Goal: Information Seeking & Learning: Check status

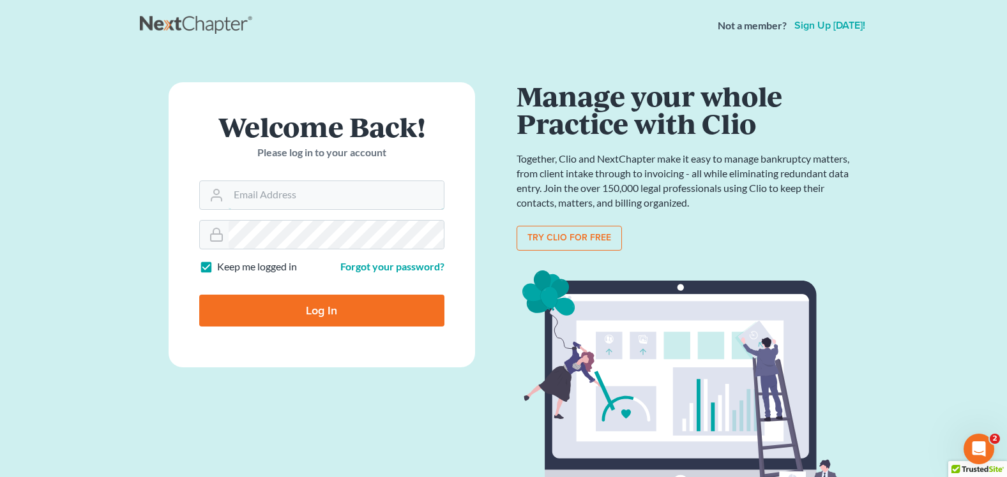
type input "courtney@brandonlawyer.com"
click at [300, 319] on input "Log In" at bounding box center [321, 311] width 245 height 32
type input "Thinking..."
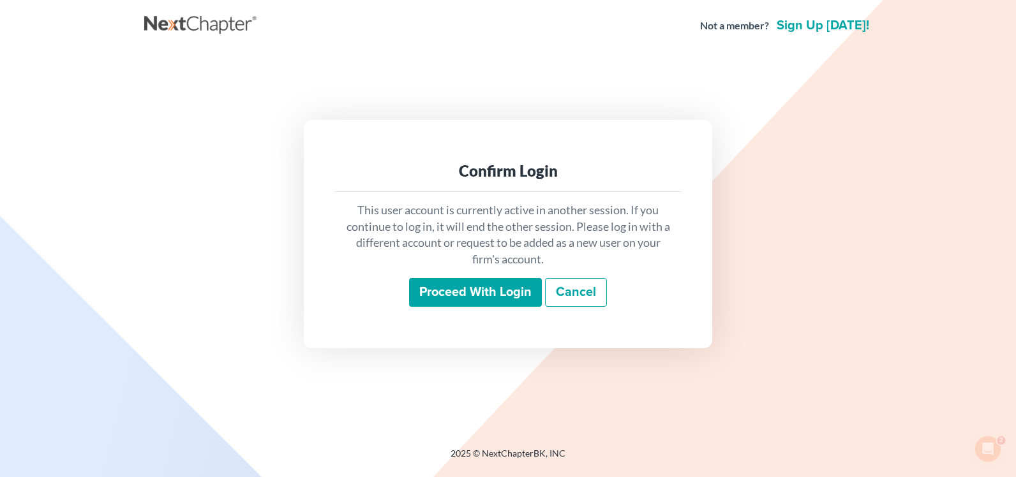
click at [424, 282] on input "Proceed with login" at bounding box center [475, 292] width 133 height 29
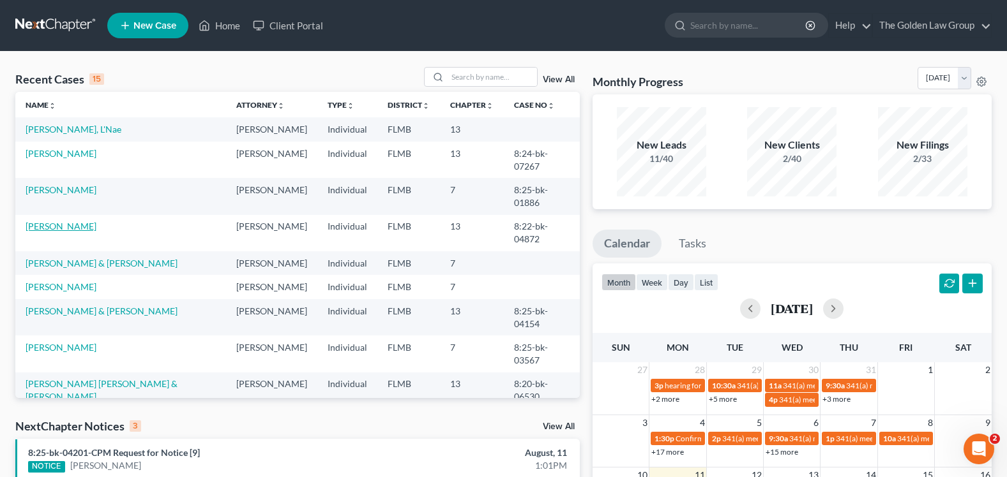
click at [36, 232] on link "[PERSON_NAME]" at bounding box center [61, 226] width 71 height 11
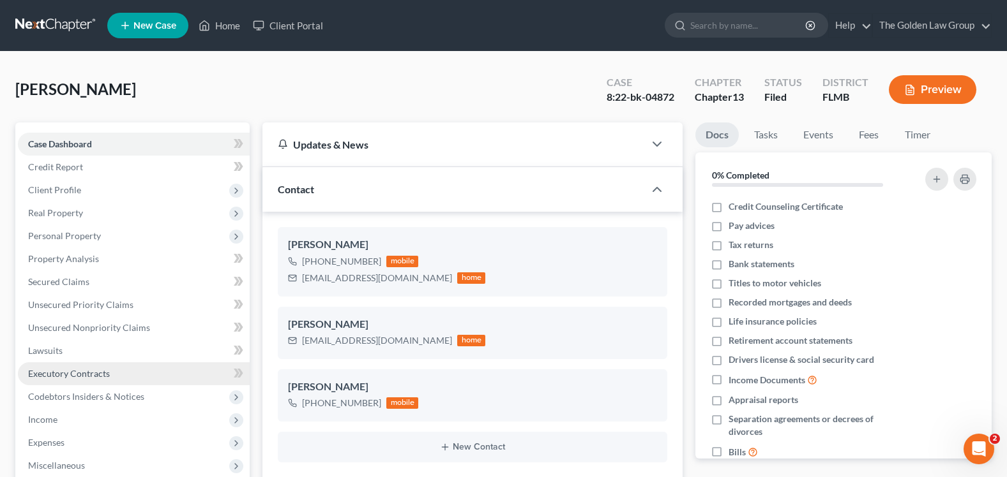
scroll to position [64, 0]
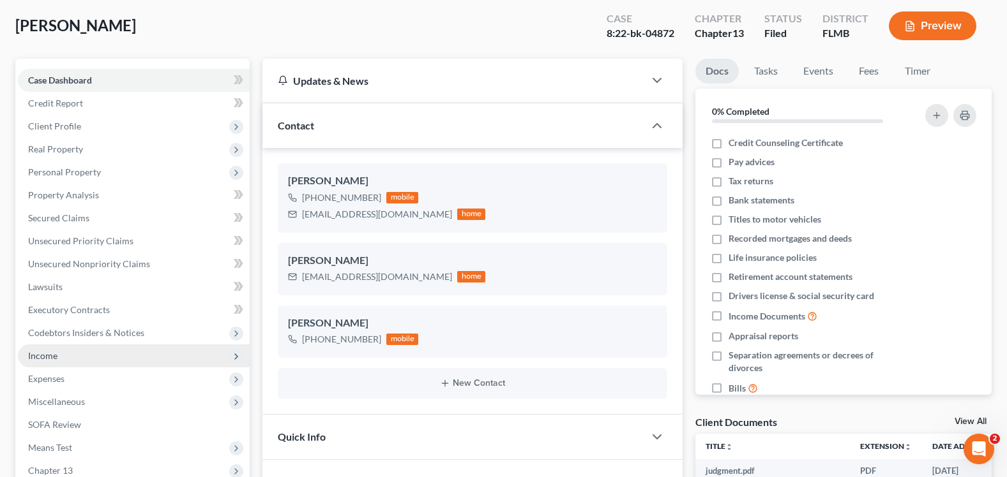
click at [94, 357] on span "Income" at bounding box center [134, 356] width 232 height 23
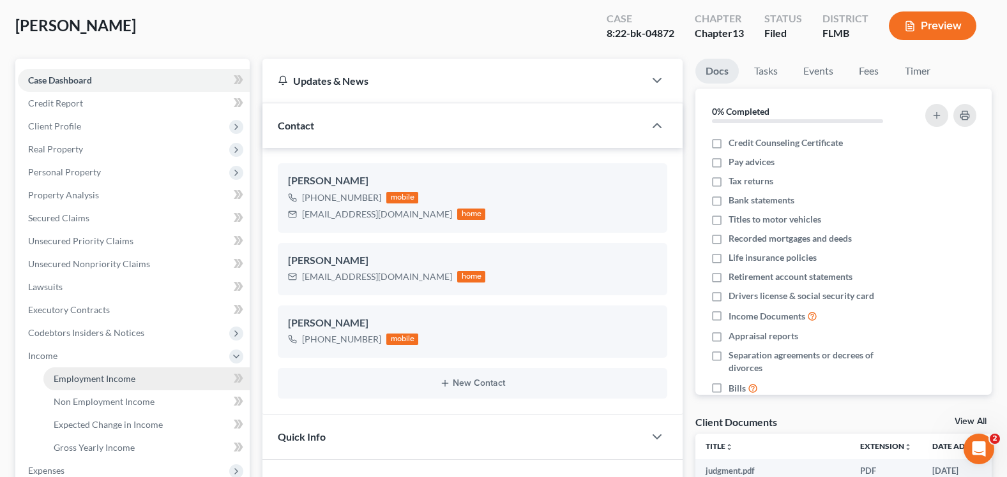
click at [96, 380] on span "Employment Income" at bounding box center [95, 378] width 82 height 11
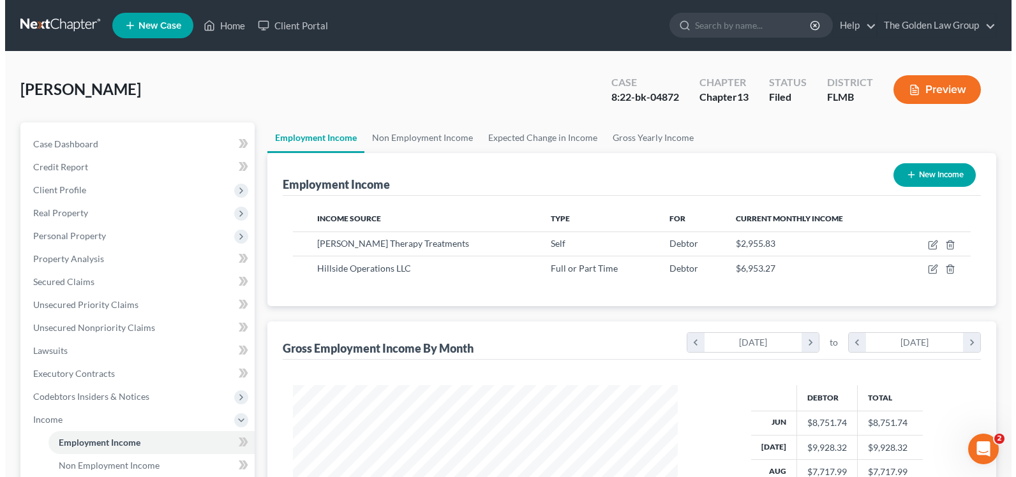
scroll to position [229, 410]
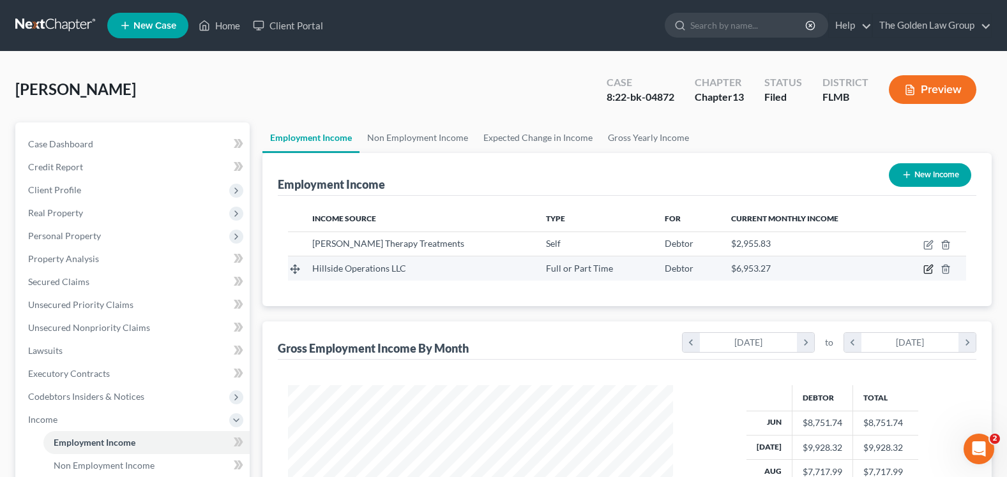
click at [925, 269] on icon "button" at bounding box center [928, 269] width 10 height 10
select select "0"
select select "9"
select select "2"
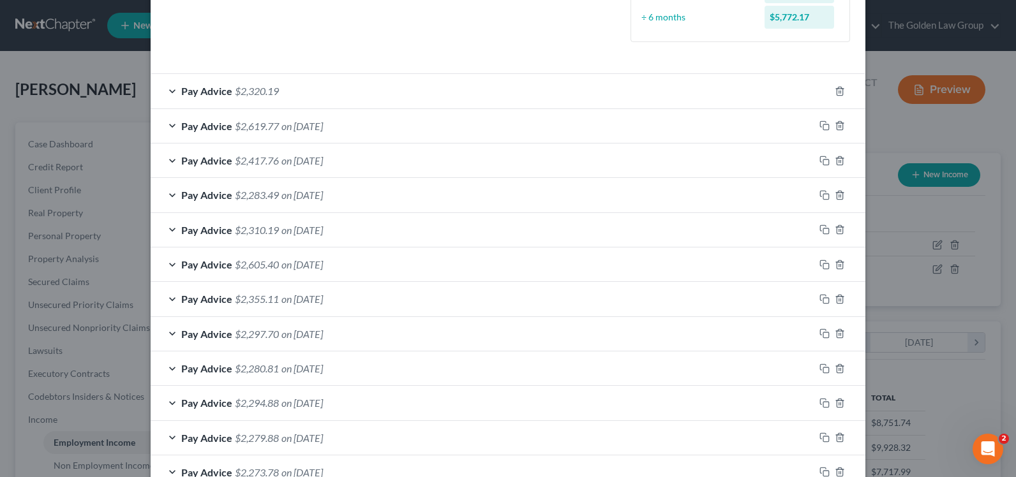
scroll to position [500, 0]
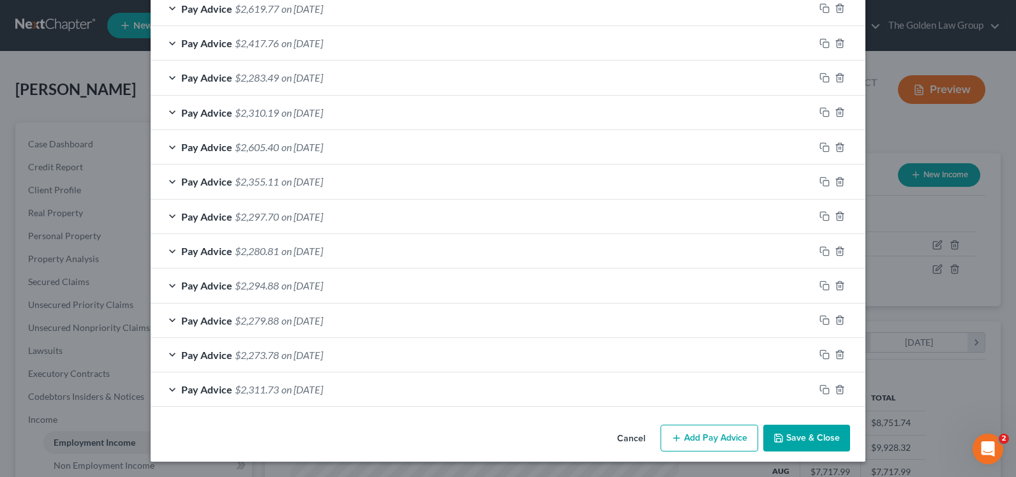
click at [820, 441] on button "Save & Close" at bounding box center [806, 438] width 87 height 27
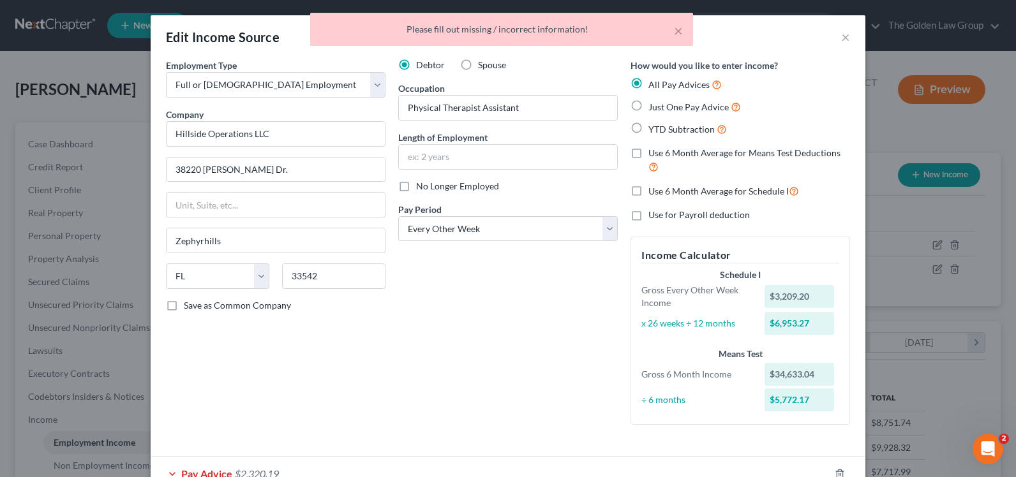
scroll to position [191, 0]
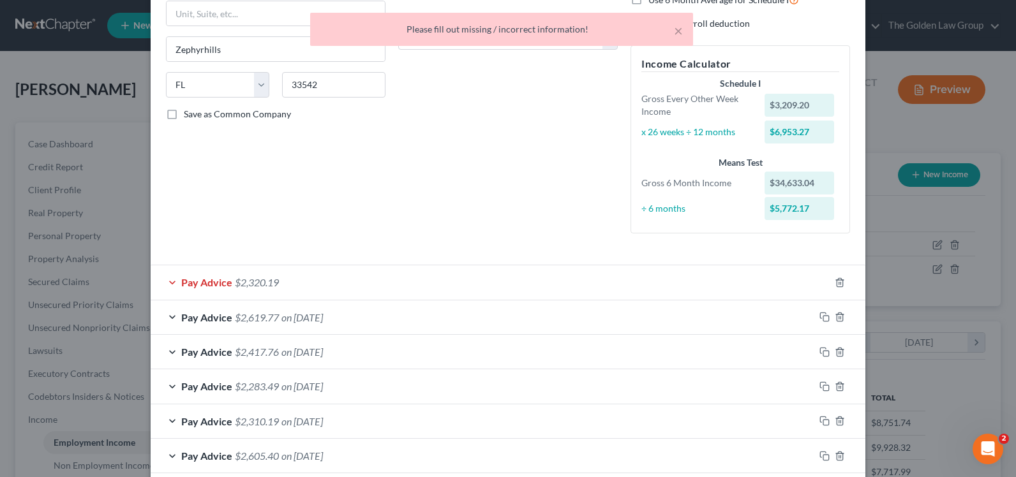
click at [834, 275] on div at bounding box center [848, 283] width 36 height 20
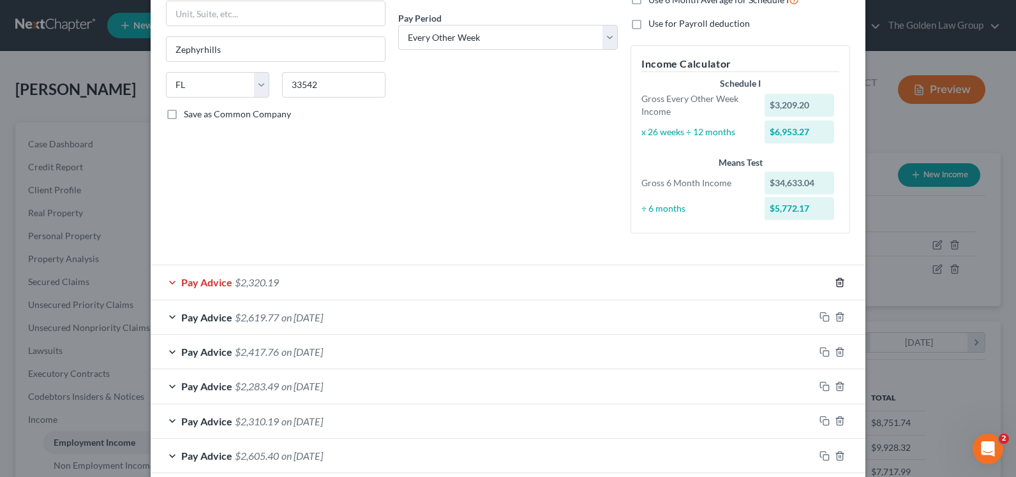
click at [835, 282] on icon "button" at bounding box center [840, 283] width 10 height 10
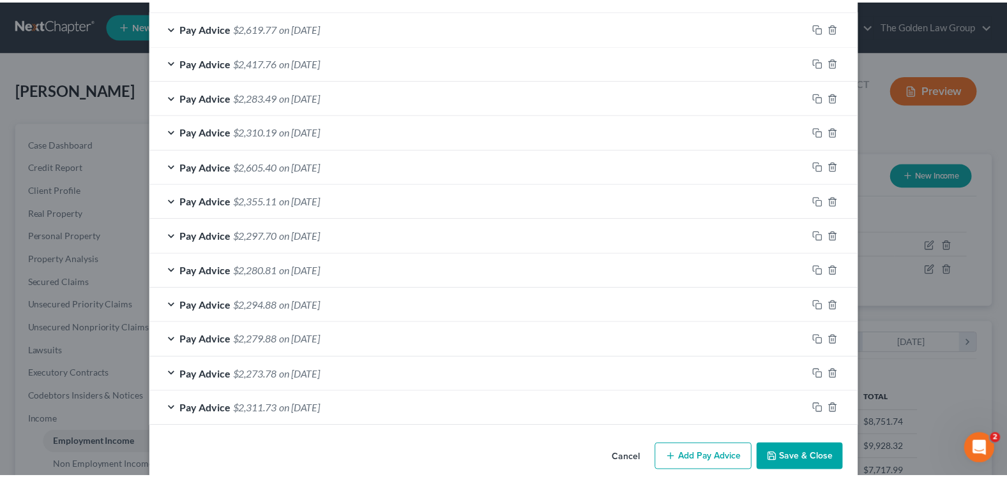
scroll to position [466, 0]
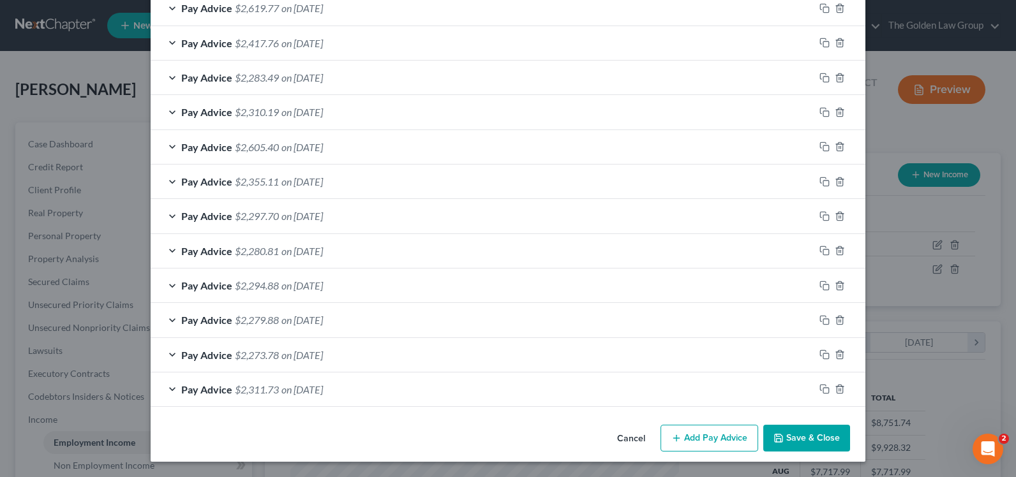
click at [778, 437] on icon "button" at bounding box center [779, 438] width 10 height 10
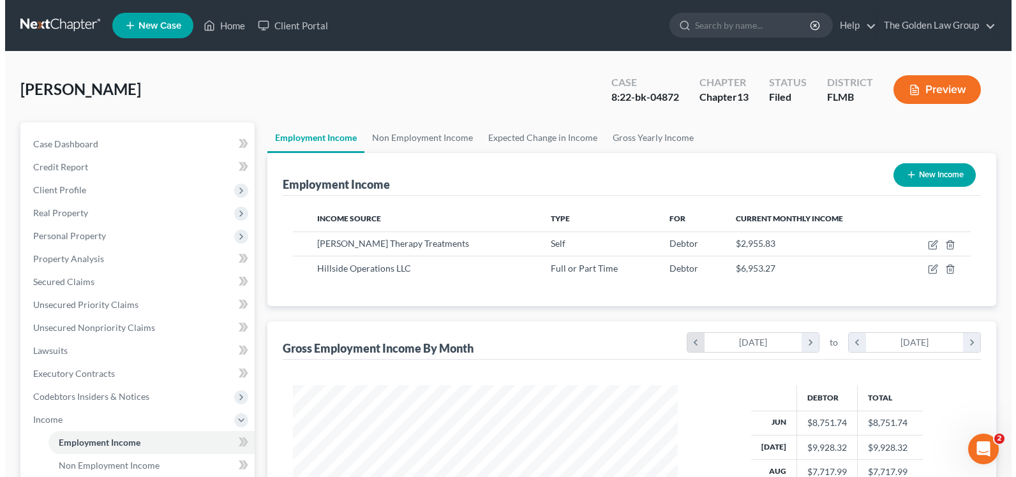
scroll to position [638096, 637914]
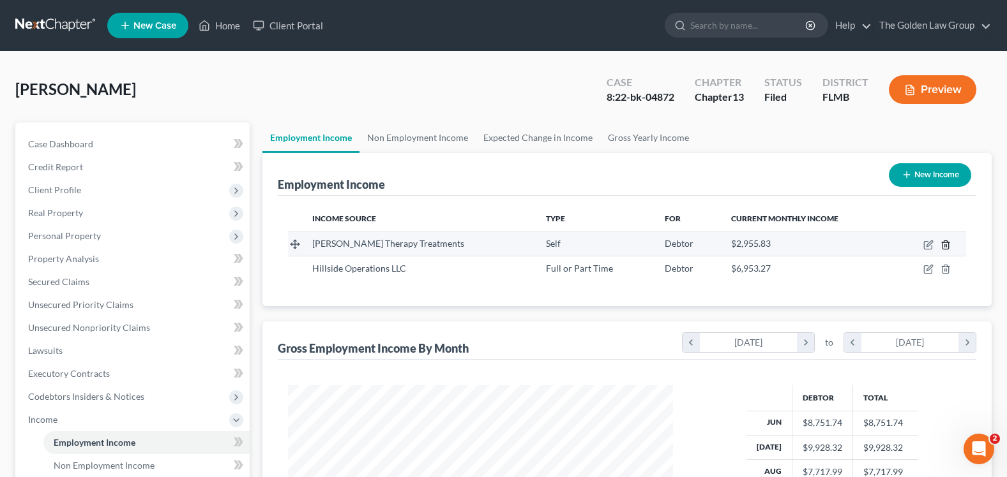
click at [946, 245] on line "button" at bounding box center [946, 245] width 0 height 3
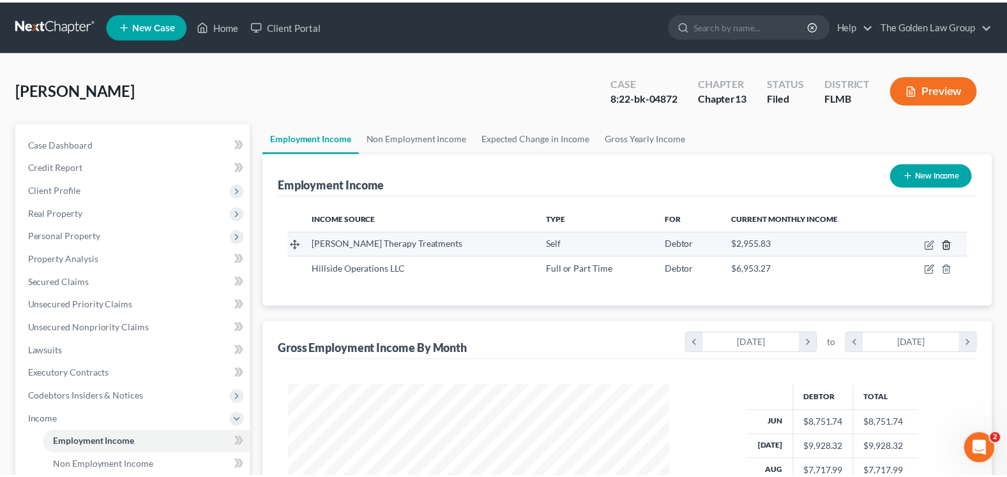
scroll to position [229, 415]
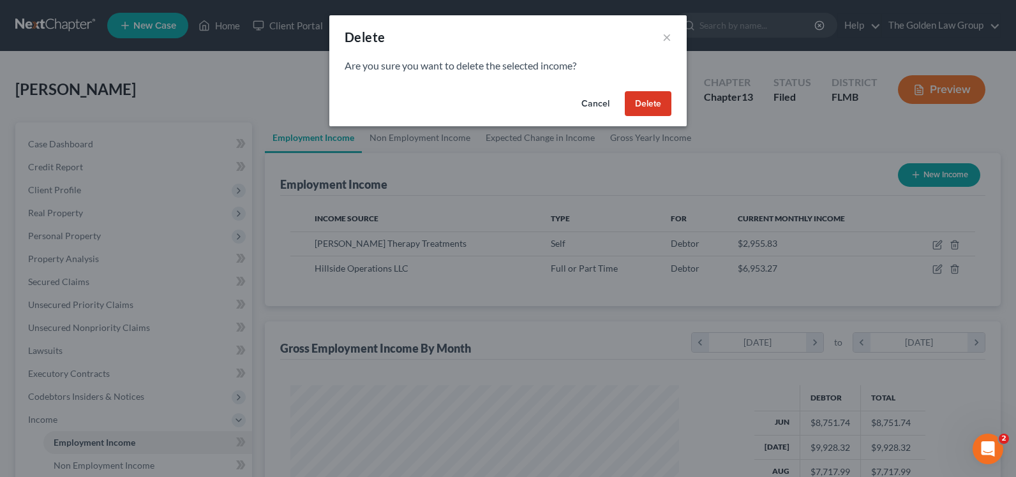
click at [640, 102] on button "Delete" at bounding box center [648, 104] width 47 height 26
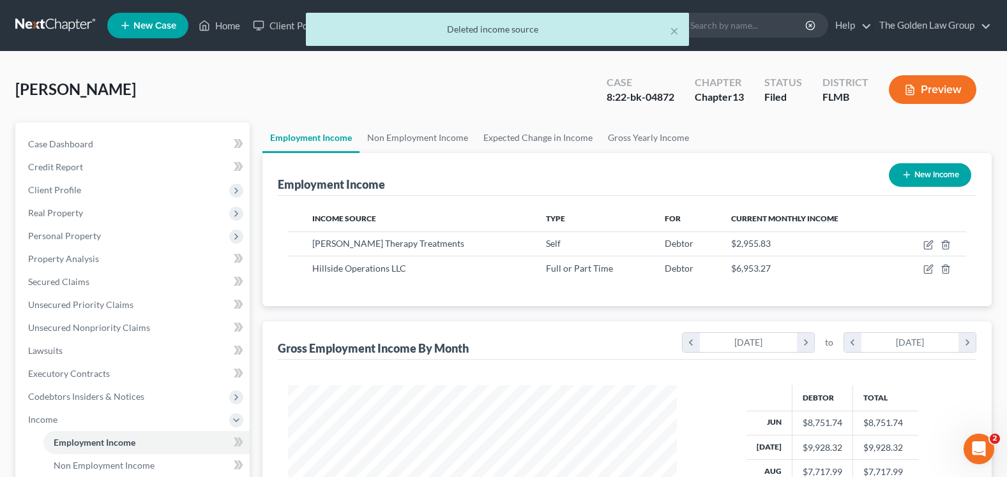
scroll to position [638096, 637914]
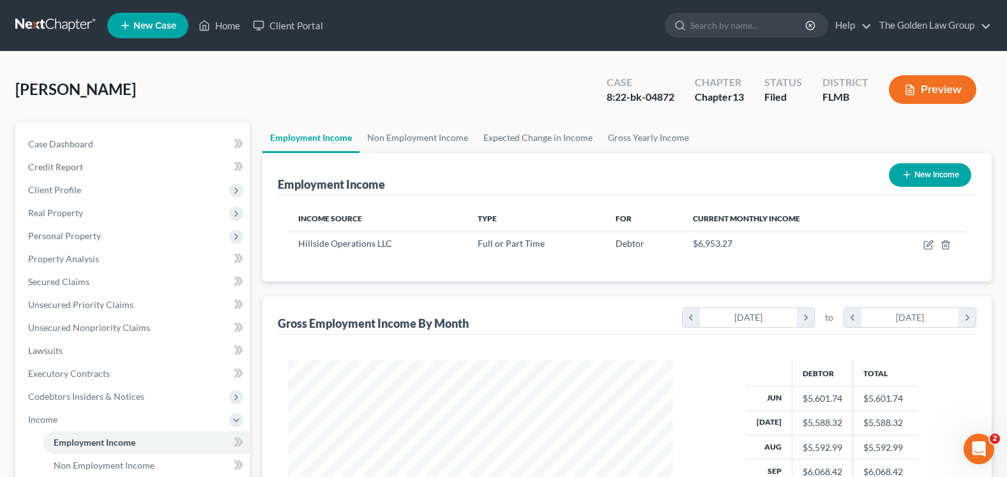
click at [237, 101] on div "[PERSON_NAME] Upgraded Case 8:22-bk-04872 Chapter Chapter 13 Status Filed Distr…" at bounding box center [503, 95] width 976 height 56
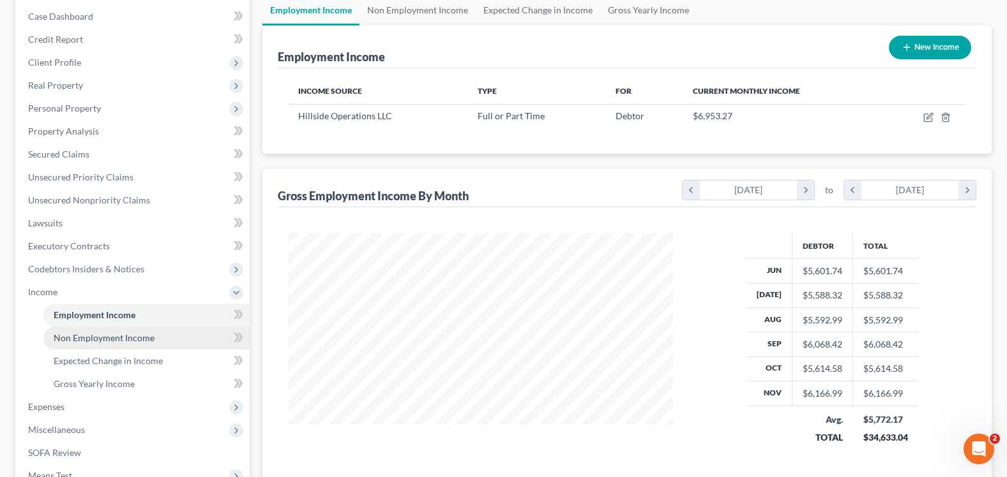
click at [119, 334] on span "Non Employment Income" at bounding box center [104, 338] width 101 height 11
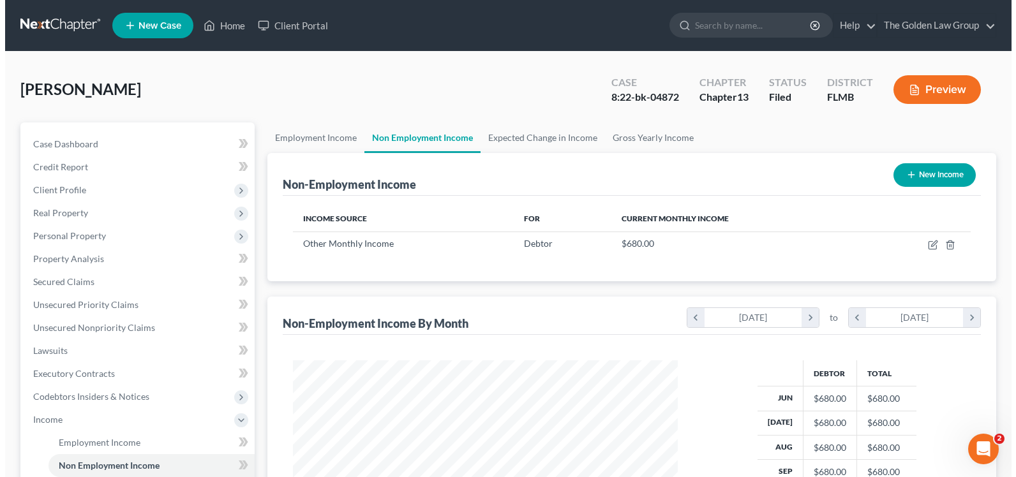
scroll to position [191, 0]
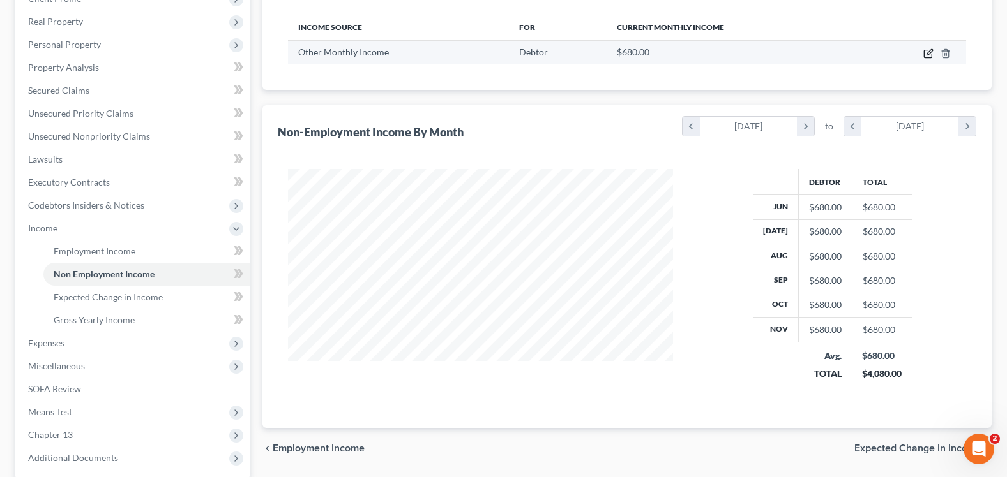
click at [929, 53] on icon "button" at bounding box center [928, 54] width 10 height 10
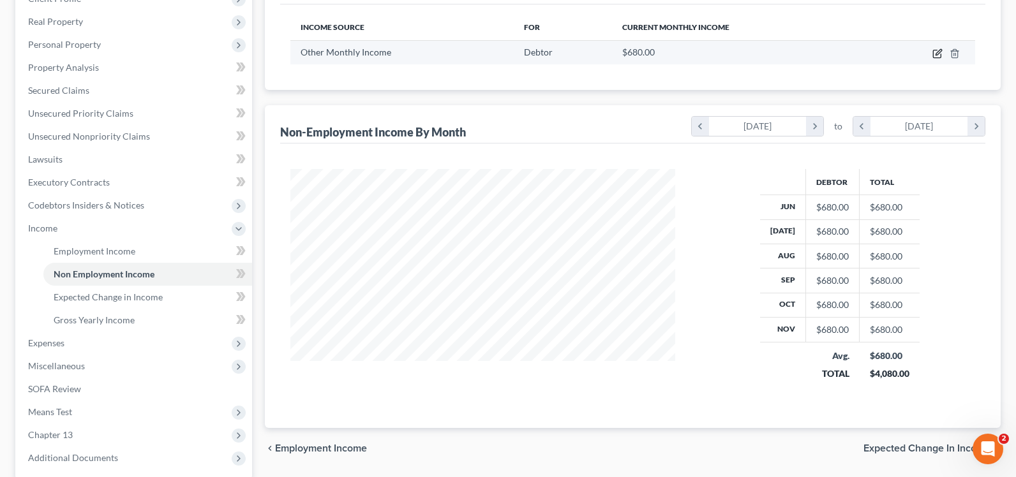
select select "13"
select select "0"
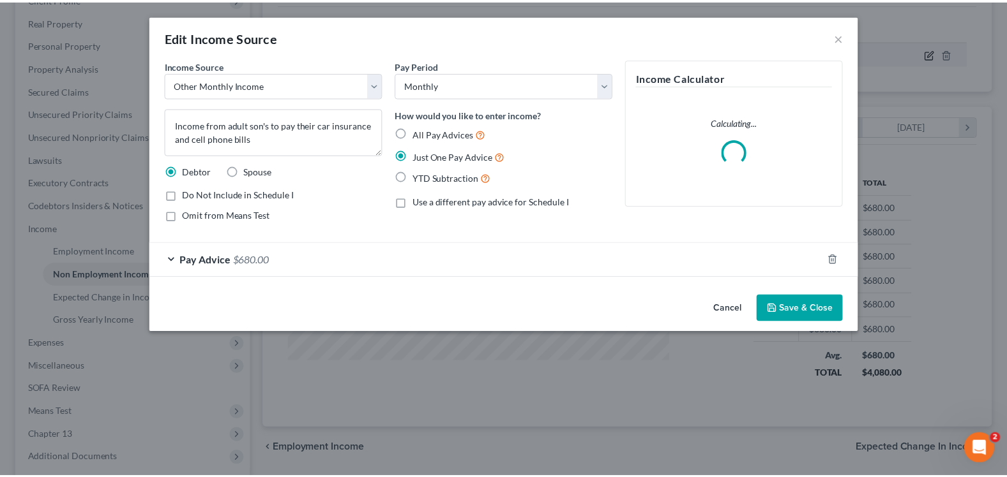
scroll to position [229, 415]
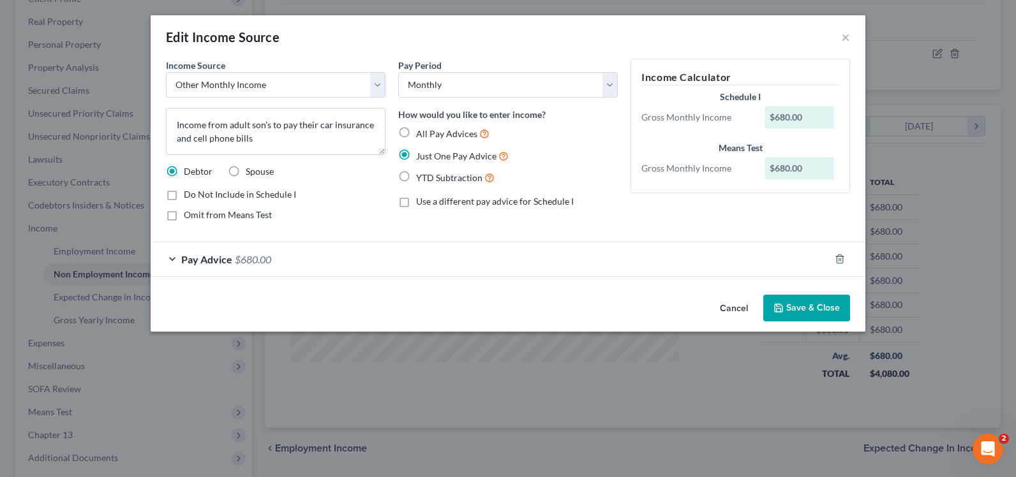
click at [811, 304] on button "Save & Close" at bounding box center [806, 308] width 87 height 27
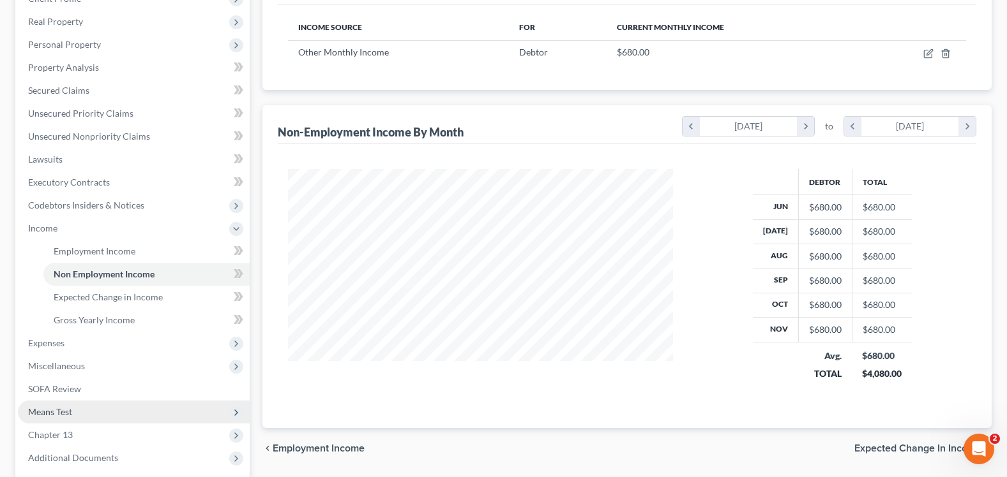
scroll to position [255, 0]
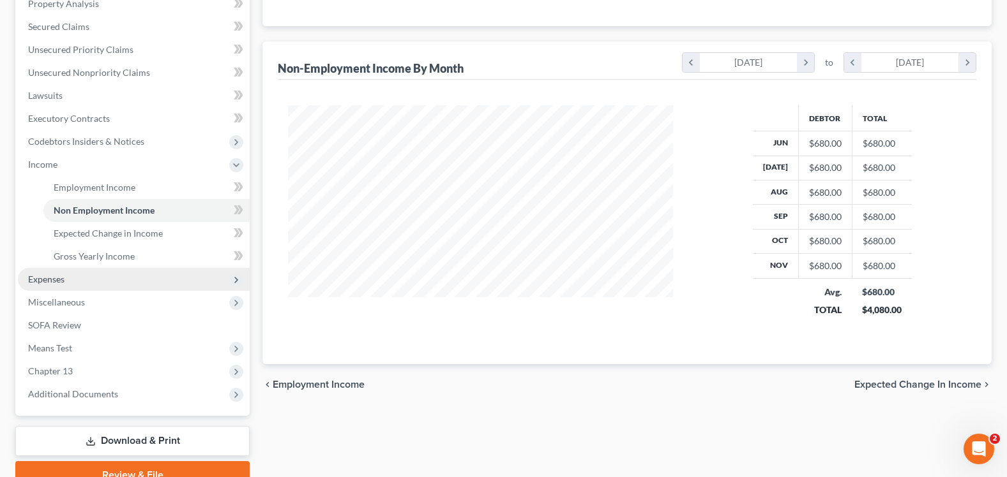
click at [45, 278] on span "Expenses" at bounding box center [46, 279] width 36 height 11
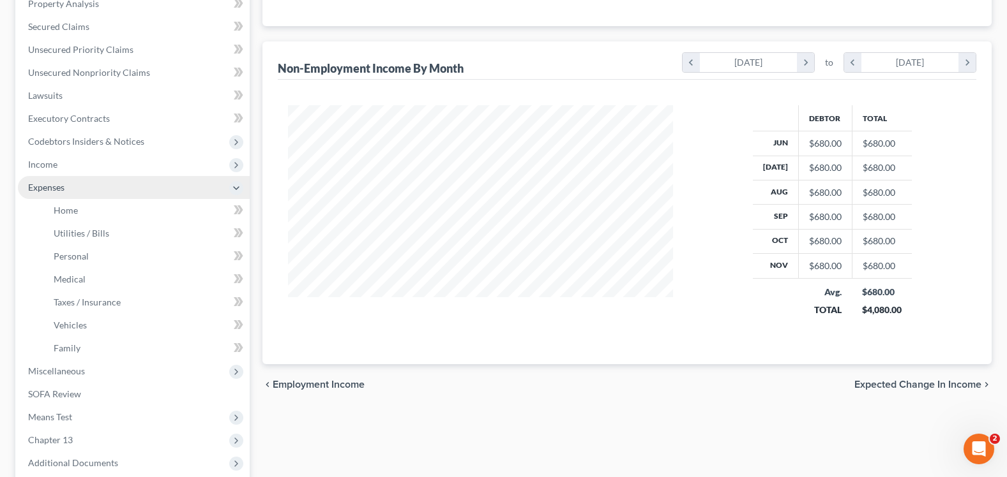
scroll to position [319, 0]
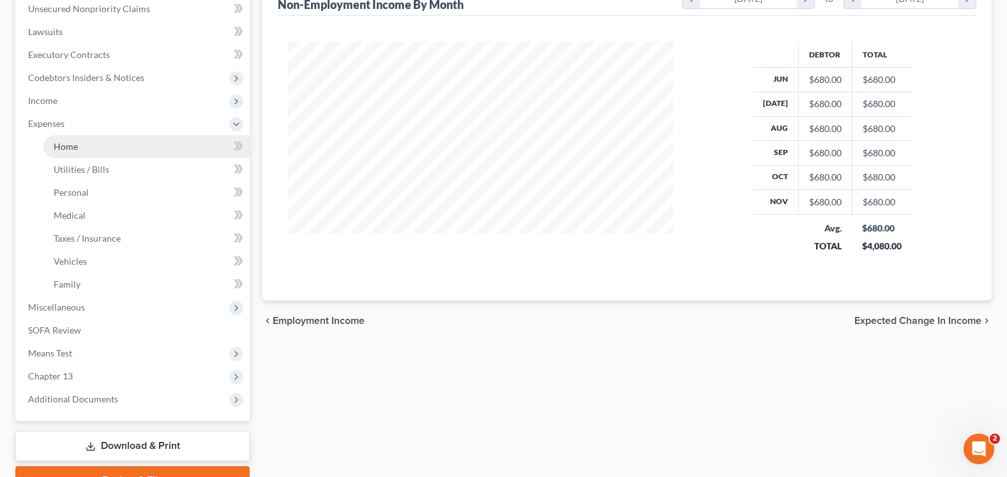
click at [109, 146] on link "Home" at bounding box center [146, 146] width 206 height 23
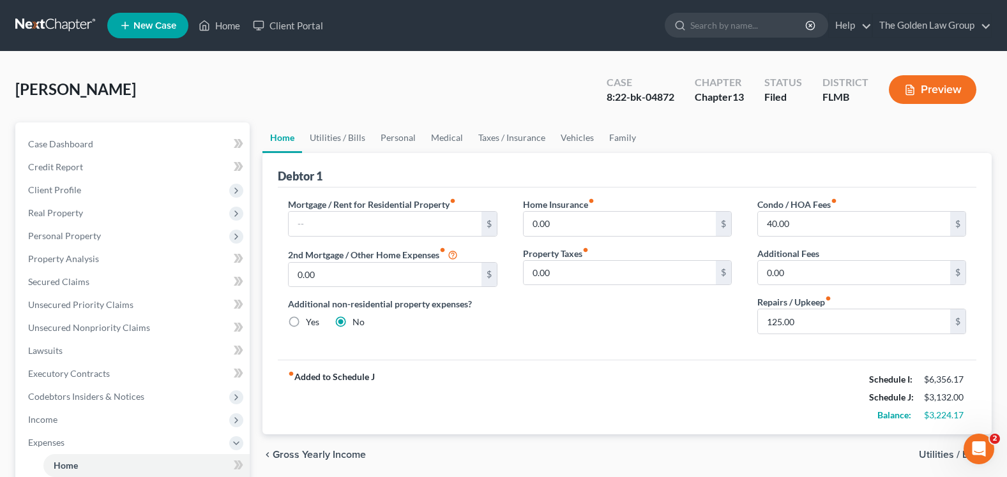
click at [614, 93] on div "8:22-bk-04872" at bounding box center [640, 97] width 68 height 15
click at [618, 95] on div "8:22-bk-04872" at bounding box center [640, 97] width 68 height 15
drag, startPoint x: 617, startPoint y: 95, endPoint x: 657, endPoint y: 112, distance: 43.2
click at [664, 103] on div "8:22-bk-04872" at bounding box center [640, 97] width 68 height 15
drag, startPoint x: 657, startPoint y: 112, endPoint x: 576, endPoint y: 100, distance: 81.4
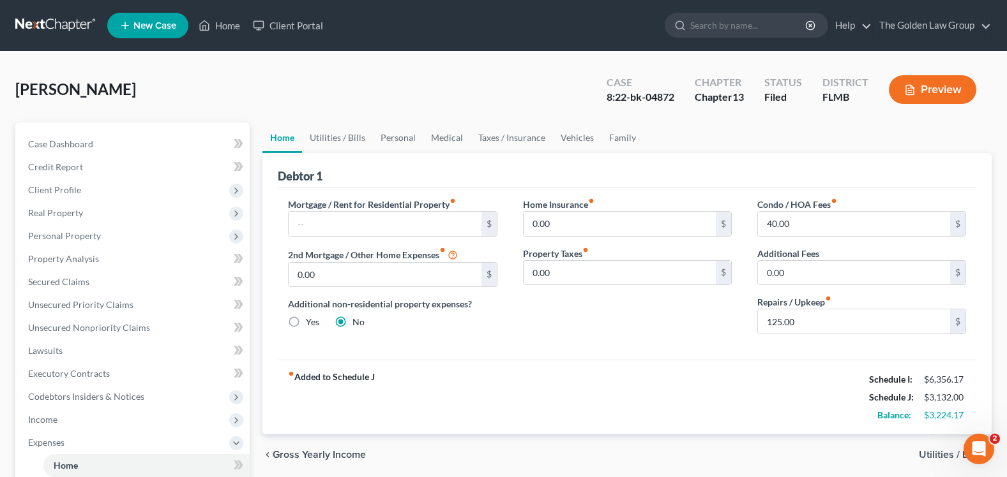
click at [534, 114] on div "[PERSON_NAME] Upgraded Case 8:22-bk-04872 Chapter Chapter 13 Status Filed Distr…" at bounding box center [503, 95] width 976 height 56
drag, startPoint x: 615, startPoint y: 94, endPoint x: 675, endPoint y: 94, distance: 59.4
click at [676, 94] on div "Case 8:22-bk-04872" at bounding box center [640, 91] width 88 height 38
copy div "22-bk-04872"
click at [330, 136] on link "Utilities / Bills" at bounding box center [337, 138] width 71 height 31
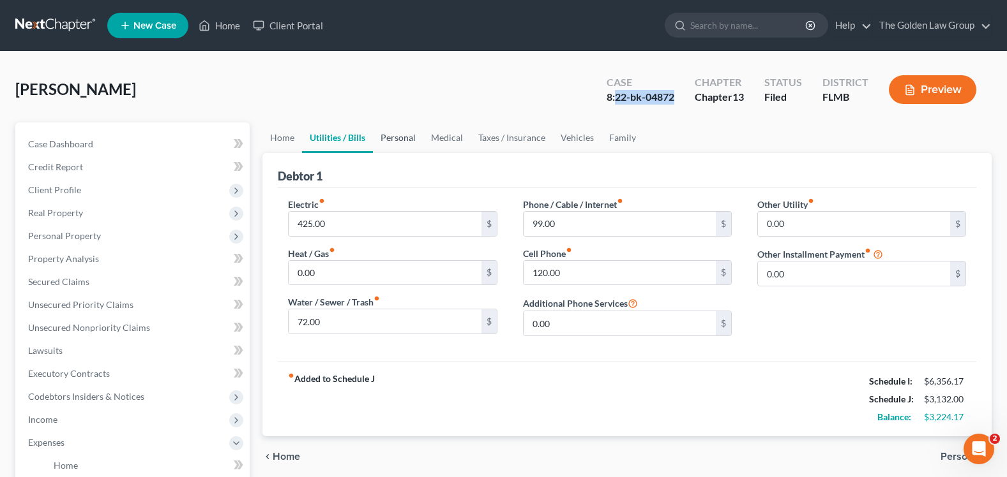
click at [402, 135] on link "Personal" at bounding box center [398, 138] width 50 height 31
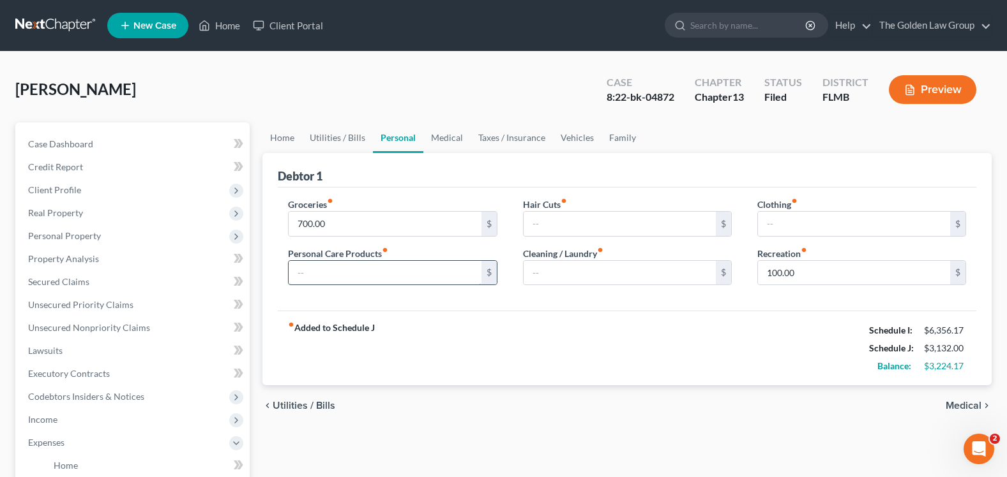
click at [361, 276] on input "text" at bounding box center [385, 273] width 192 height 24
type input "50"
click at [789, 214] on input "text" at bounding box center [854, 224] width 192 height 24
type input "100"
click at [434, 136] on link "Medical" at bounding box center [446, 138] width 47 height 31
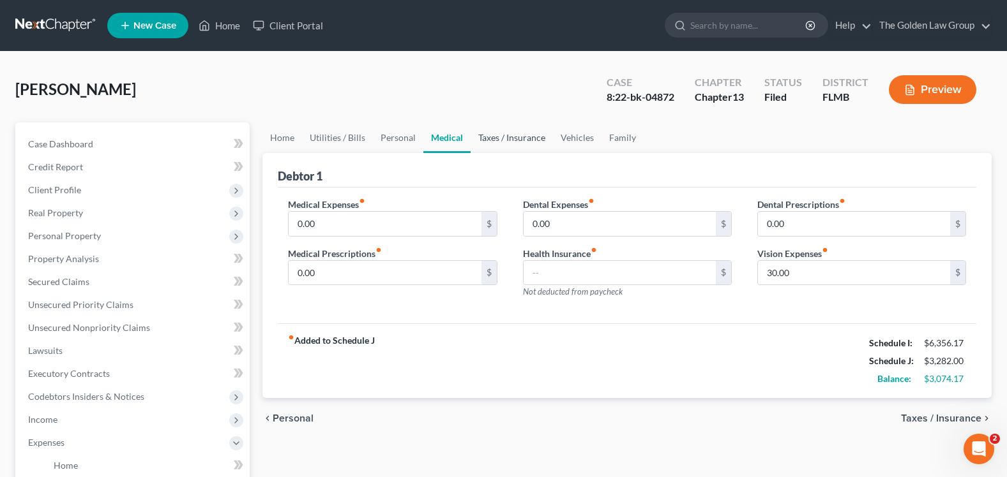
click at [518, 138] on link "Taxes / Insurance" at bounding box center [511, 138] width 82 height 31
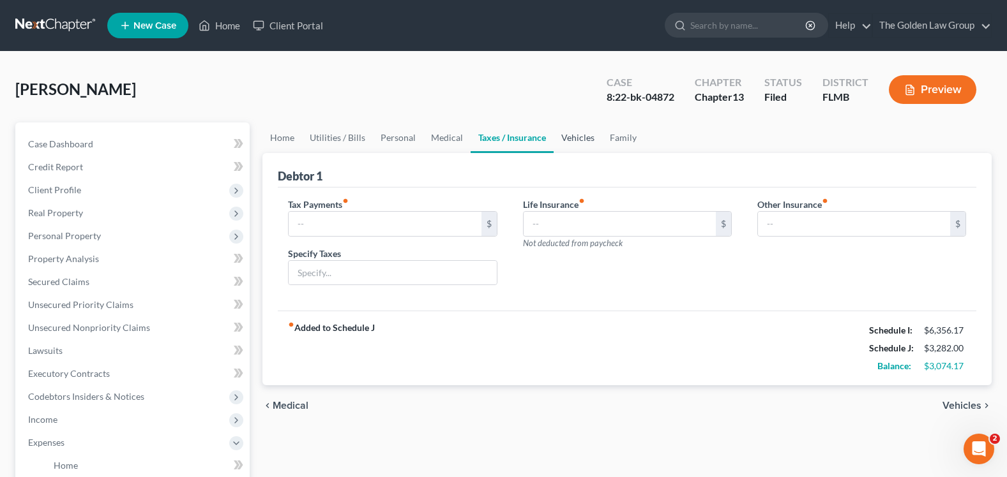
click at [565, 135] on link "Vehicles" at bounding box center [577, 138] width 49 height 31
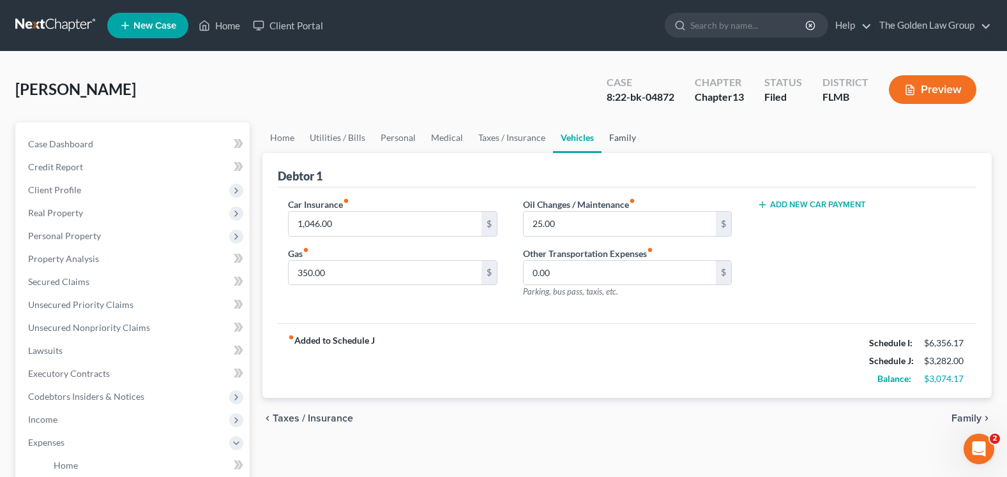
click at [627, 135] on link "Family" at bounding box center [622, 138] width 42 height 31
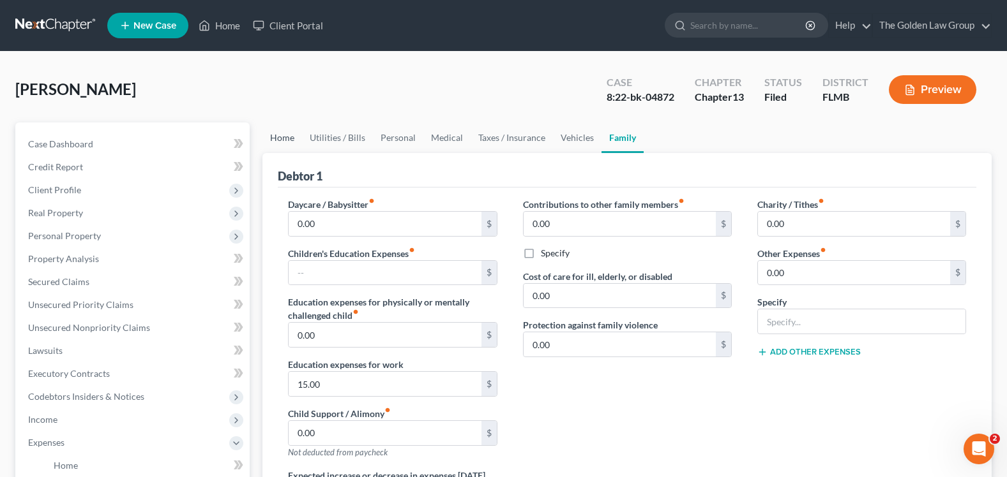
click at [277, 133] on link "Home" at bounding box center [282, 138] width 40 height 31
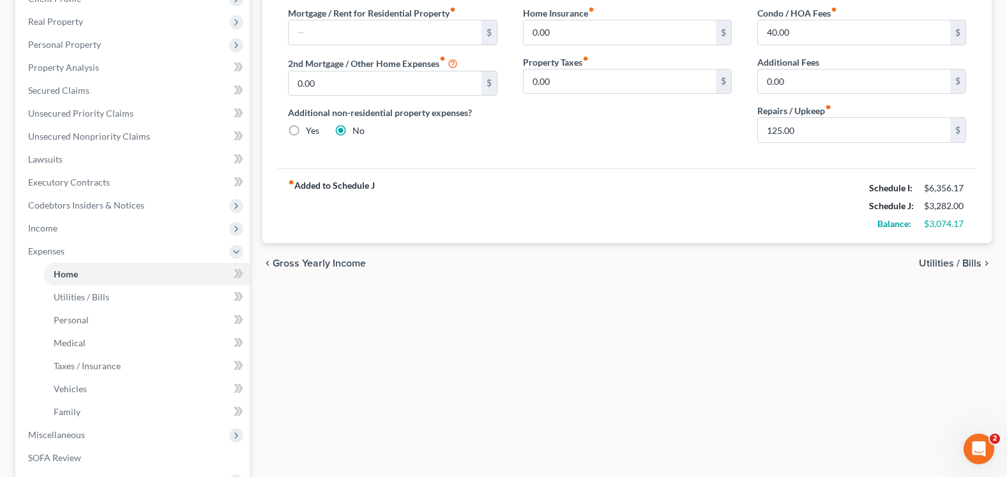
scroll to position [319, 0]
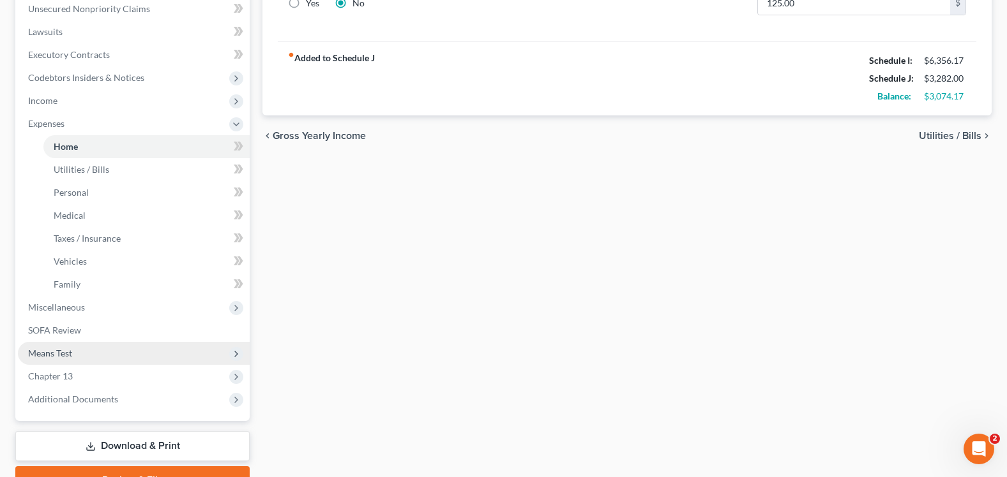
click at [81, 354] on span "Means Test" at bounding box center [134, 353] width 232 height 23
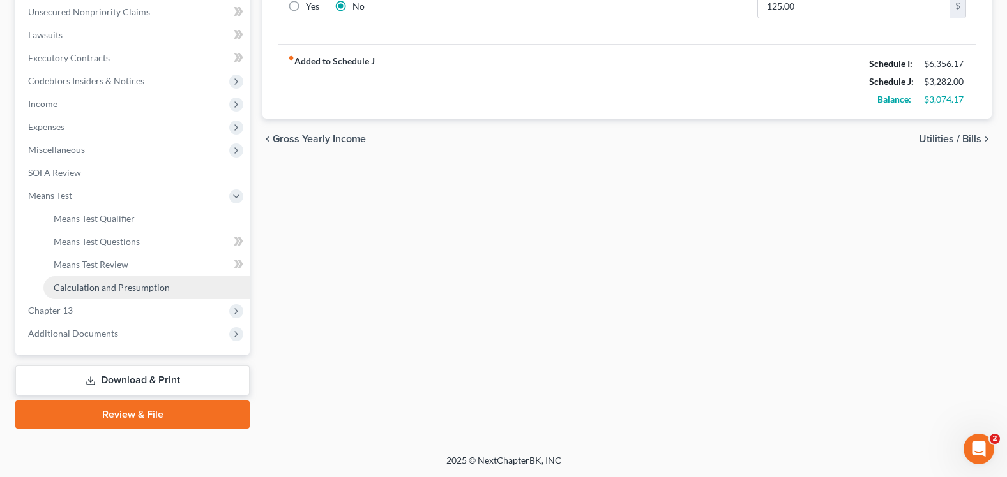
scroll to position [316, 0]
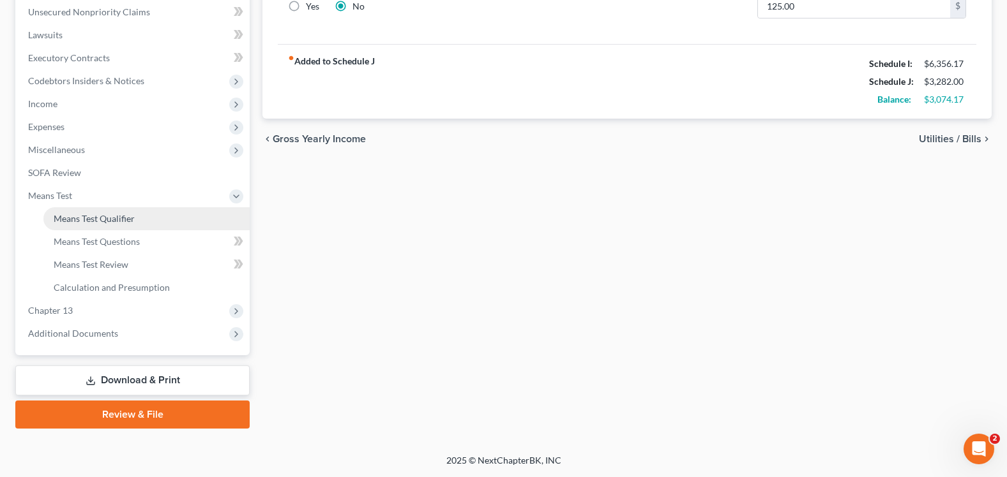
click at [126, 227] on link "Means Test Qualifier" at bounding box center [146, 218] width 206 height 23
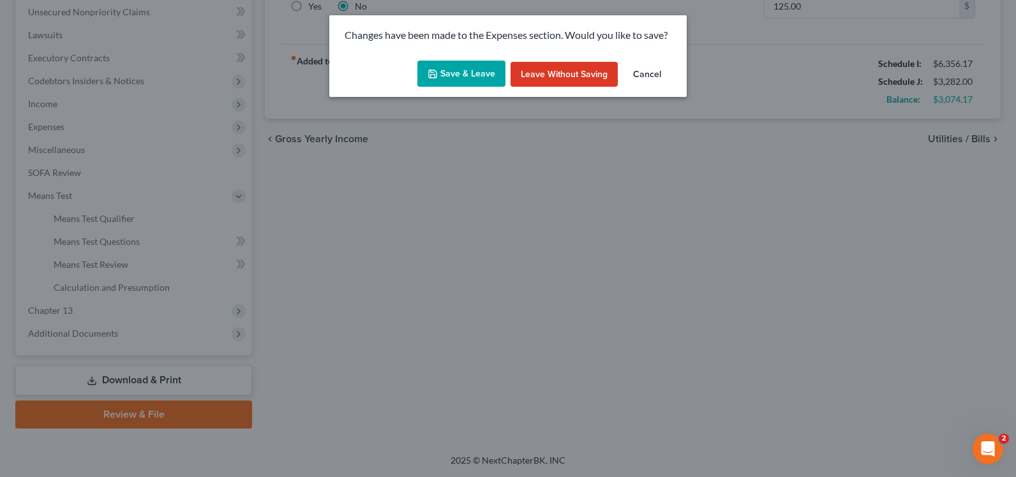
click at [507, 58] on div "Save & Leave Leave without Saving Cancel" at bounding box center [507, 77] width 357 height 42
click at [492, 69] on button "Save & Leave" at bounding box center [461, 74] width 88 height 27
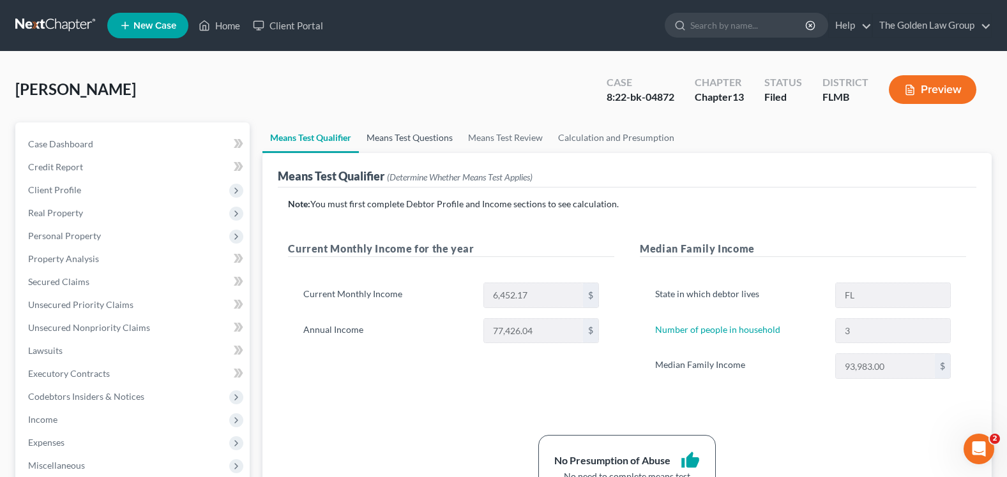
click at [396, 139] on link "Means Test Questions" at bounding box center [409, 138] width 101 height 31
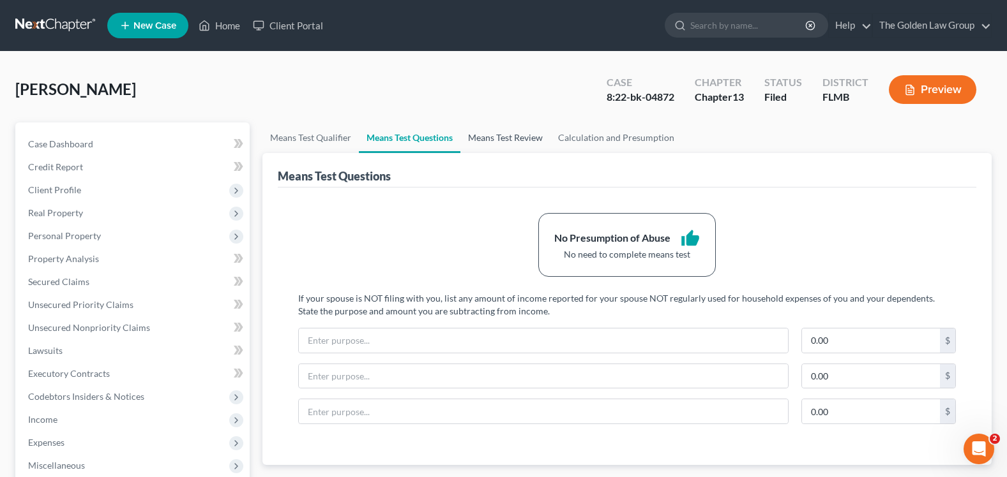
click at [493, 146] on link "Means Test Review" at bounding box center [505, 138] width 90 height 31
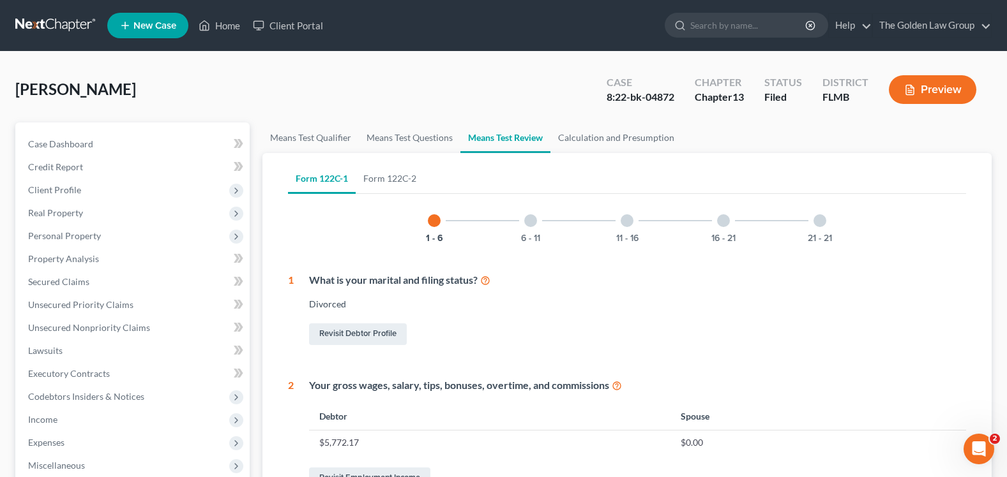
click at [625, 220] on div at bounding box center [626, 220] width 13 height 13
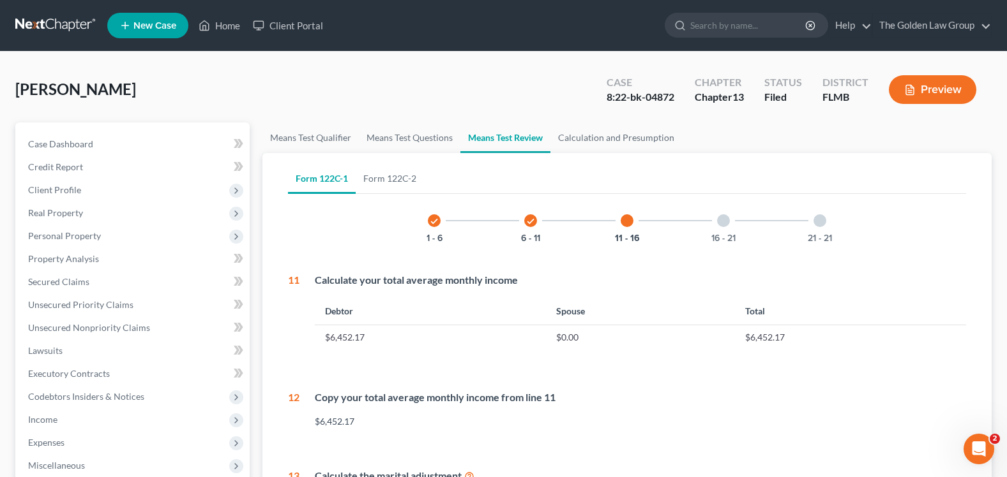
click at [820, 219] on div at bounding box center [819, 220] width 13 height 13
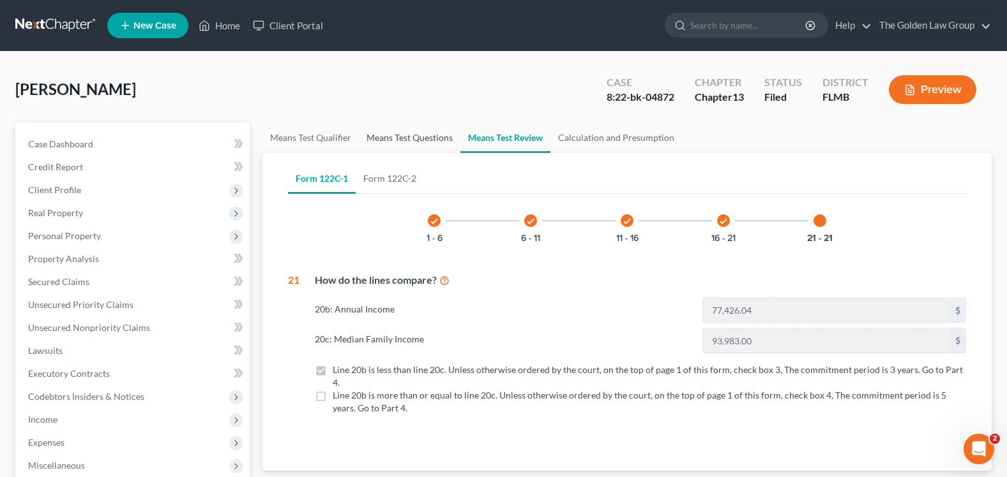
click at [388, 141] on link "Means Test Questions" at bounding box center [409, 138] width 101 height 31
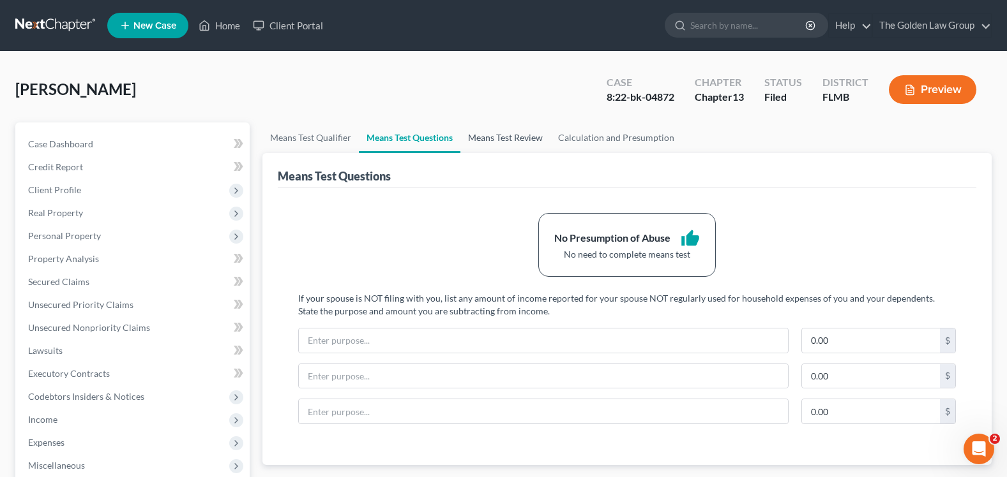
click at [516, 137] on link "Means Test Review" at bounding box center [505, 138] width 90 height 31
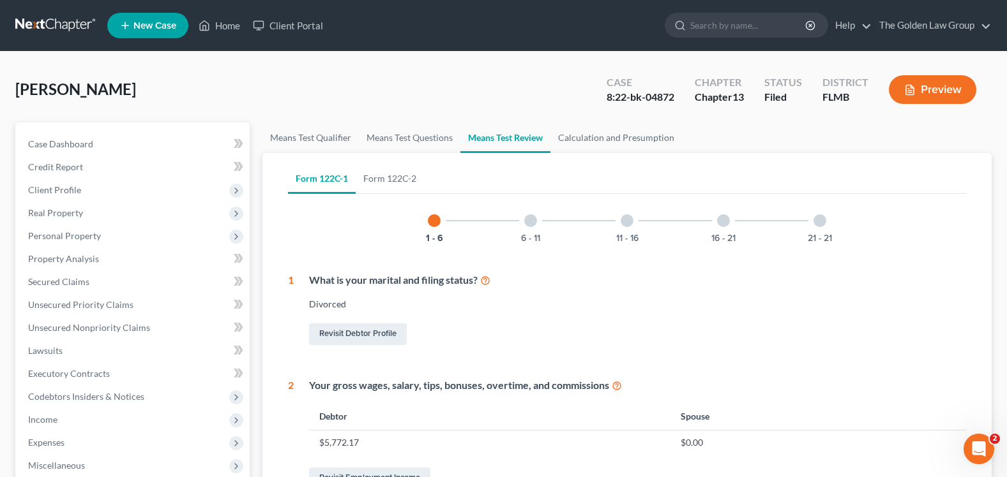
click at [819, 217] on div at bounding box center [819, 220] width 13 height 13
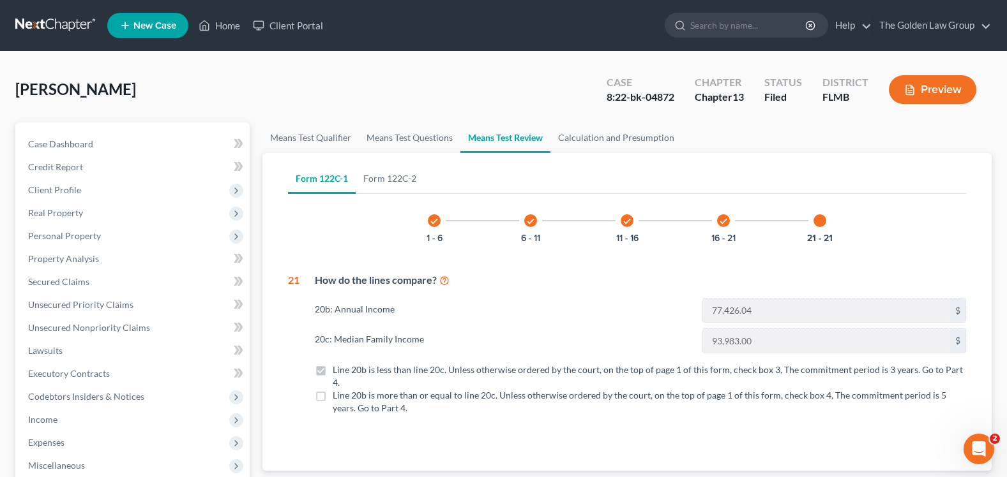
click at [723, 225] on icon "check" at bounding box center [723, 221] width 9 height 9
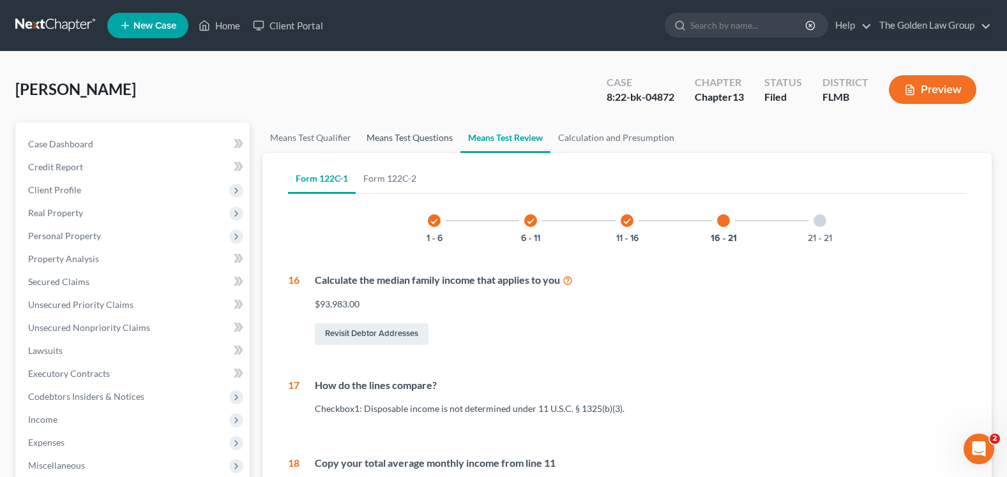
click at [417, 135] on link "Means Test Questions" at bounding box center [409, 138] width 101 height 31
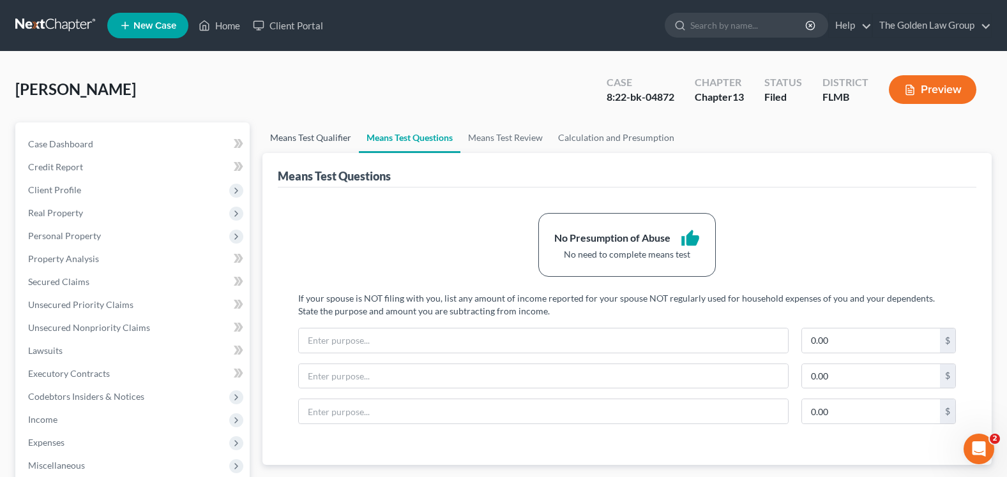
click at [314, 135] on link "Means Test Qualifier" at bounding box center [310, 138] width 96 height 31
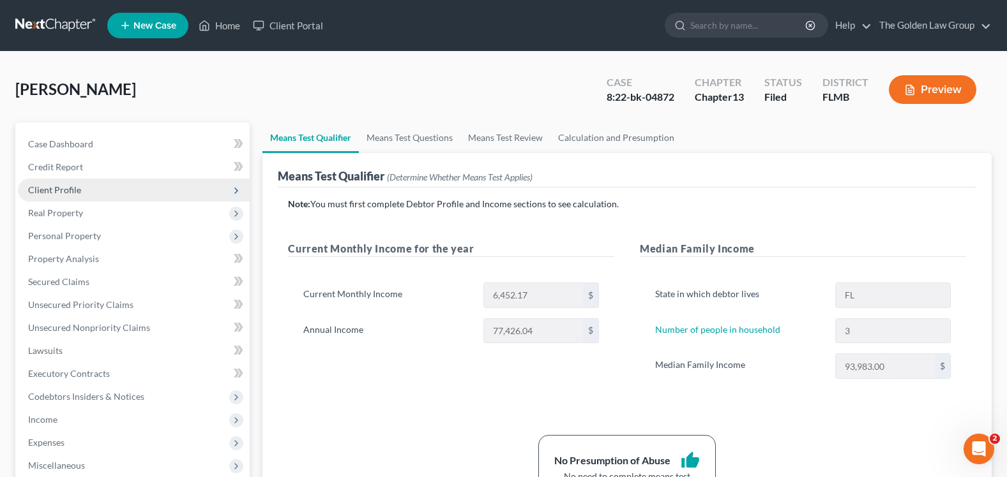
click at [47, 185] on span "Client Profile" at bounding box center [54, 189] width 53 height 11
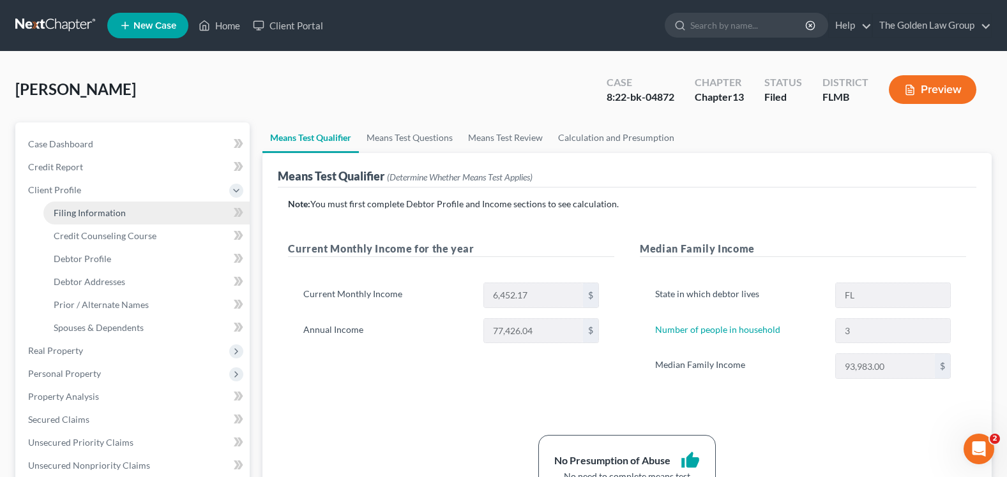
click at [96, 211] on span "Filing Information" at bounding box center [90, 212] width 72 height 11
select select "1"
select select "0"
select select "3"
select select "9"
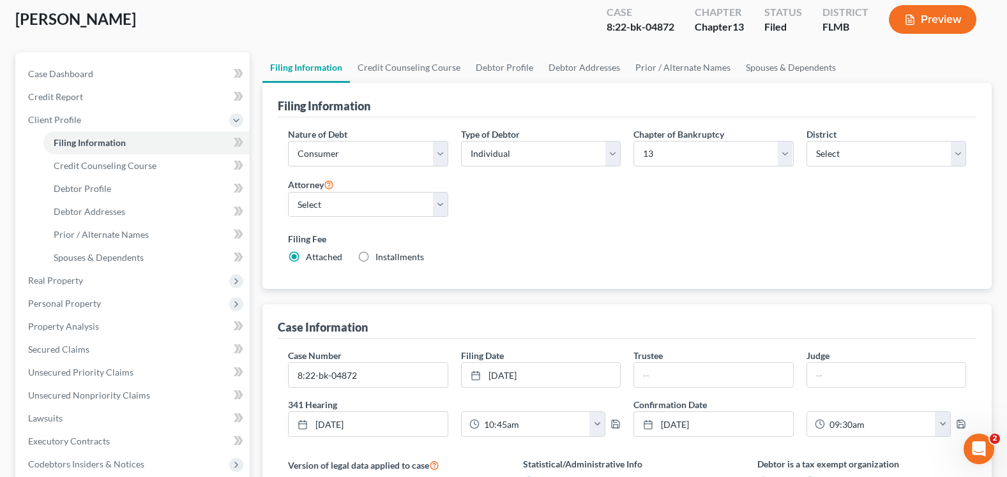
scroll to position [6, 0]
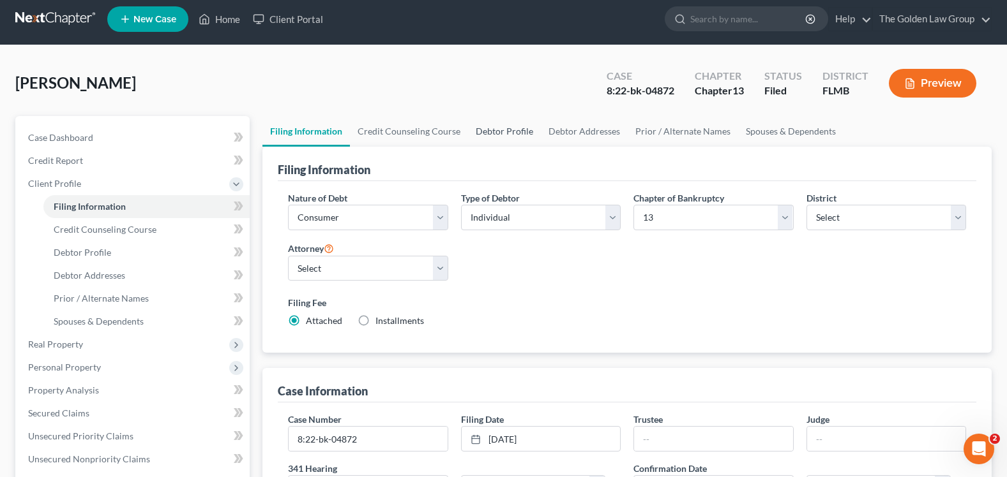
click at [499, 137] on link "Debtor Profile" at bounding box center [504, 131] width 73 height 31
select select "3"
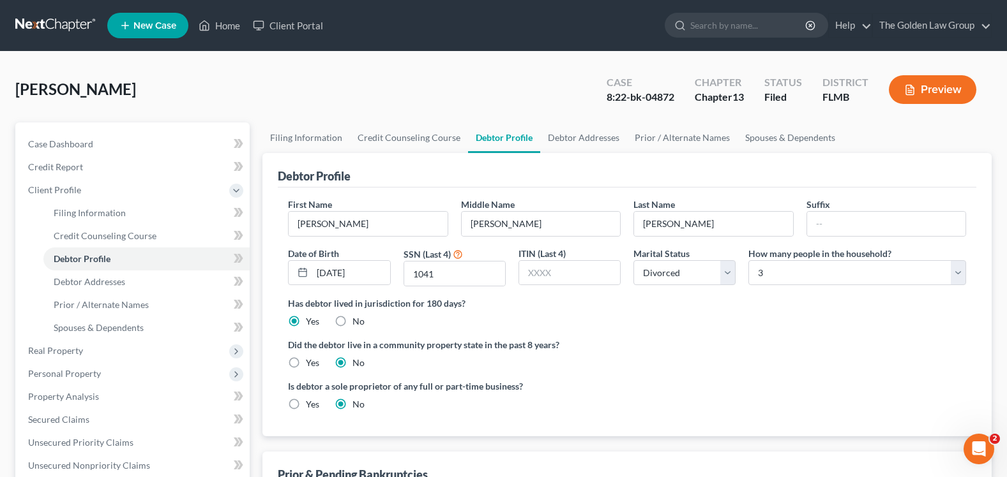
scroll to position [191, 0]
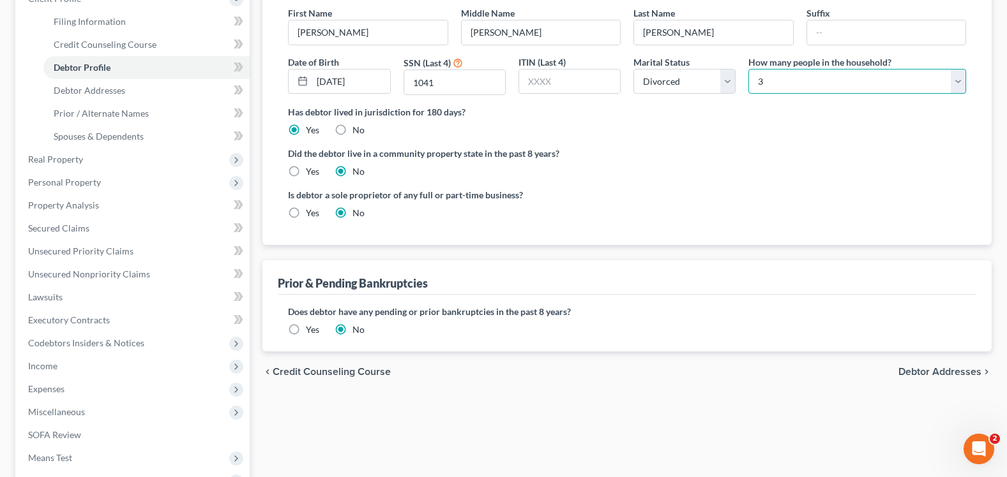
drag, startPoint x: 799, startPoint y: 77, endPoint x: 797, endPoint y: 87, distance: 10.4
click at [799, 77] on select "Select 1 2 3 4 5 6 7 8 9 10 11 12 13 14 15 16 17 18 19 20" at bounding box center [857, 82] width 218 height 26
select select "0"
click at [748, 69] on select "Select 1 2 3 4 5 6 7 8 9 10 11 12 13 14 15 16 17 18 19 20" at bounding box center [857, 82] width 218 height 26
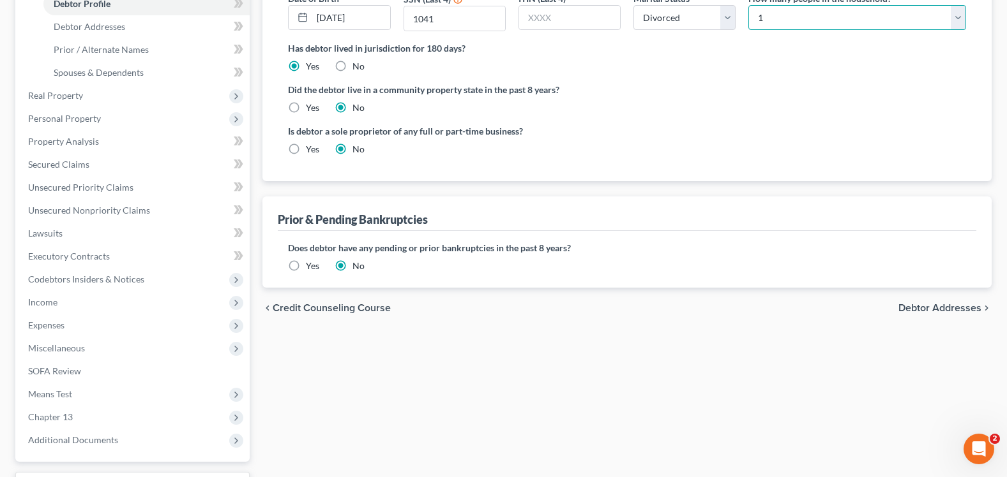
scroll to position [362, 0]
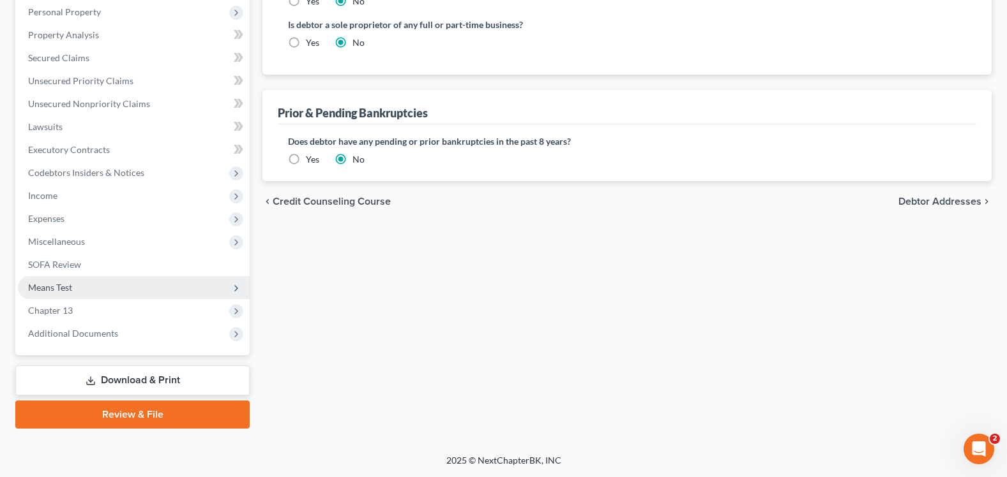
click at [79, 282] on span "Means Test" at bounding box center [134, 287] width 232 height 23
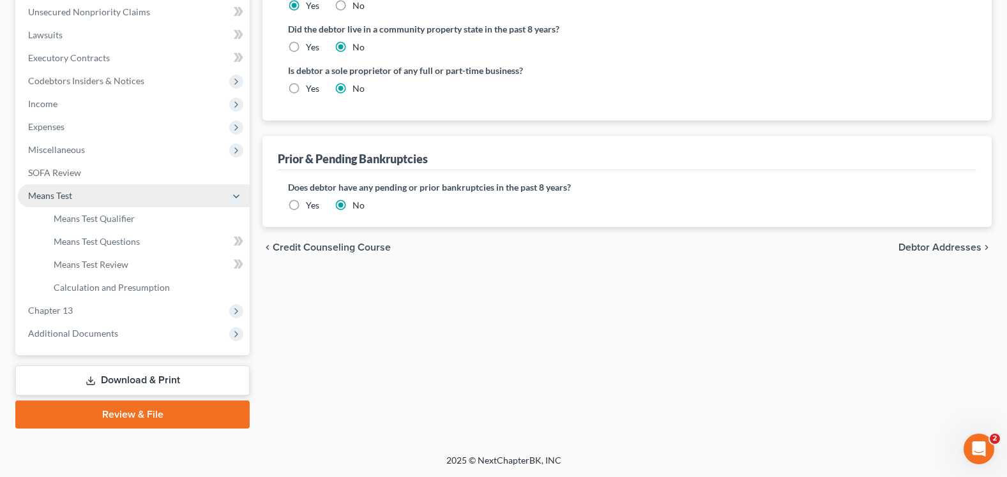
scroll to position [224, 0]
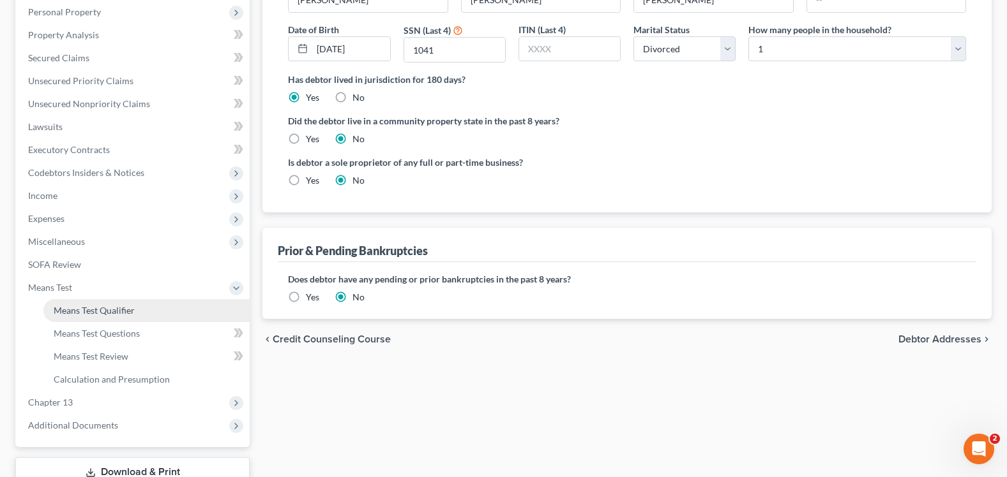
click at [90, 308] on span "Means Test Qualifier" at bounding box center [94, 310] width 81 height 11
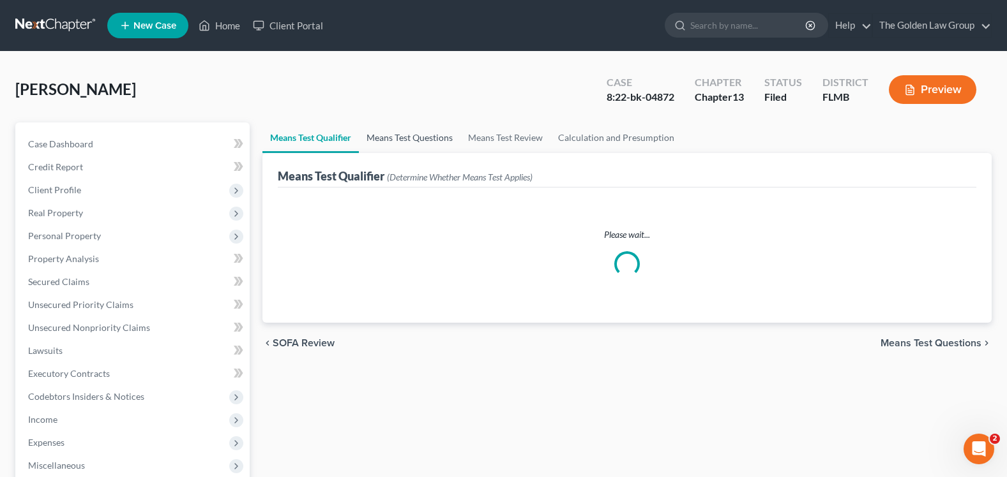
click at [425, 151] on link "Means Test Questions" at bounding box center [409, 138] width 101 height 31
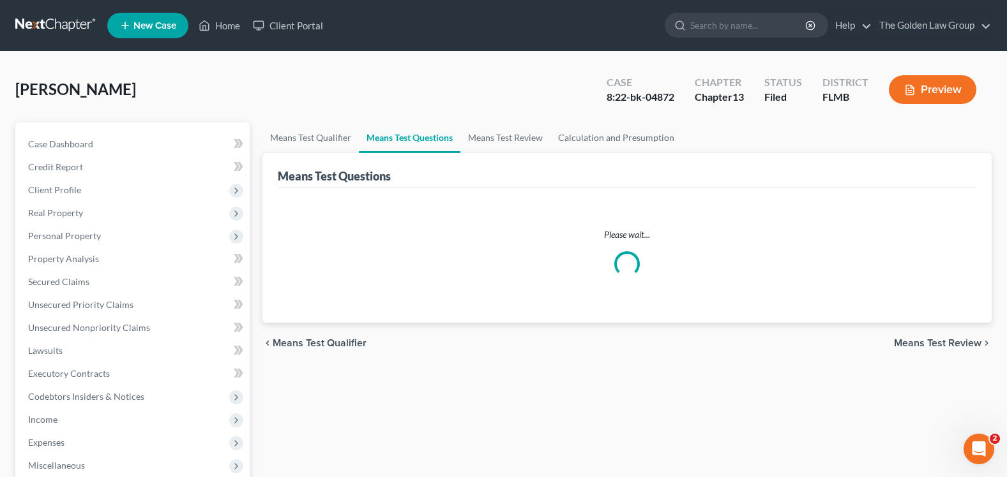
click at [421, 142] on link "Means Test Questions" at bounding box center [409, 138] width 101 height 31
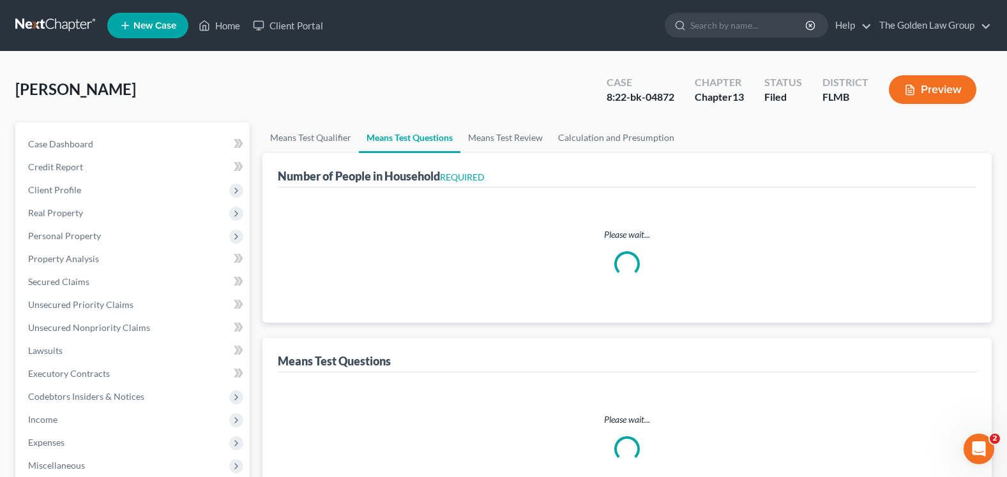
select select "0"
select select "60"
select select "0"
select select "60"
select select "1"
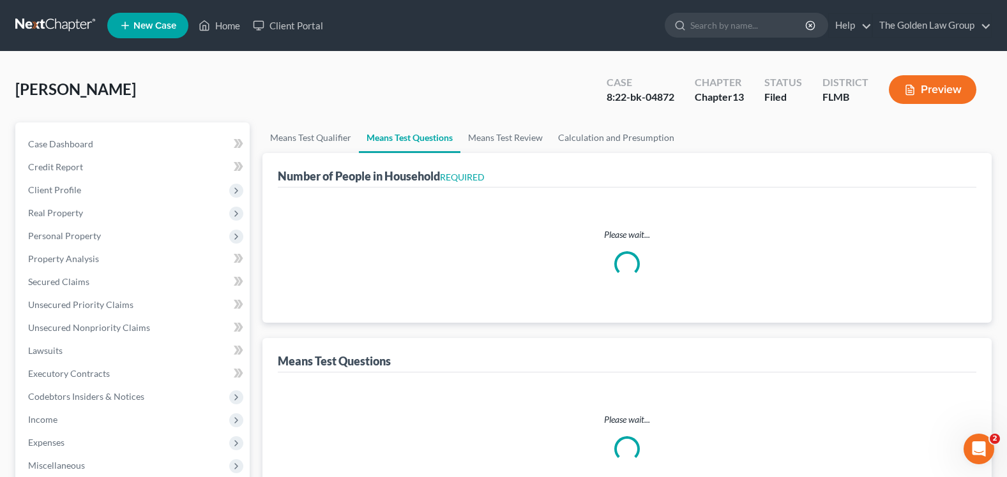
select select "1"
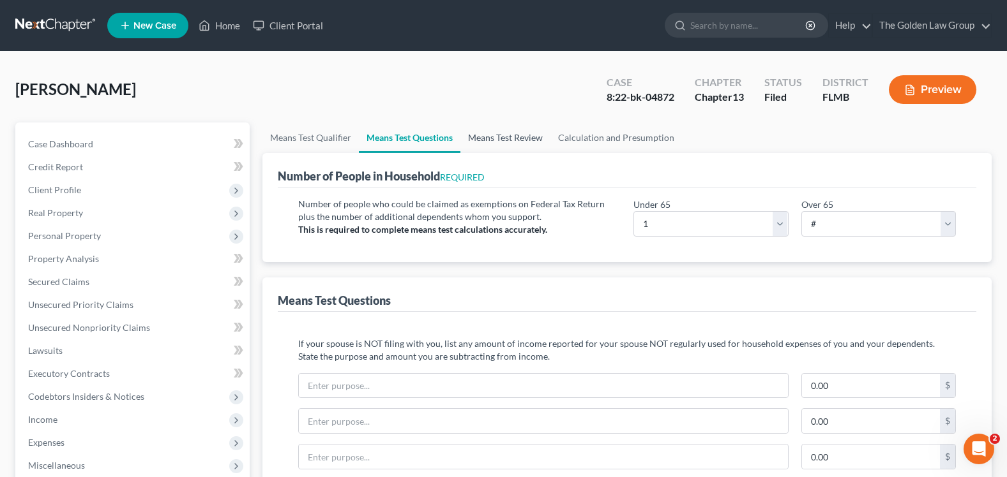
click at [527, 143] on link "Means Test Review" at bounding box center [505, 138] width 90 height 31
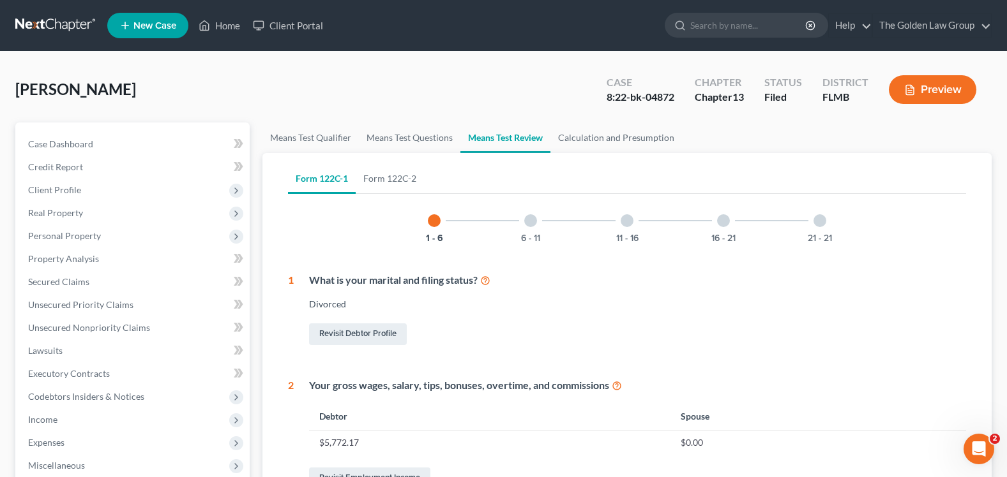
click at [627, 228] on div "11 - 16" at bounding box center [626, 220] width 43 height 43
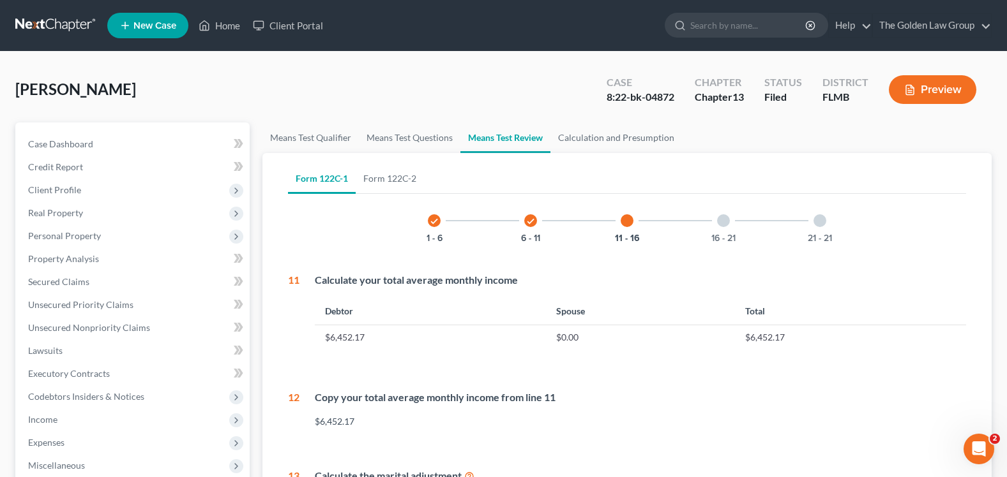
click at [818, 222] on div at bounding box center [819, 220] width 13 height 13
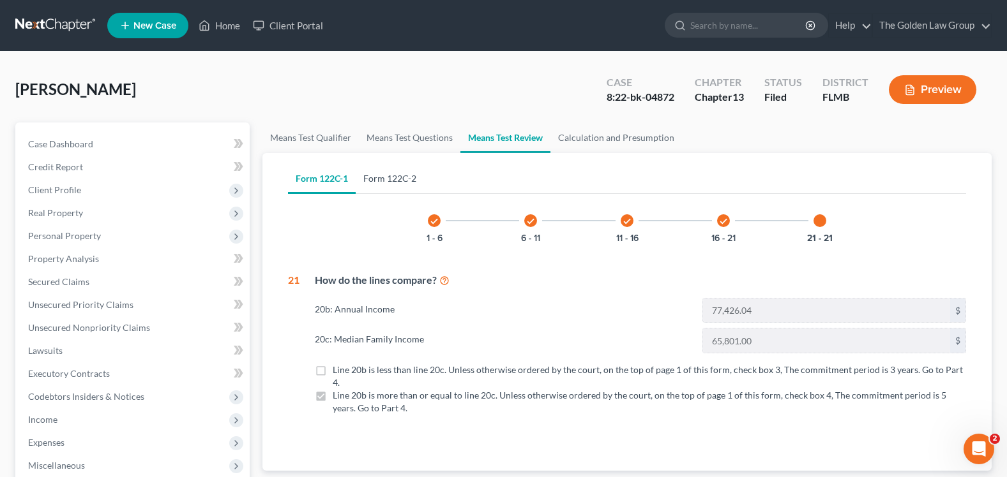
click at [380, 178] on link "Form 122C-2" at bounding box center [390, 178] width 68 height 31
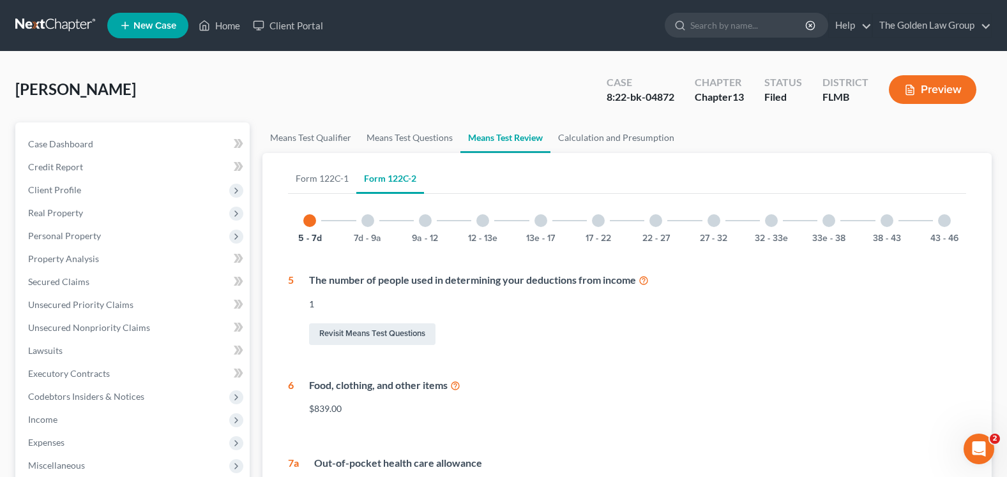
click at [481, 221] on div at bounding box center [482, 220] width 13 height 13
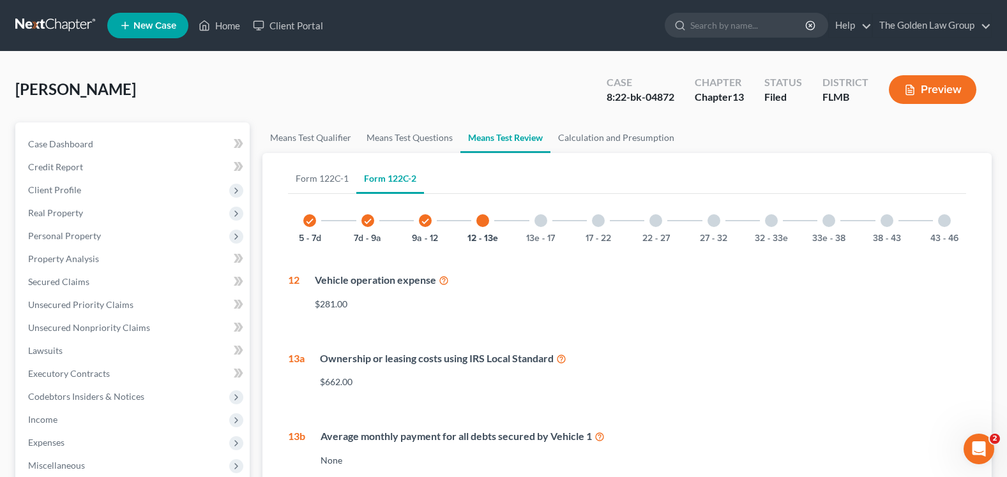
click at [656, 220] on div at bounding box center [655, 220] width 13 height 13
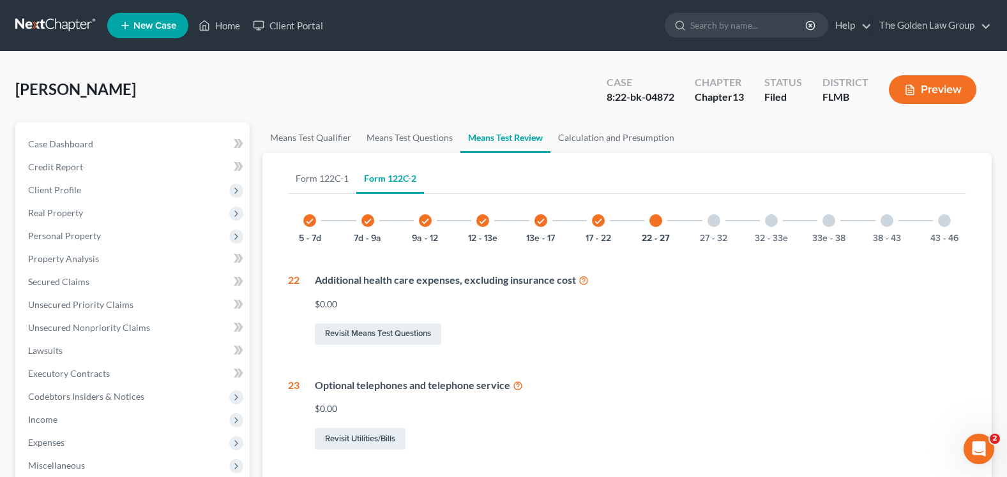
click at [830, 222] on div at bounding box center [828, 220] width 13 height 13
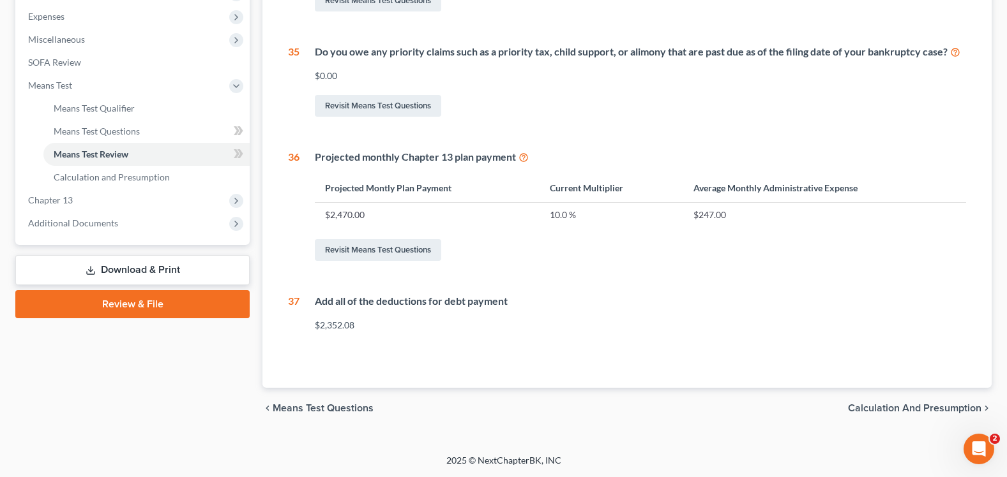
scroll to position [107, 0]
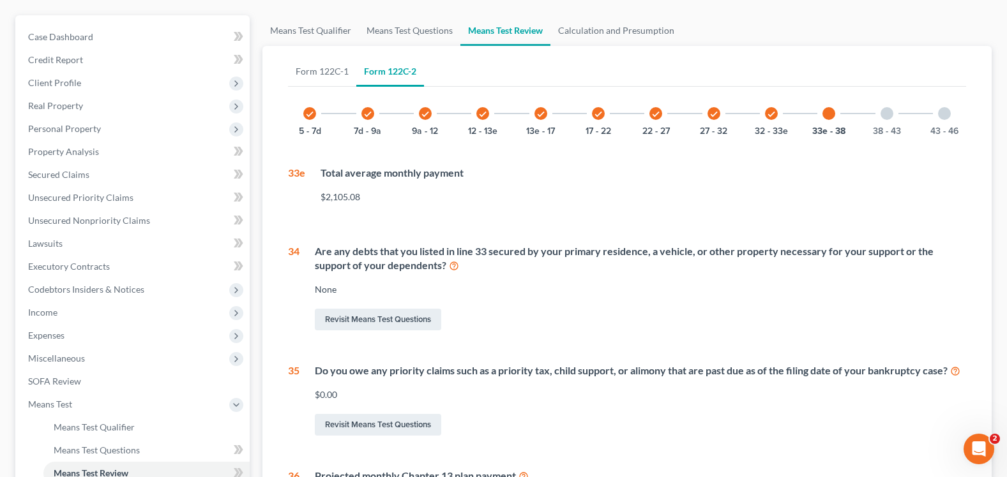
click at [942, 111] on div at bounding box center [944, 113] width 13 height 13
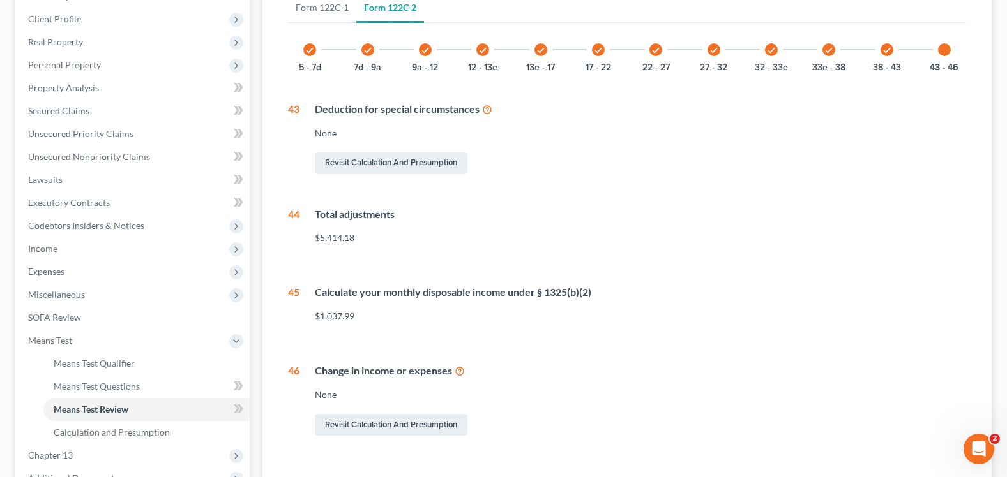
scroll to position [0, 0]
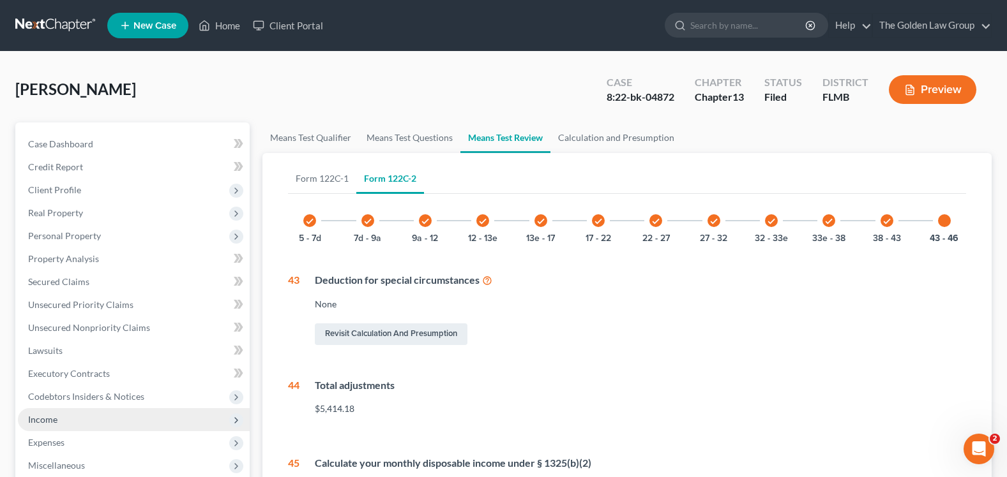
click at [77, 415] on span "Income" at bounding box center [134, 420] width 232 height 23
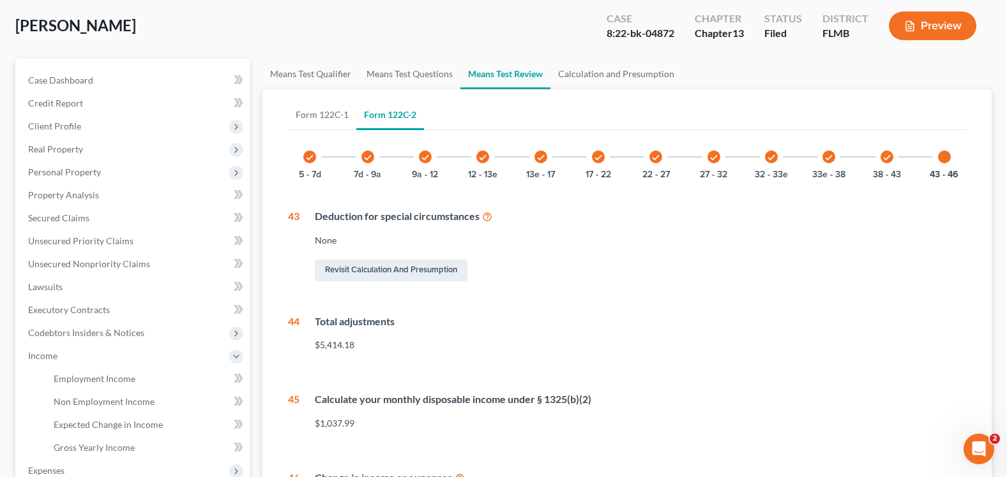
scroll to position [316, 0]
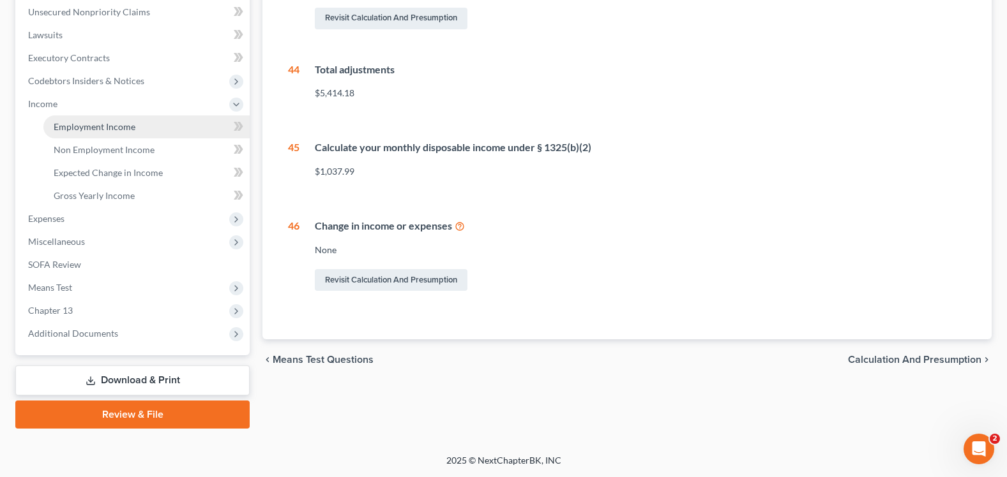
click at [130, 121] on span "Employment Income" at bounding box center [95, 126] width 82 height 11
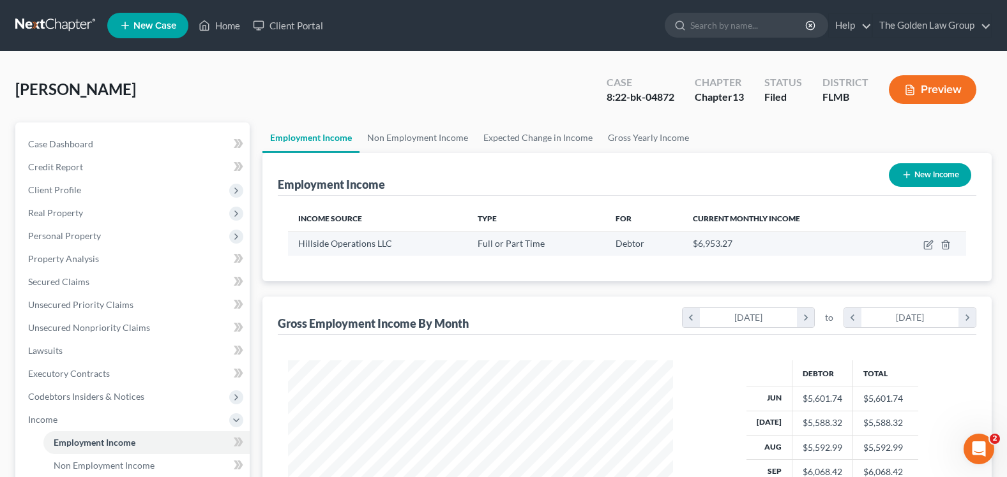
scroll to position [229, 410]
click at [432, 139] on link "Non Employment Income" at bounding box center [417, 138] width 116 height 31
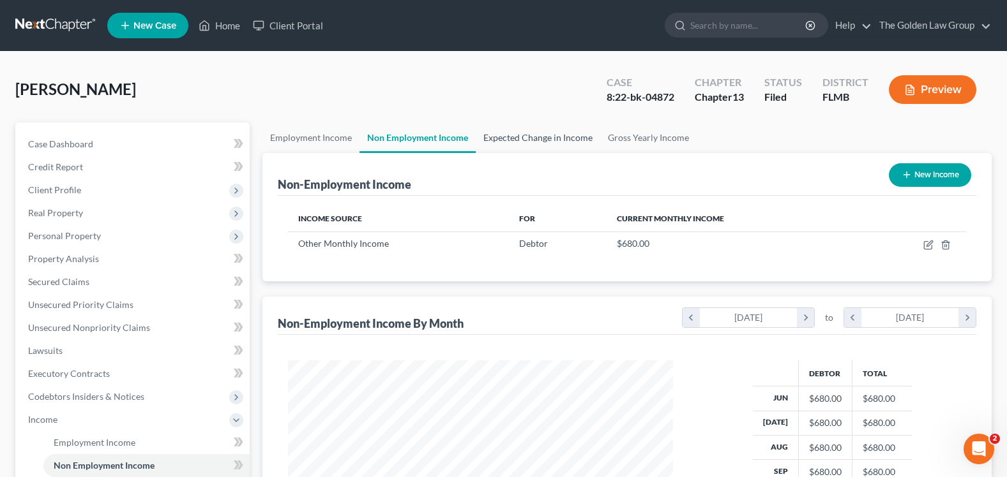
click at [511, 129] on link "Expected Change in Income" at bounding box center [538, 138] width 124 height 31
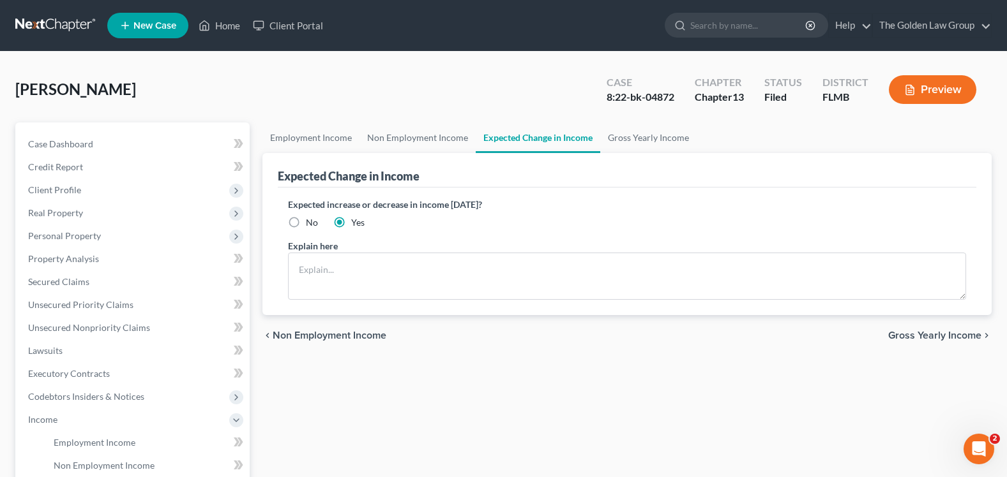
click at [306, 222] on label "No" at bounding box center [312, 222] width 12 height 13
click at [311, 222] on input "No" at bounding box center [315, 220] width 8 height 8
radio input "true"
click at [624, 147] on link "Gross Yearly Income" at bounding box center [648, 138] width 96 height 31
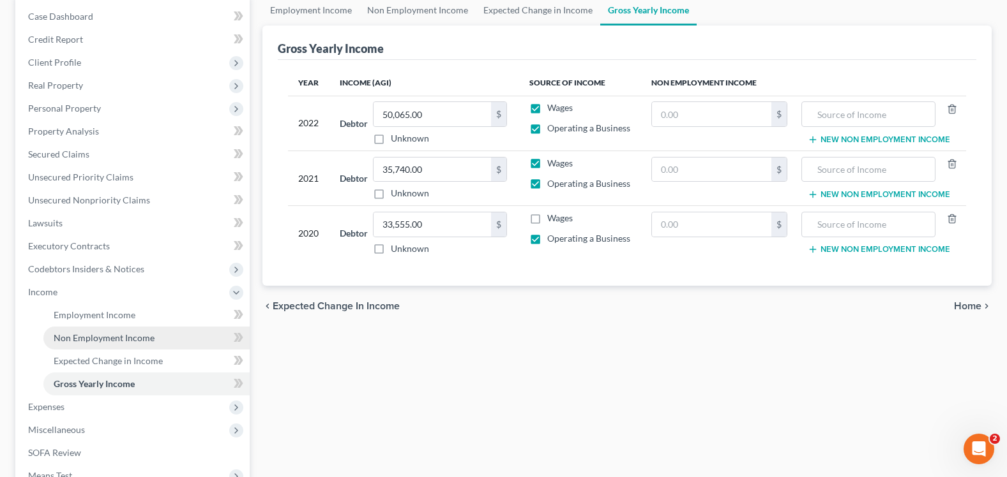
scroll to position [191, 0]
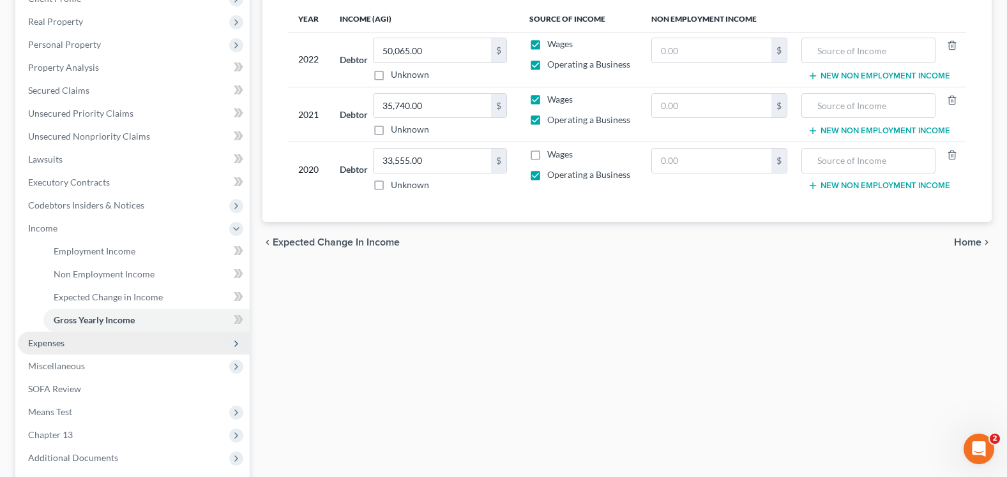
click at [96, 338] on span "Expenses" at bounding box center [134, 343] width 232 height 23
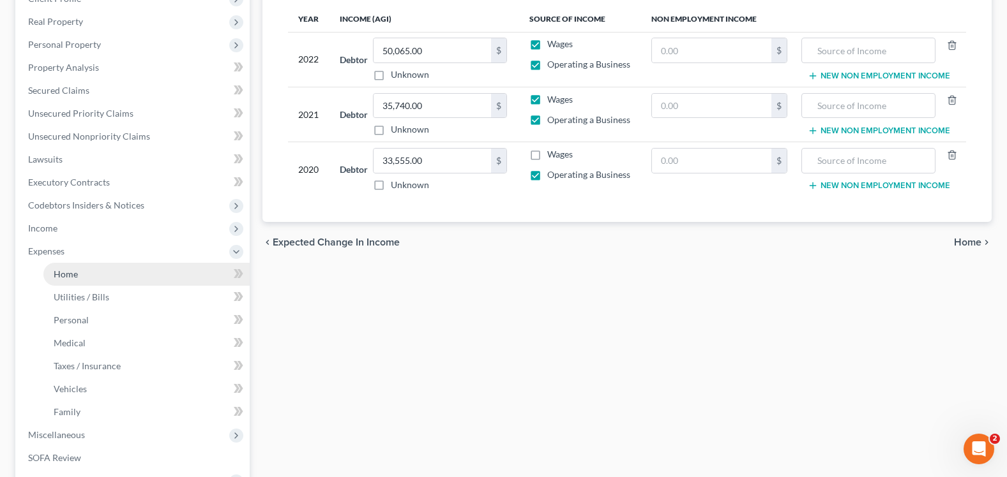
click at [110, 274] on link "Home" at bounding box center [146, 274] width 206 height 23
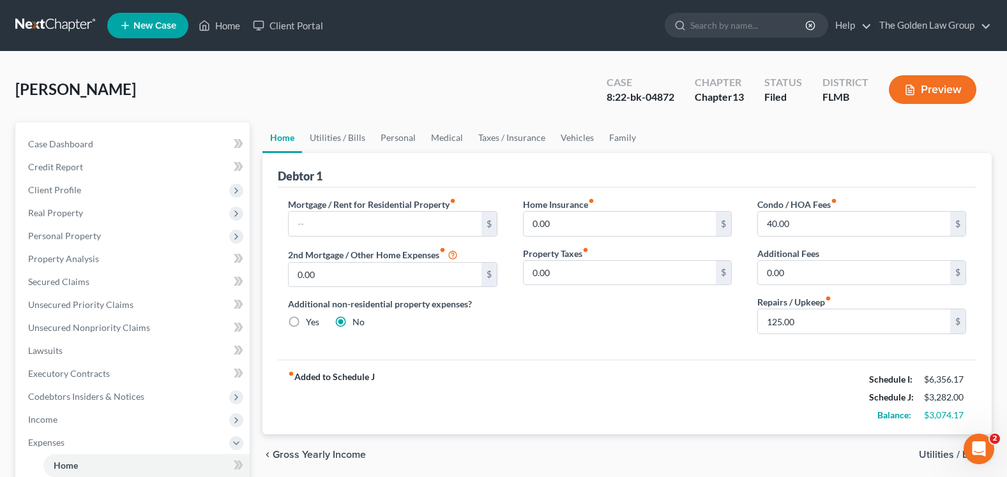
click at [400, 88] on div "[PERSON_NAME] Upgraded Case 8:22-bk-04872 Chapter Chapter 13 Status Filed Distr…" at bounding box center [503, 95] width 976 height 56
click at [317, 136] on link "Utilities / Bills" at bounding box center [337, 138] width 71 height 31
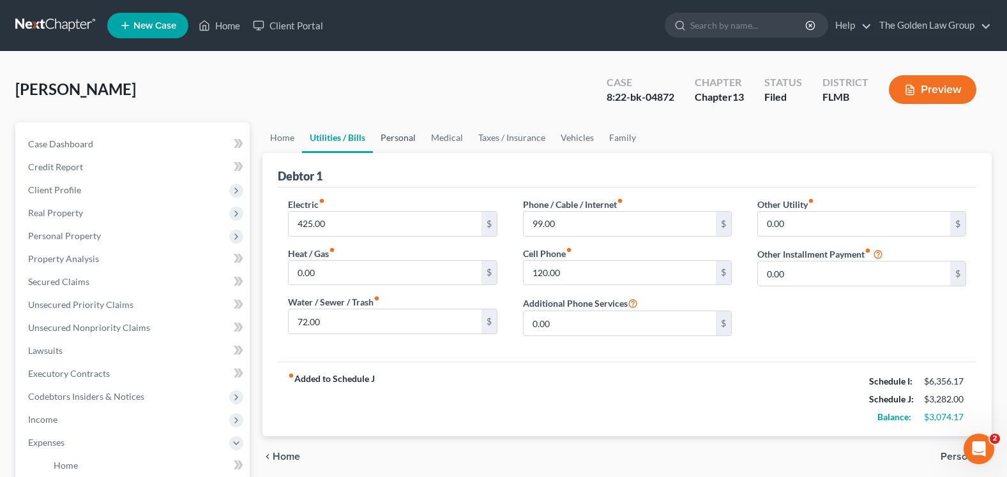
click at [391, 145] on link "Personal" at bounding box center [398, 138] width 50 height 31
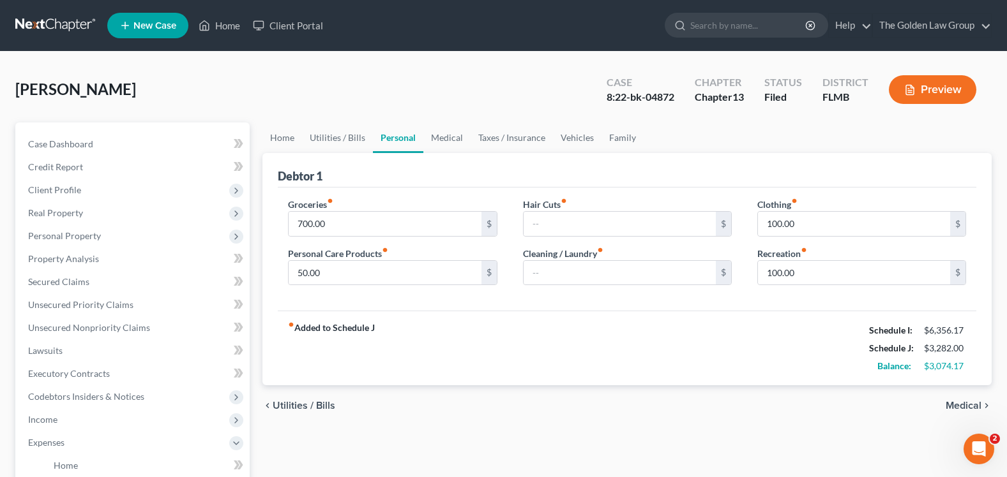
click at [506, 349] on div "fiber_manual_record Added to Schedule J Schedule I: $6,356.17 Schedule J: $3,28…" at bounding box center [627, 348] width 698 height 75
click at [438, 138] on link "Medical" at bounding box center [446, 138] width 47 height 31
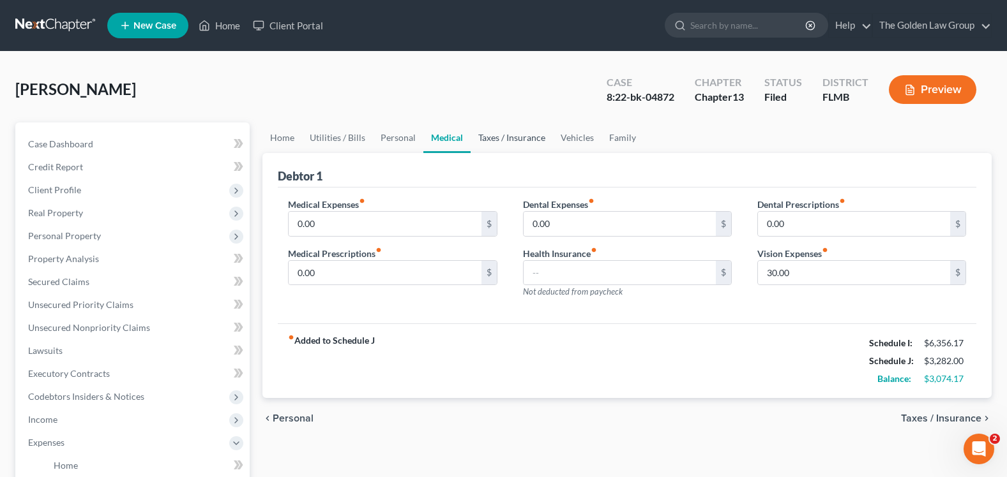
click at [518, 130] on link "Taxes / Insurance" at bounding box center [511, 138] width 82 height 31
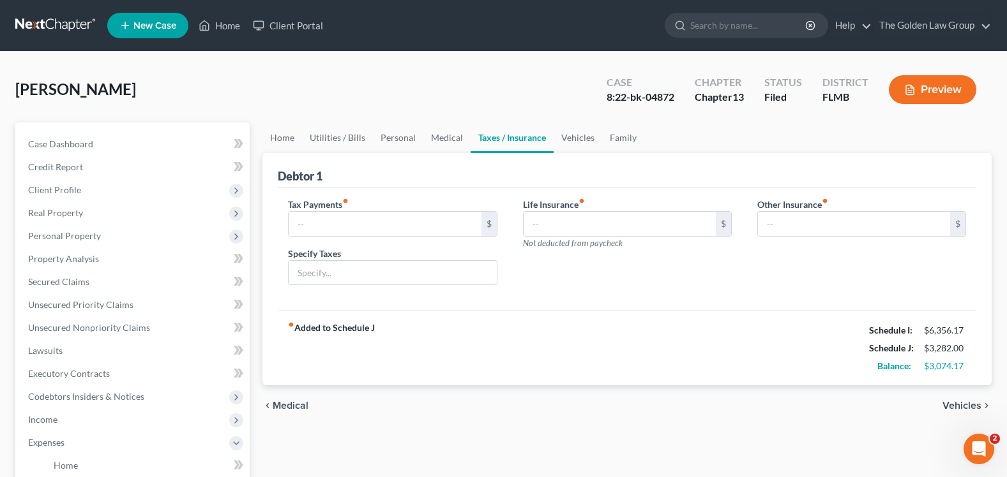
click at [518, 135] on link "Taxes / Insurance" at bounding box center [511, 138] width 83 height 31
click at [574, 140] on link "Vehicles" at bounding box center [577, 138] width 49 height 31
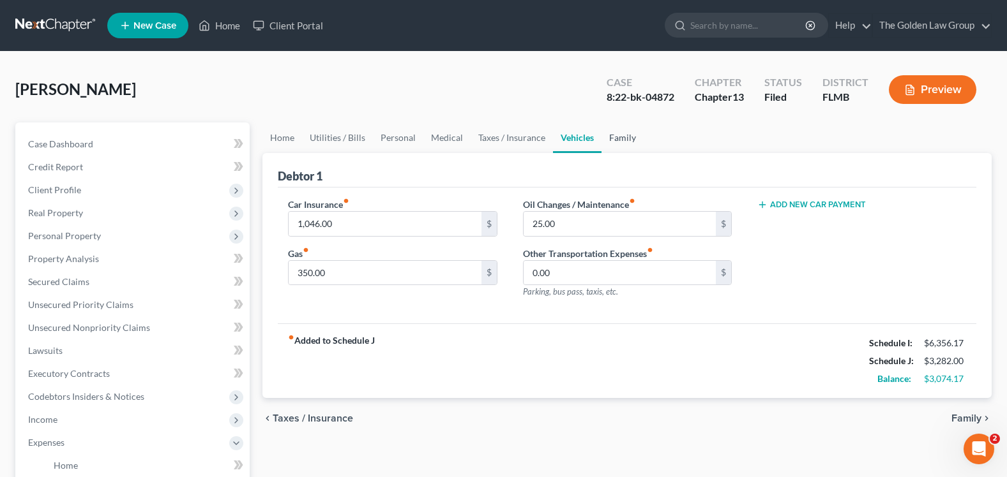
click at [617, 135] on link "Family" at bounding box center [622, 138] width 42 height 31
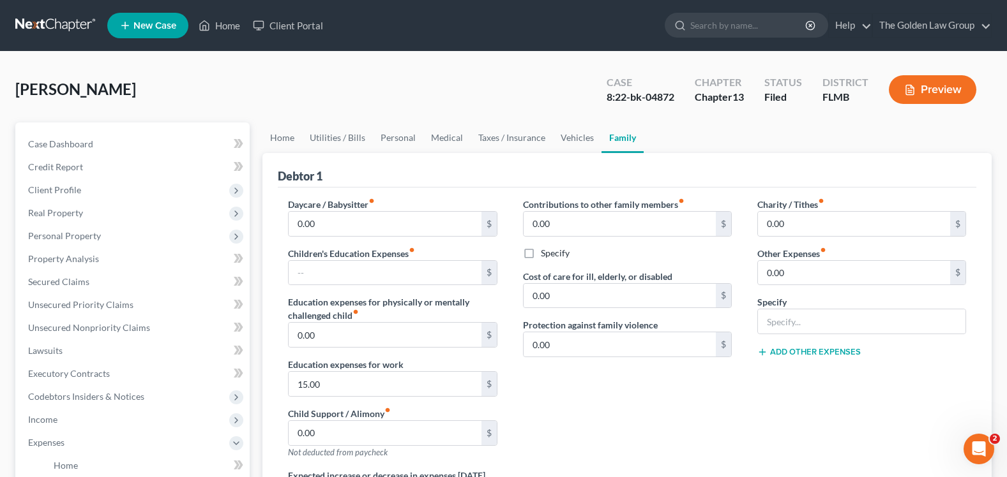
drag, startPoint x: 375, startPoint y: 91, endPoint x: 254, endPoint y: 94, distance: 120.7
click at [376, 89] on div "[PERSON_NAME] Upgraded Case 8:22-bk-04872 Chapter Chapter 13 Status Filed Distr…" at bounding box center [503, 95] width 976 height 56
click at [219, 14] on link "Home" at bounding box center [219, 25] width 54 height 23
click at [227, 20] on link "Home" at bounding box center [219, 25] width 54 height 23
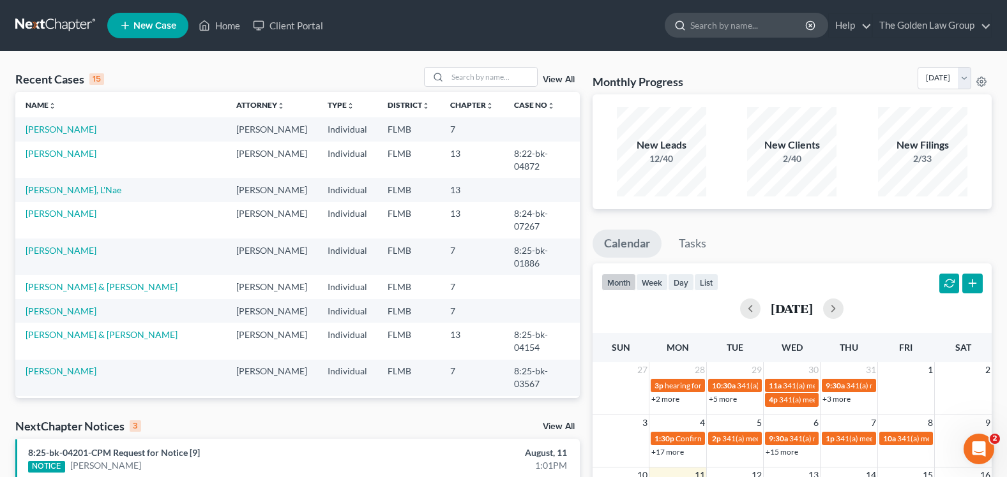
click at [712, 24] on input "search" at bounding box center [748, 25] width 117 height 24
type input "[PERSON_NAME]"
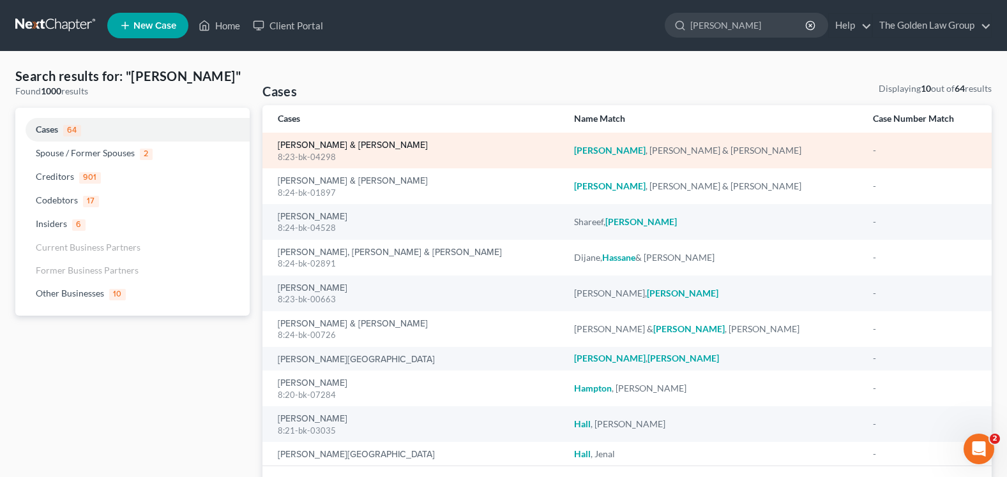
click at [305, 141] on link "[PERSON_NAME] & [PERSON_NAME]" at bounding box center [353, 145] width 150 height 9
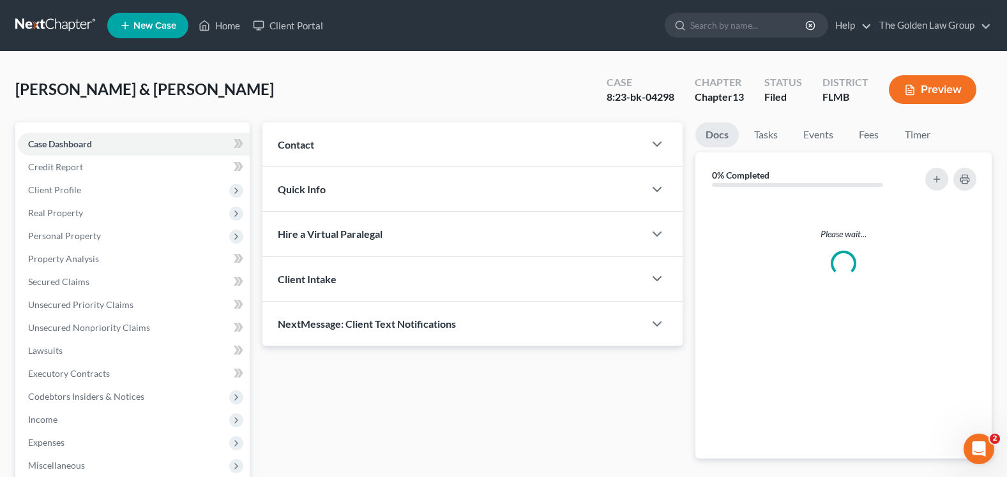
click at [308, 167] on div "Contact" at bounding box center [453, 145] width 382 height 44
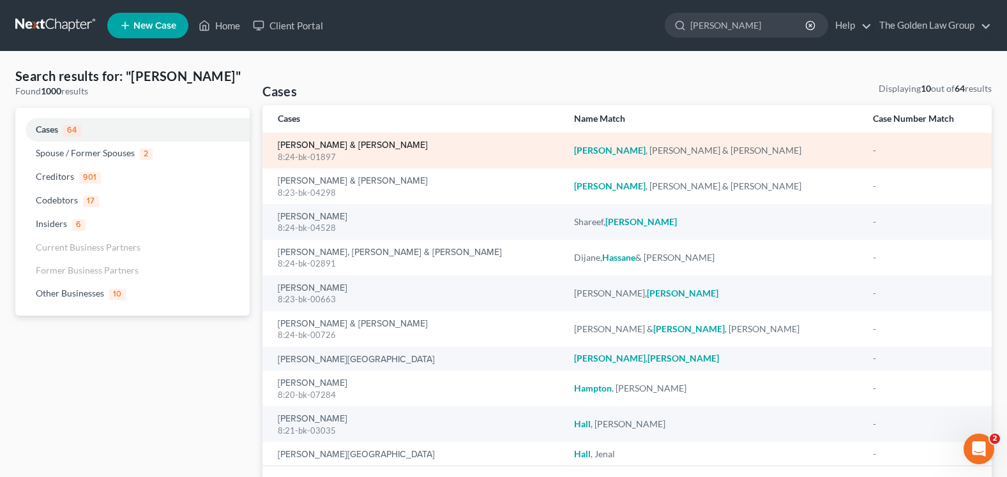
click at [298, 142] on link "[PERSON_NAME] & [PERSON_NAME]" at bounding box center [353, 145] width 150 height 9
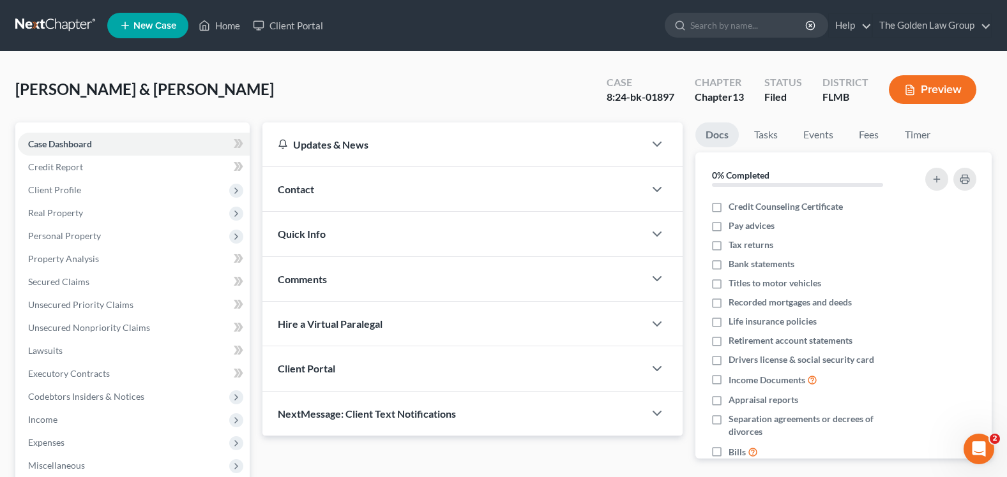
scroll to position [224, 0]
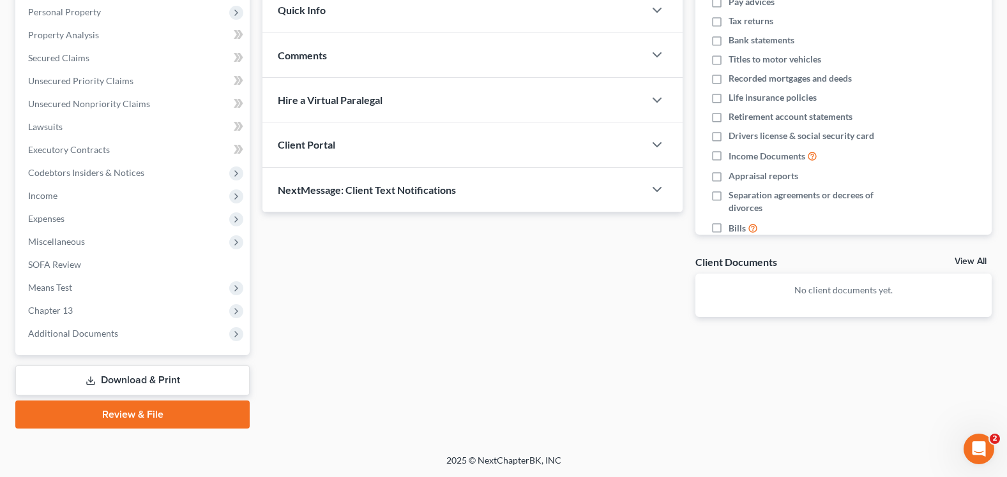
drag, startPoint x: 100, startPoint y: 333, endPoint x: 100, endPoint y: 352, distance: 19.1
click at [100, 333] on span "Additional Documents" at bounding box center [73, 333] width 90 height 11
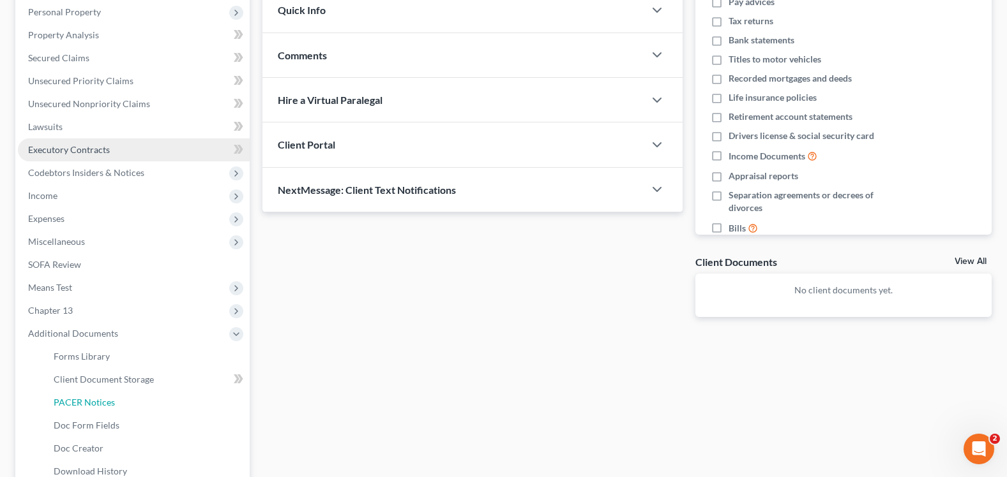
drag, startPoint x: 101, startPoint y: 402, endPoint x: 178, endPoint y: 366, distance: 85.1
click at [101, 402] on span "PACER Notices" at bounding box center [84, 402] width 61 height 11
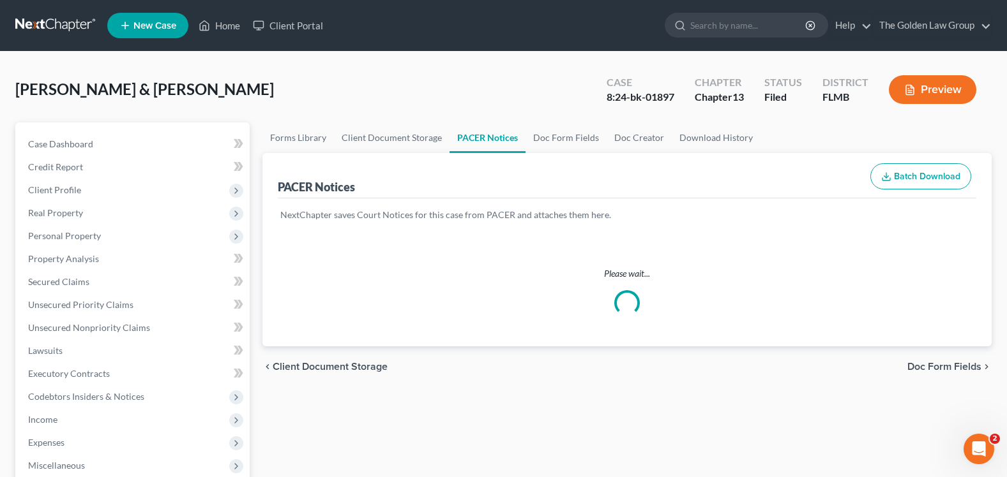
click at [313, 68] on div "[PERSON_NAME] & [PERSON_NAME], [PERSON_NAME] Upgraded Case 8:24-bk-01897 Chapte…" at bounding box center [503, 95] width 976 height 56
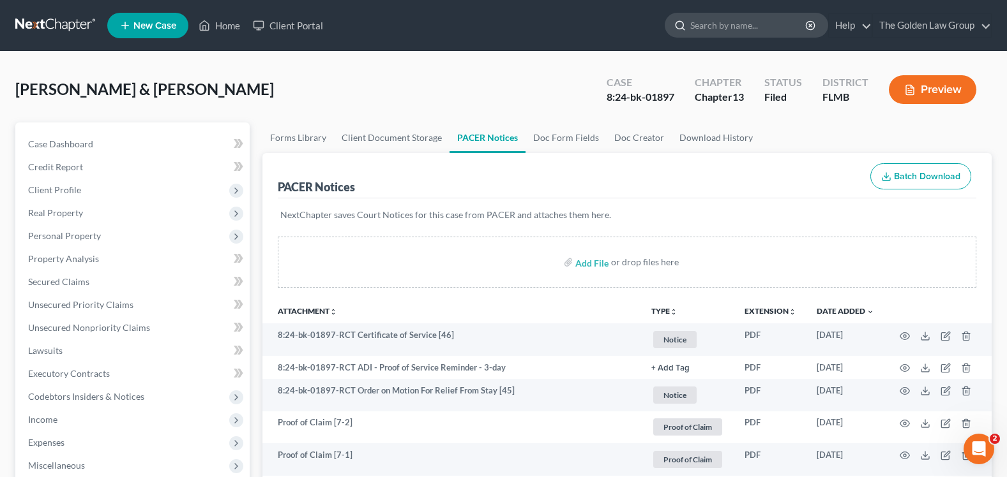
click at [705, 26] on input "search" at bounding box center [748, 25] width 117 height 24
type input "[PERSON_NAME]"
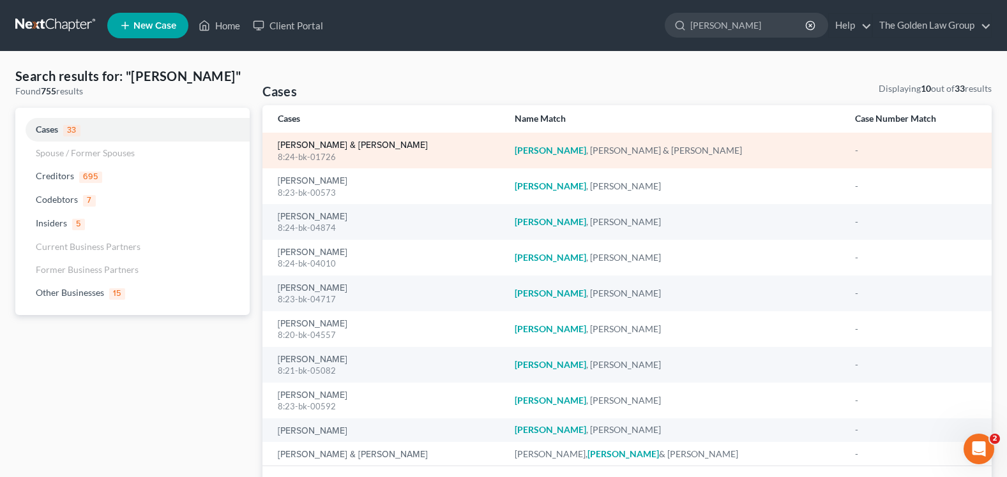
click at [313, 145] on link "[PERSON_NAME] & [PERSON_NAME]" at bounding box center [353, 145] width 150 height 9
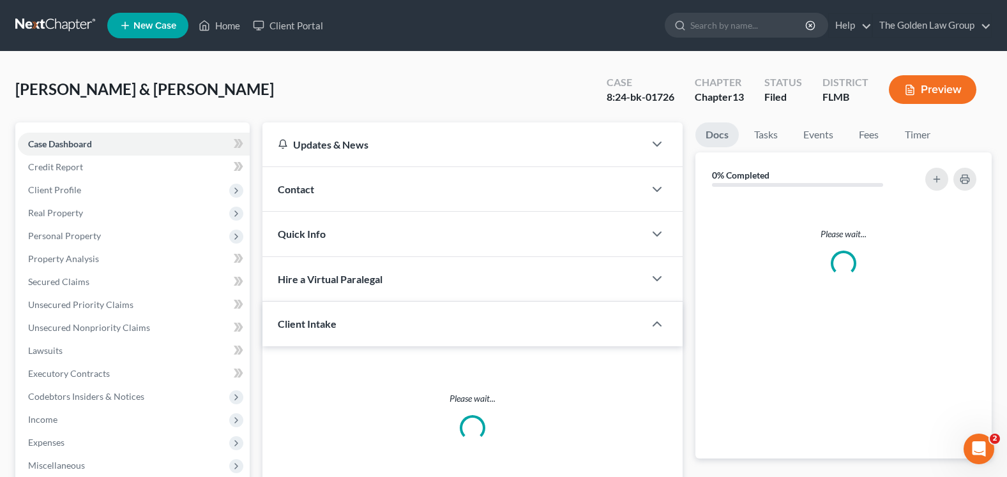
scroll to position [224, 0]
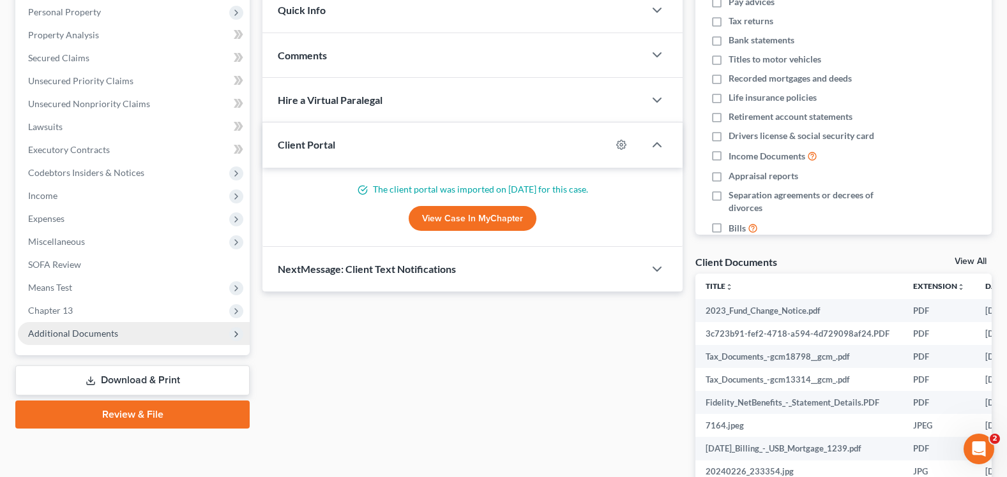
click at [91, 333] on span "Additional Documents" at bounding box center [73, 333] width 90 height 11
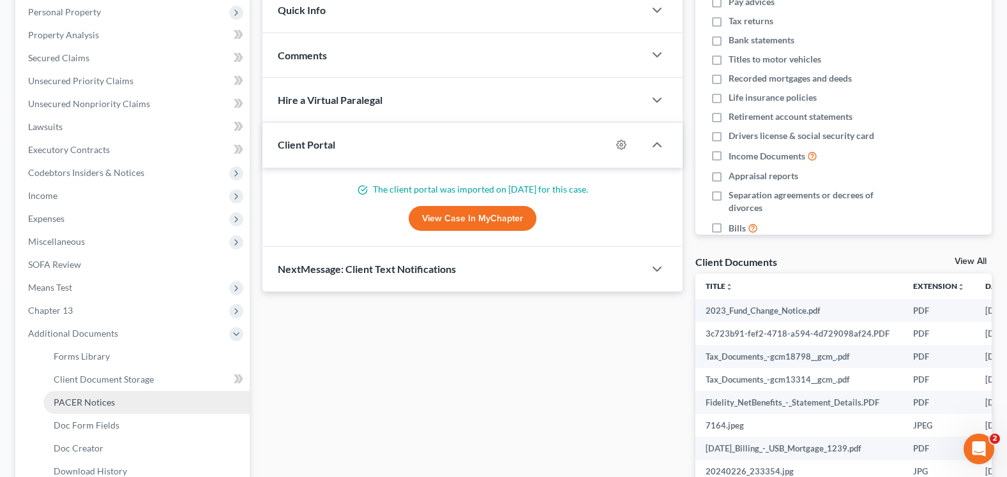
click at [100, 399] on span "PACER Notices" at bounding box center [84, 402] width 61 height 11
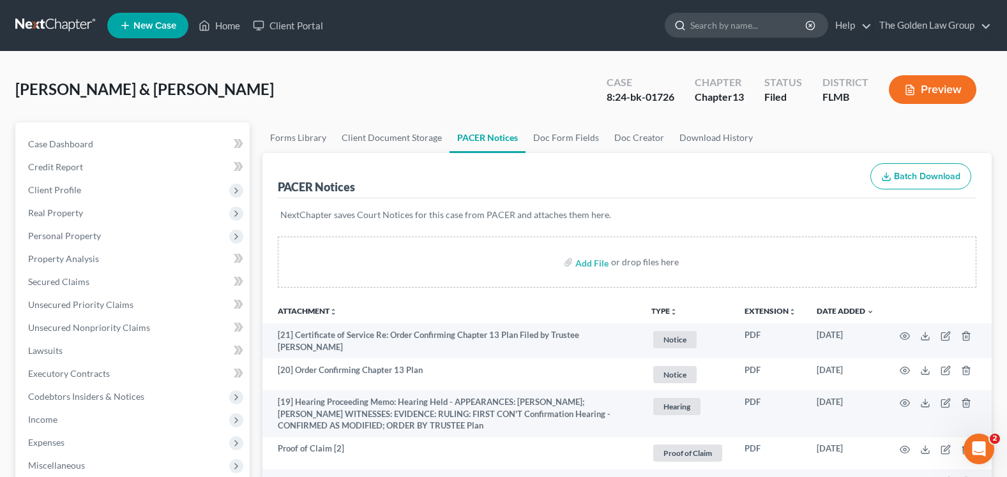
click at [717, 22] on input "search" at bounding box center [748, 25] width 117 height 24
type input "o"
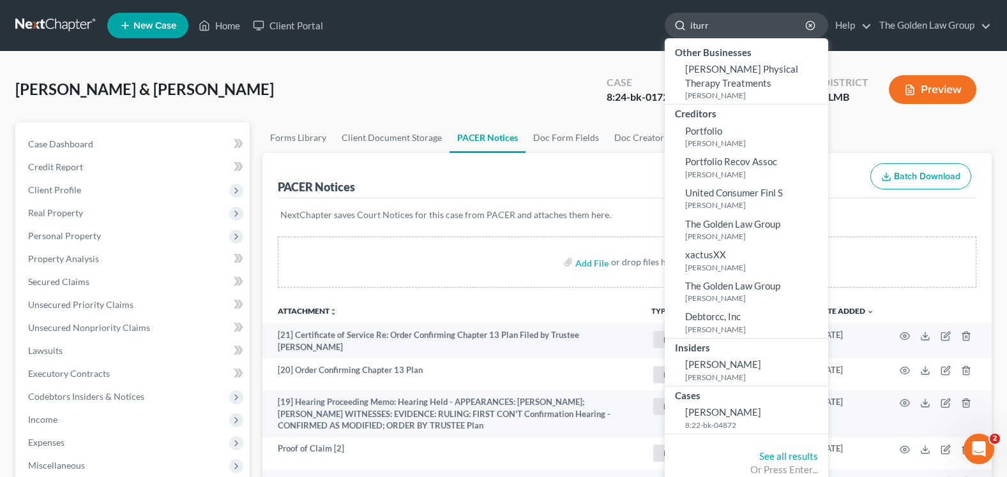
type input "iturr"
click at [728, 414] on span "[PERSON_NAME]" at bounding box center [723, 412] width 76 height 11
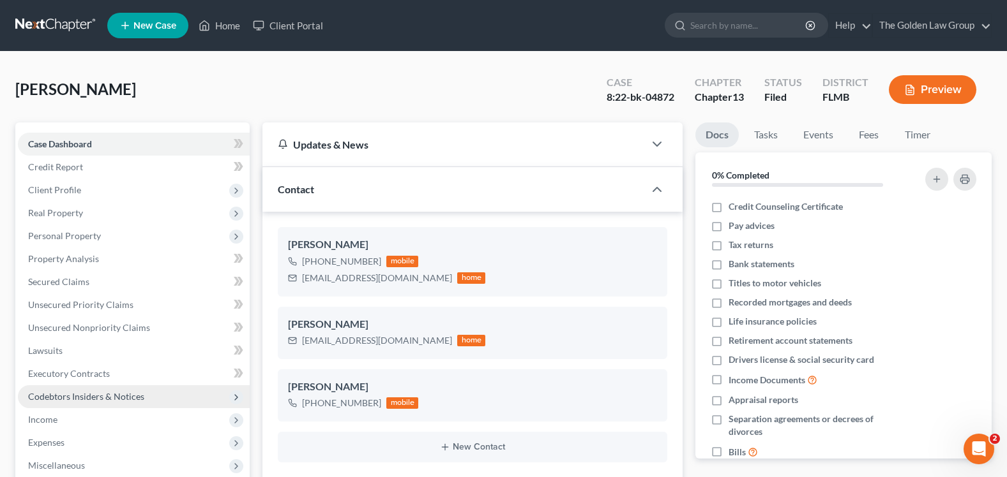
scroll to position [64, 0]
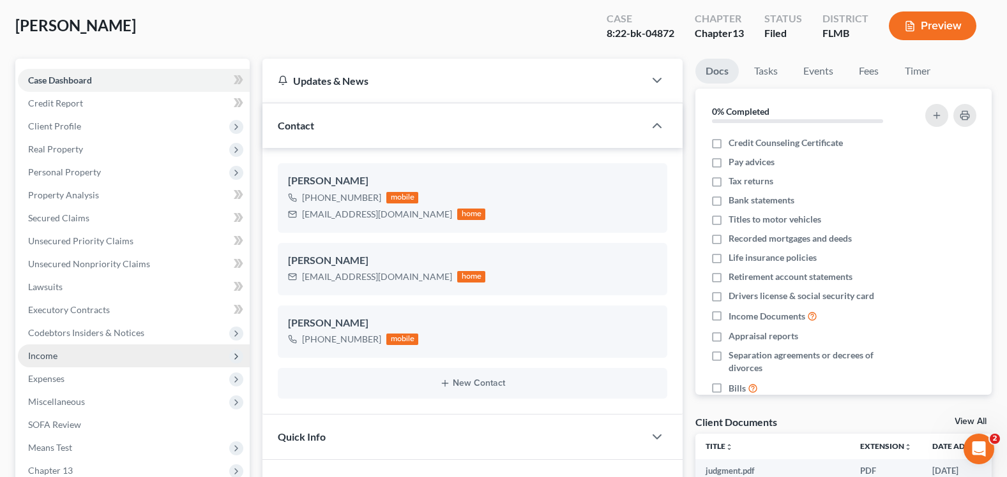
click at [73, 357] on span "Income" at bounding box center [134, 356] width 232 height 23
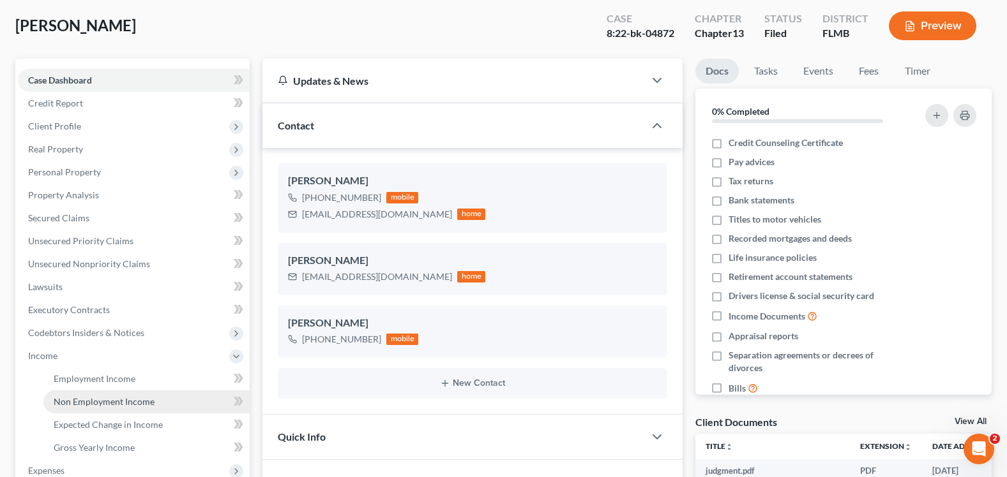
click at [139, 405] on span "Non Employment Income" at bounding box center [104, 401] width 101 height 11
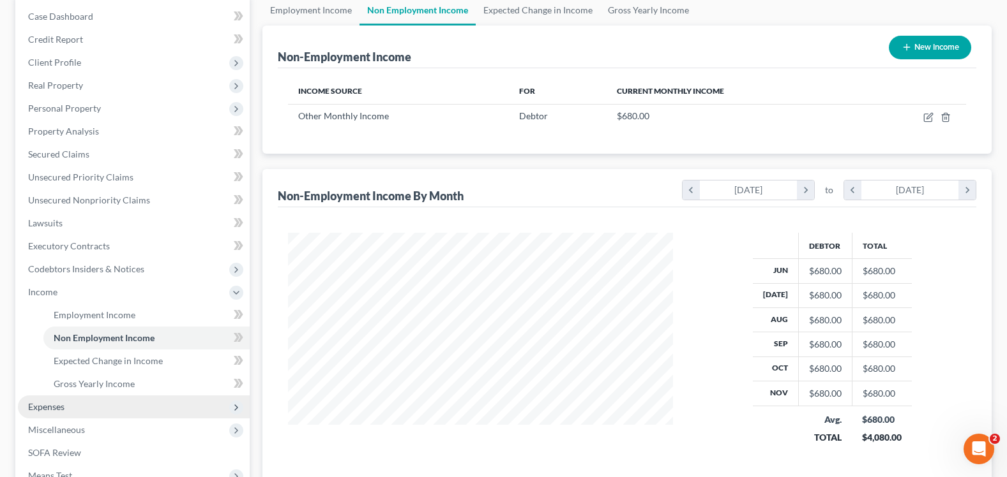
scroll to position [255, 0]
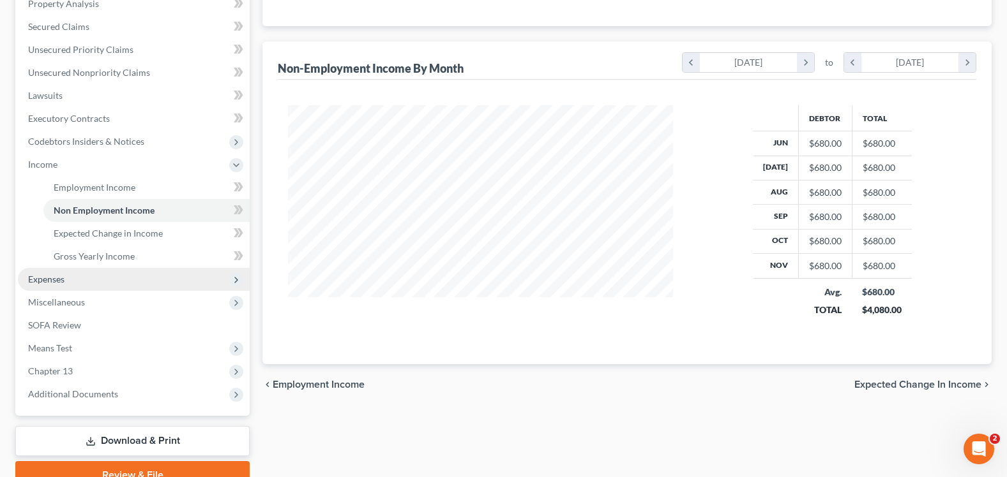
click at [116, 281] on span "Expenses" at bounding box center [134, 279] width 232 height 23
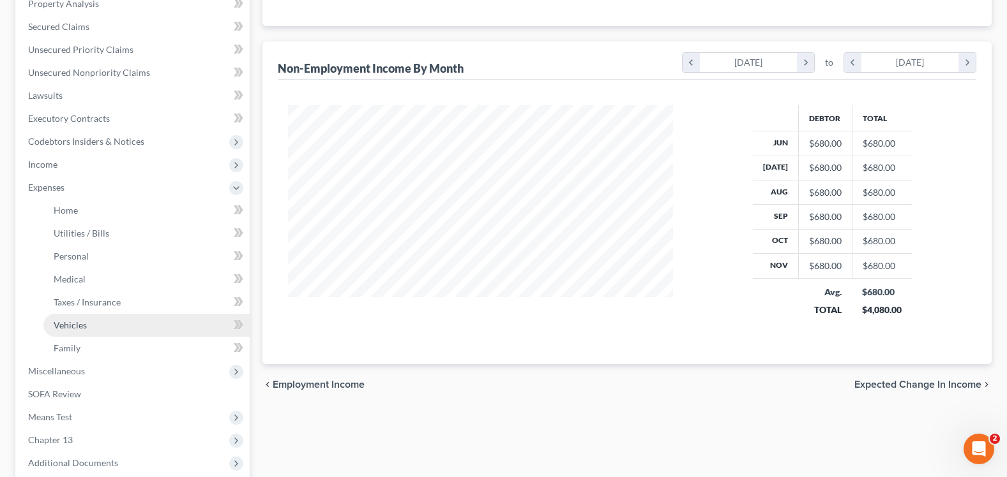
click at [101, 325] on link "Vehicles" at bounding box center [146, 325] width 206 height 23
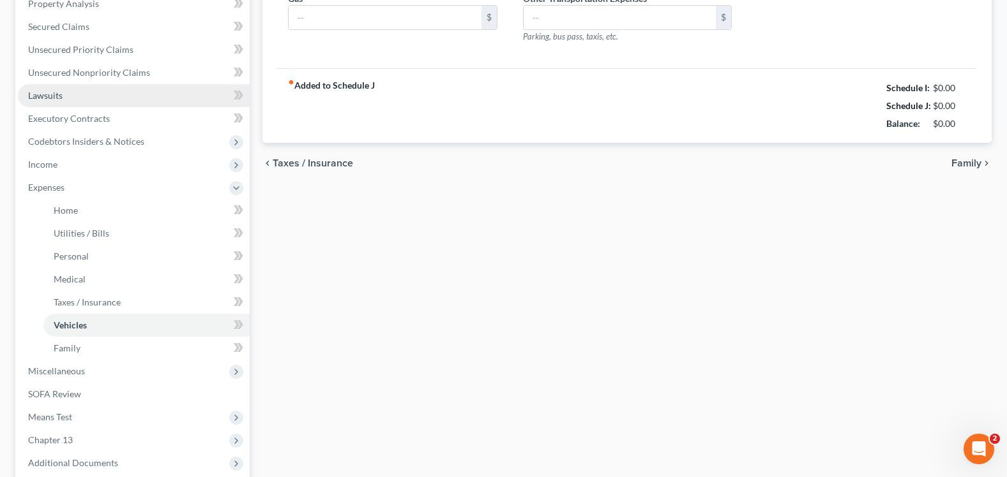
type input "1,046.00"
type input "350.00"
type input "25.00"
type input "0.00"
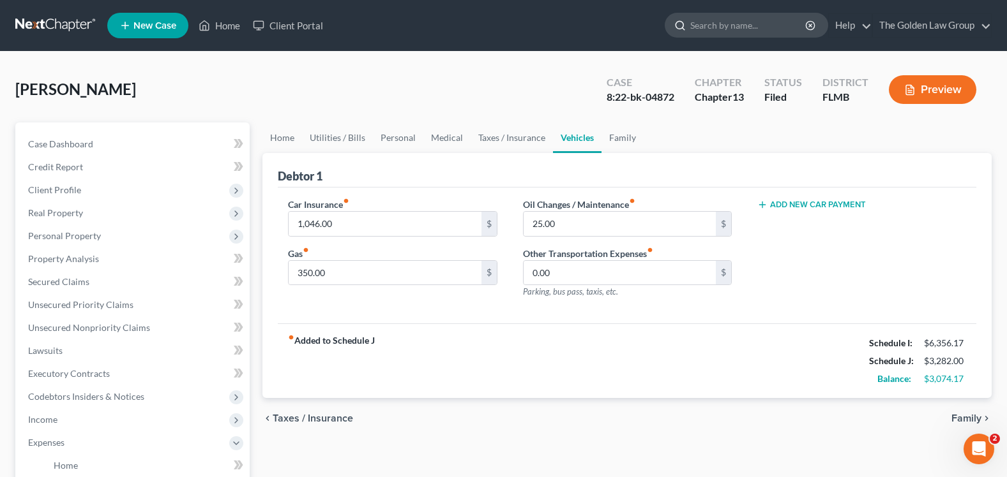
click at [749, 21] on input "search" at bounding box center [748, 25] width 117 height 24
type input "cakar"
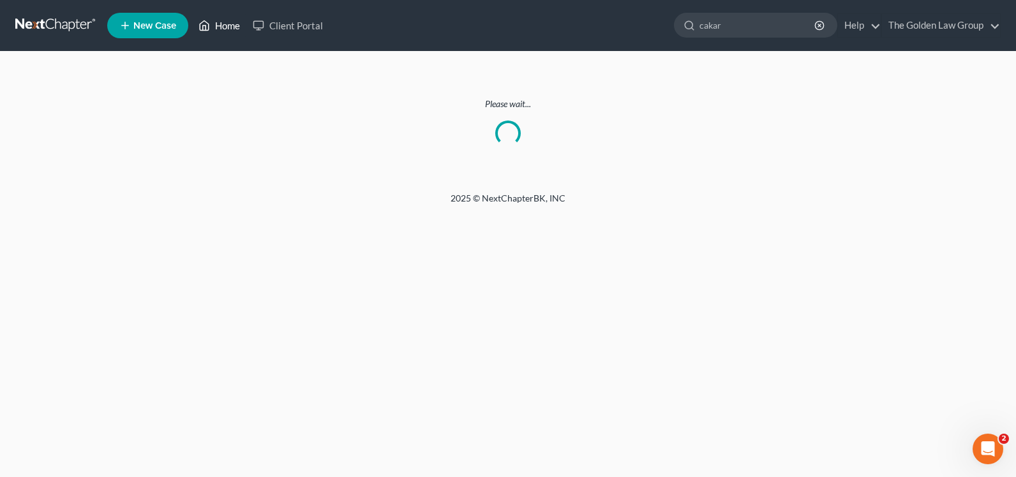
click at [226, 23] on link "Home" at bounding box center [219, 25] width 54 height 23
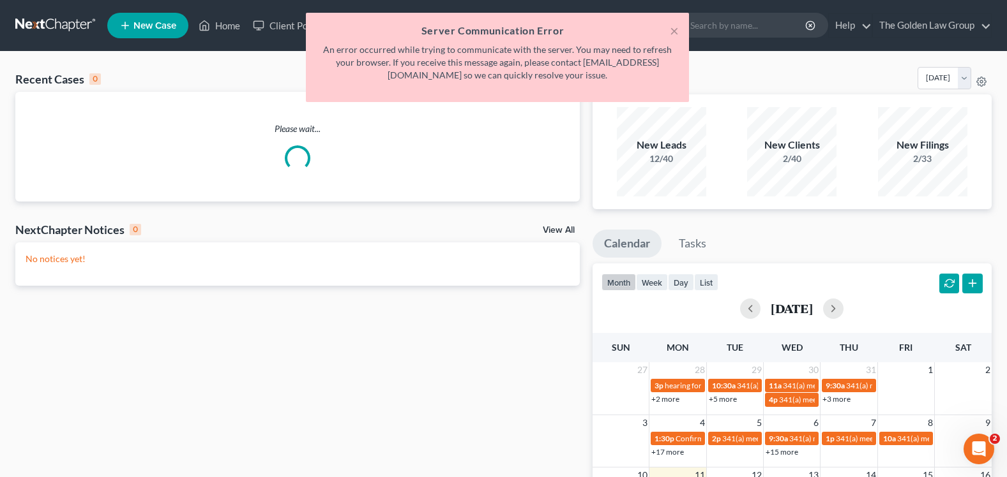
click at [219, 28] on div "× Server Communication Error An error occurred while trying to communicate with…" at bounding box center [497, 61] width 1007 height 96
click at [670, 31] on button "×" at bounding box center [674, 30] width 9 height 15
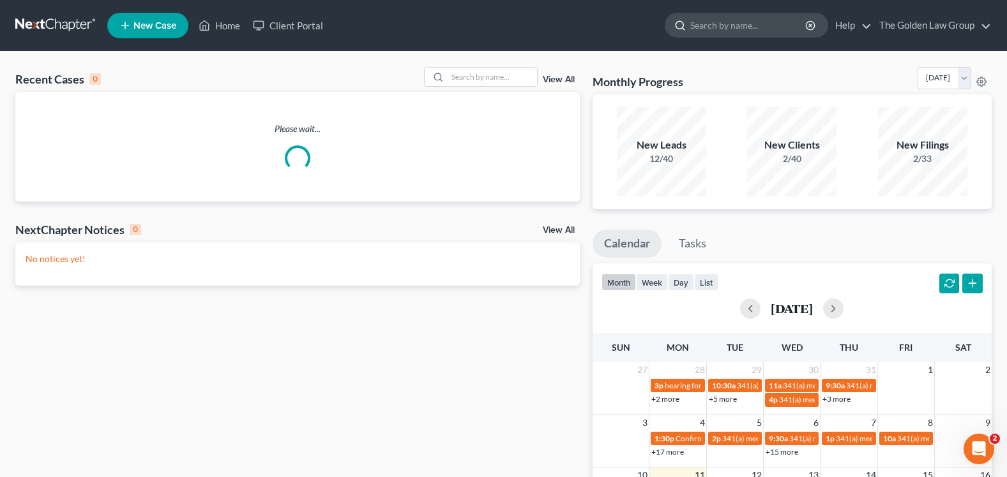
click at [708, 23] on input "search" at bounding box center [748, 25] width 117 height 24
type input "cakar"
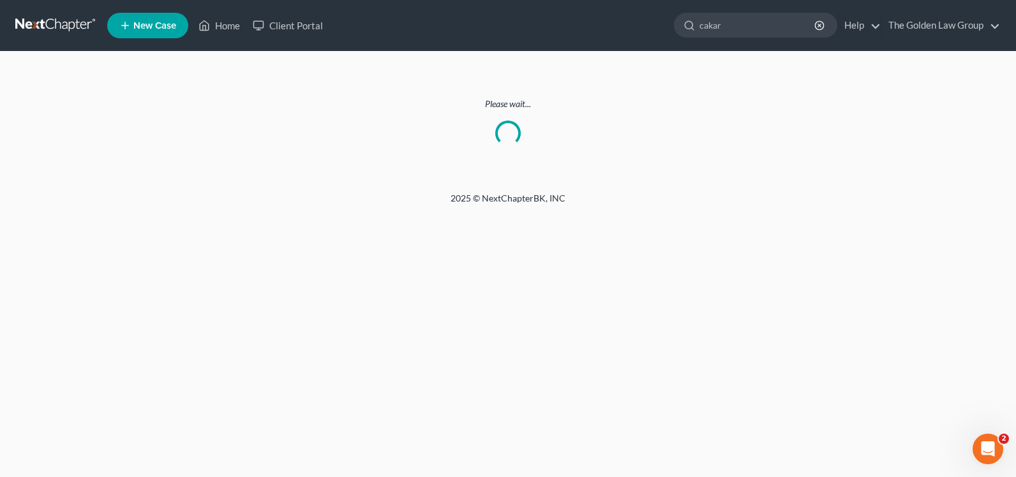
click at [225, 10] on ul "New Case Home Client Portal cakar - No Result - Codebtors [PERSON_NAME] [PERSON…" at bounding box center [554, 25] width 894 height 33
click at [225, 27] on link "Home" at bounding box center [219, 25] width 54 height 23
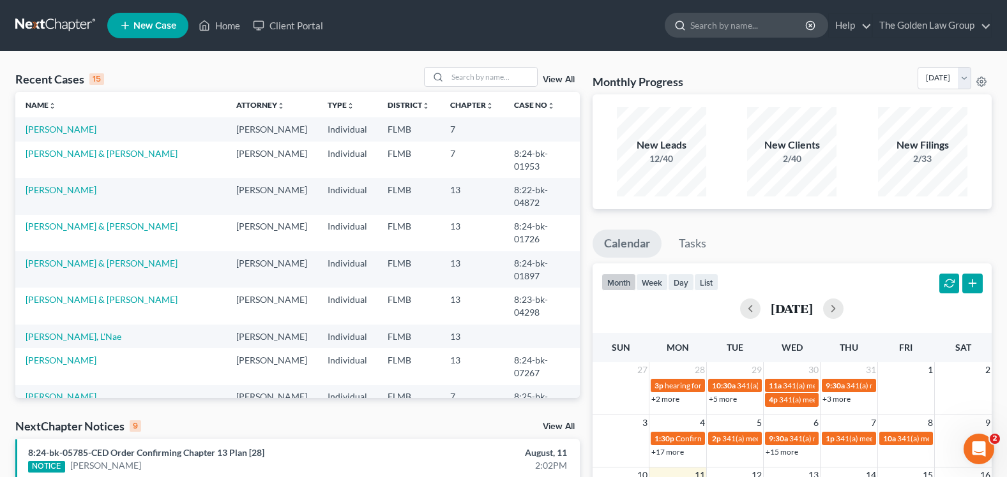
click at [721, 26] on input "search" at bounding box center [748, 25] width 117 height 24
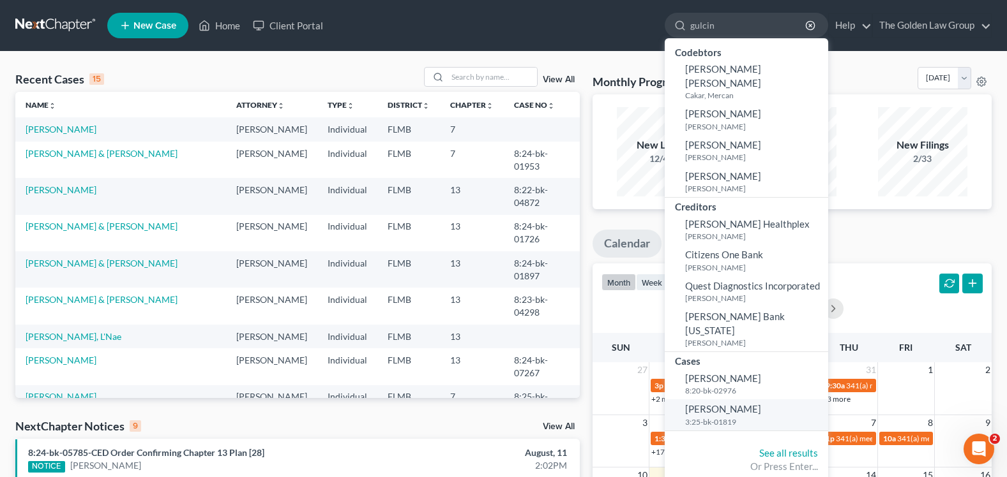
type input "gulcin"
click at [723, 403] on span "[PERSON_NAME]" at bounding box center [723, 408] width 76 height 11
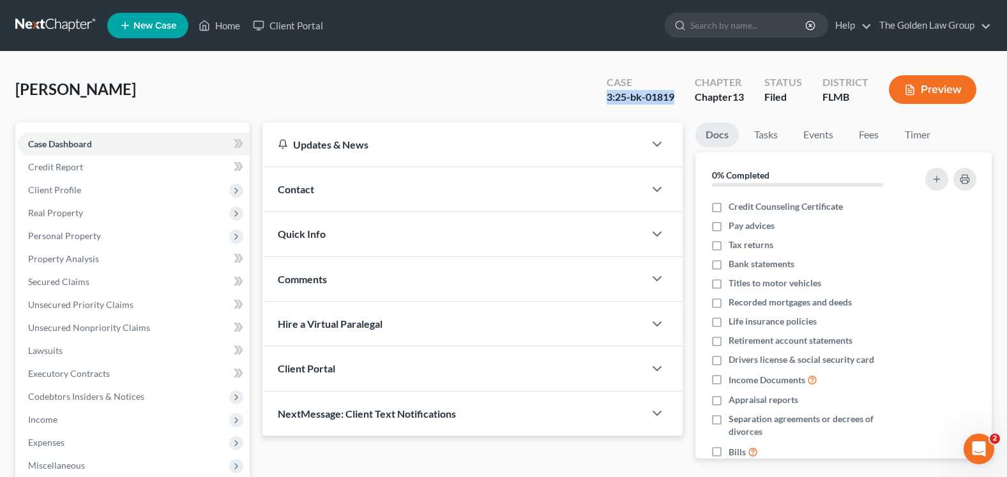
drag, startPoint x: 604, startPoint y: 100, endPoint x: 677, endPoint y: 100, distance: 72.8
click at [677, 100] on div "Case 3:25-bk-01819" at bounding box center [640, 91] width 88 height 38
copy div "3:25-bk-01819"
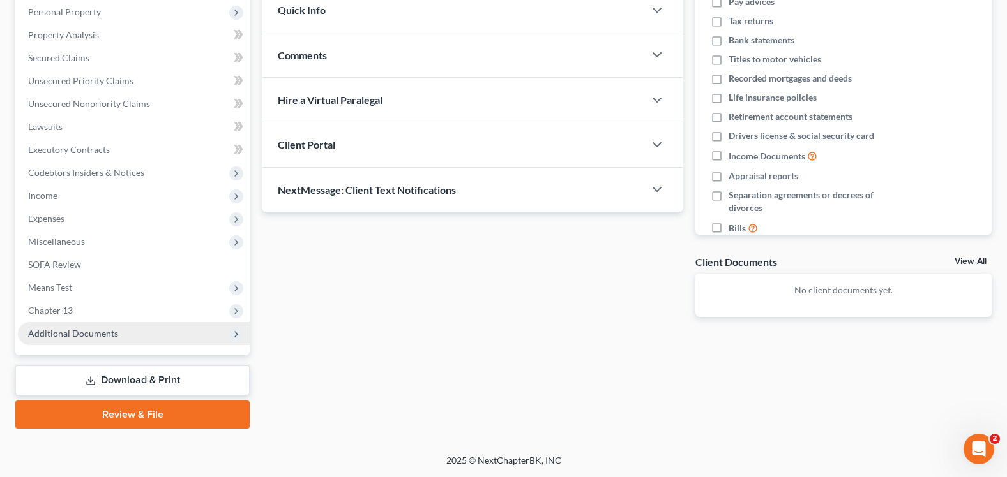
click at [87, 337] on span "Additional Documents" at bounding box center [73, 333] width 90 height 11
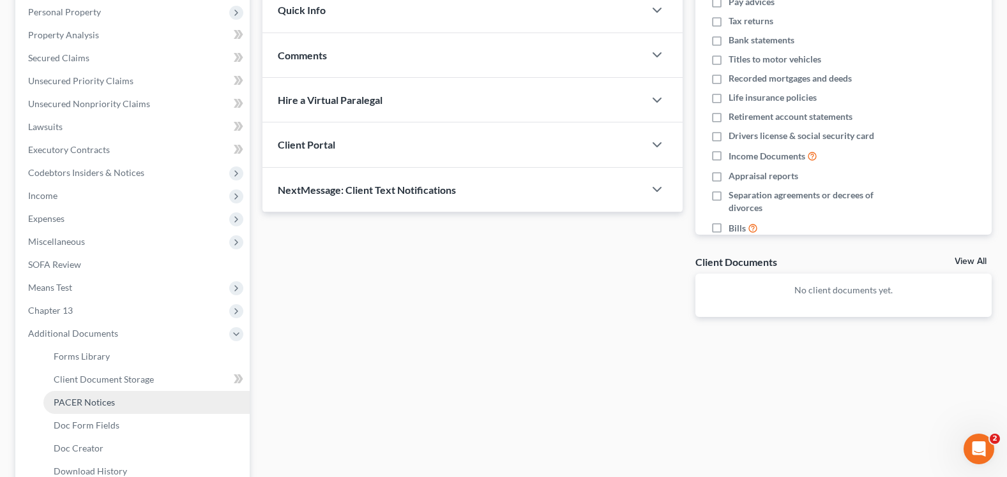
click at [100, 406] on span "PACER Notices" at bounding box center [84, 402] width 61 height 11
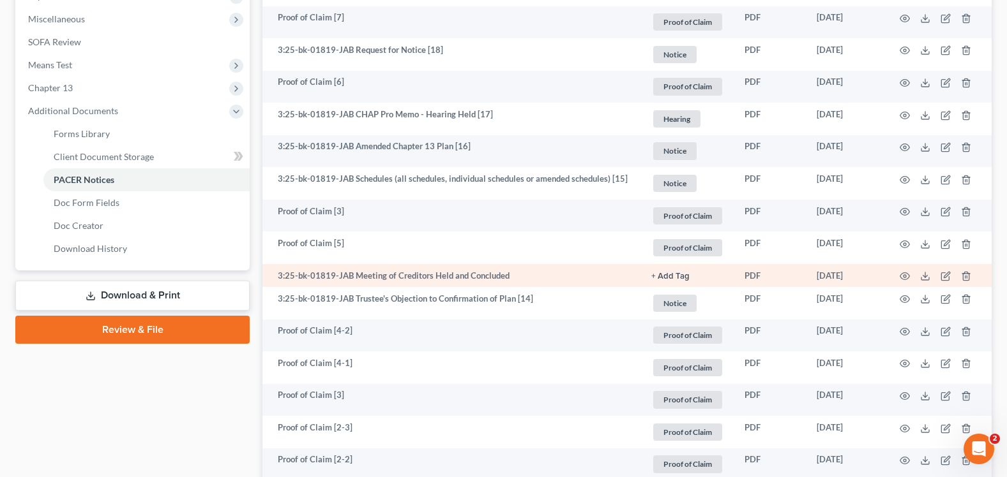
scroll to position [511, 0]
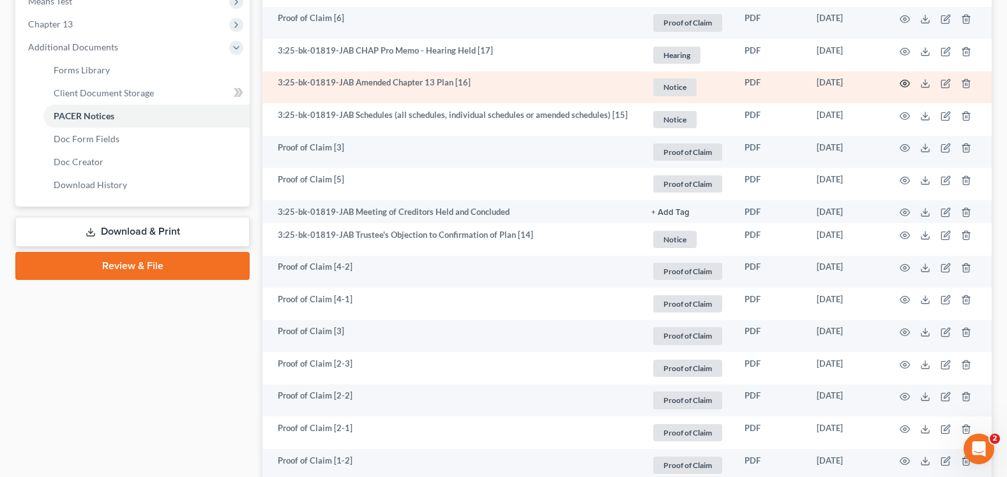
click at [905, 84] on icon "button" at bounding box center [904, 84] width 10 height 10
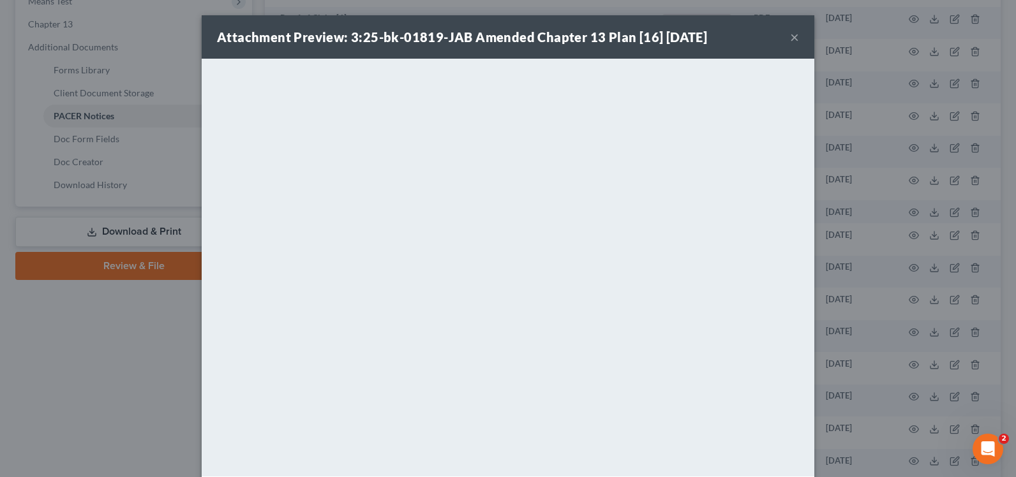
click at [793, 38] on button "×" at bounding box center [794, 36] width 9 height 15
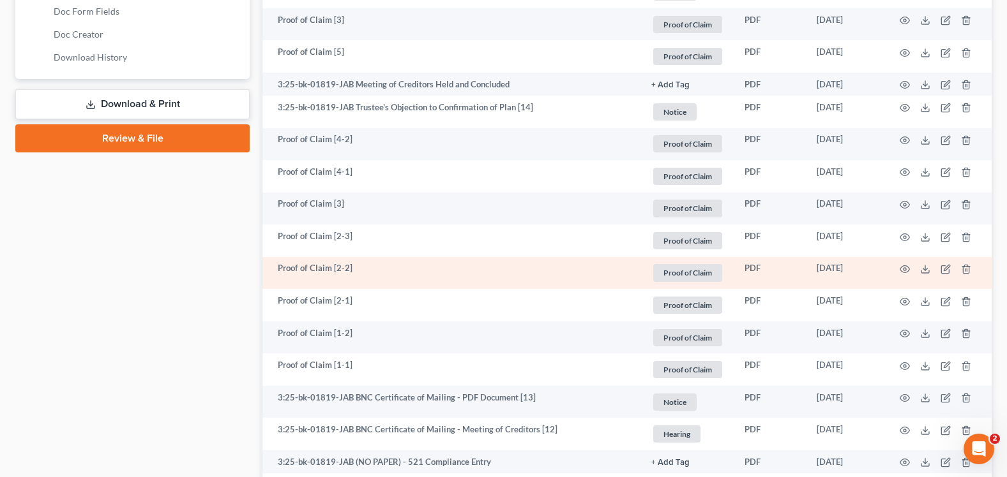
scroll to position [702, 0]
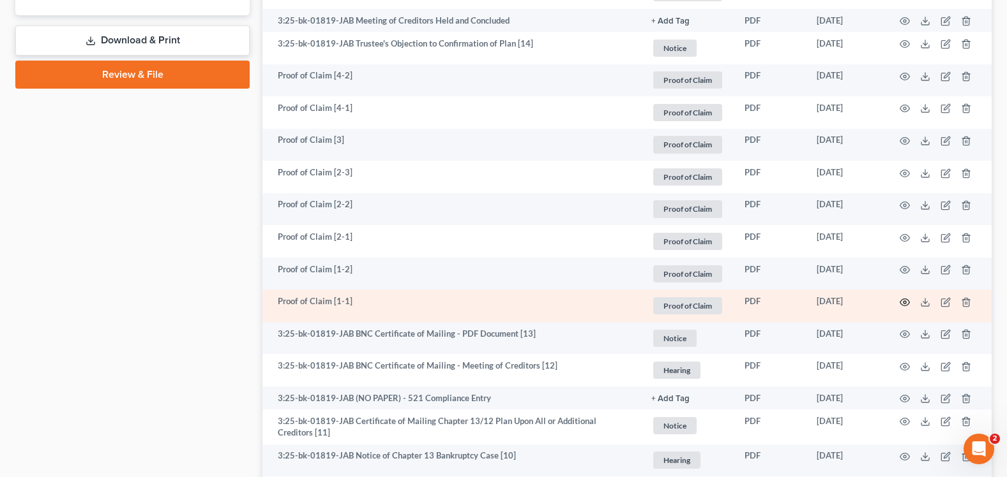
click at [905, 300] on icon "button" at bounding box center [904, 302] width 10 height 10
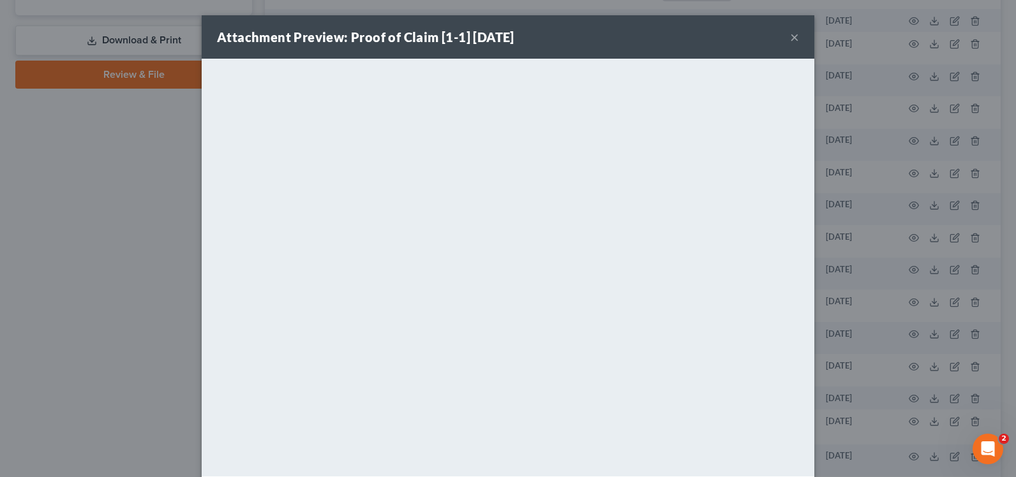
click at [790, 34] on button "×" at bounding box center [794, 36] width 9 height 15
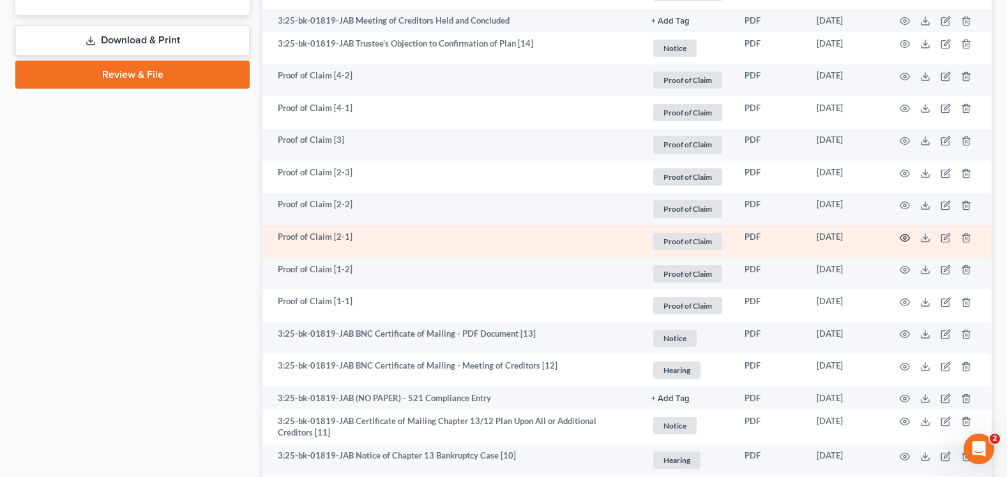
click at [903, 237] on icon "button" at bounding box center [904, 238] width 10 height 10
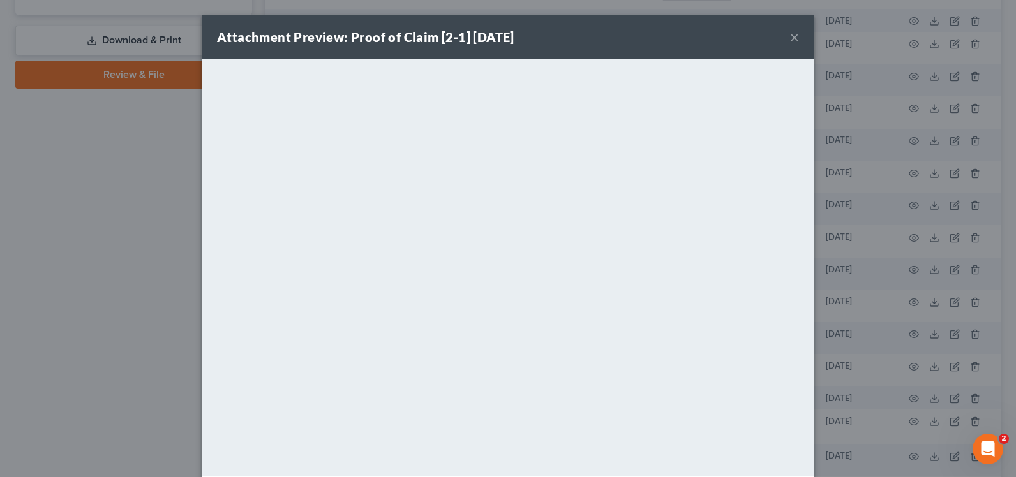
click at [790, 36] on button "×" at bounding box center [794, 36] width 9 height 15
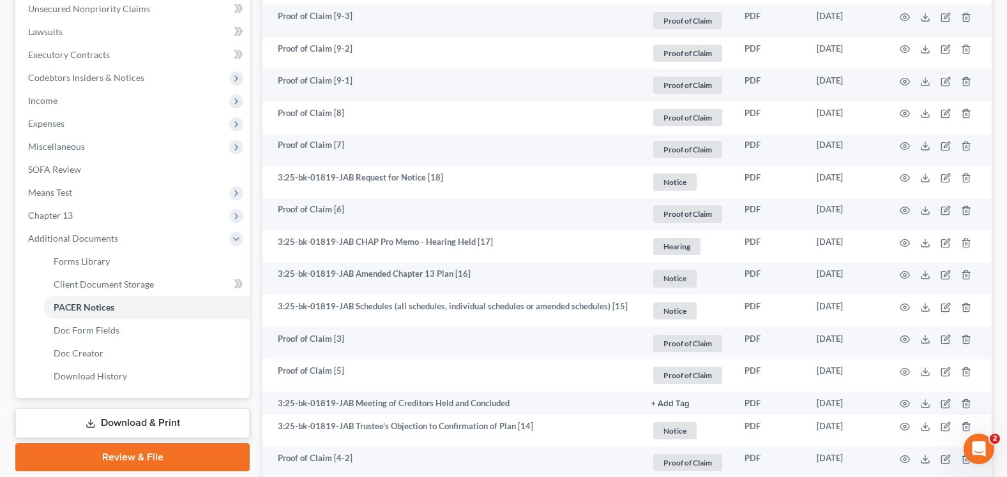
scroll to position [447, 0]
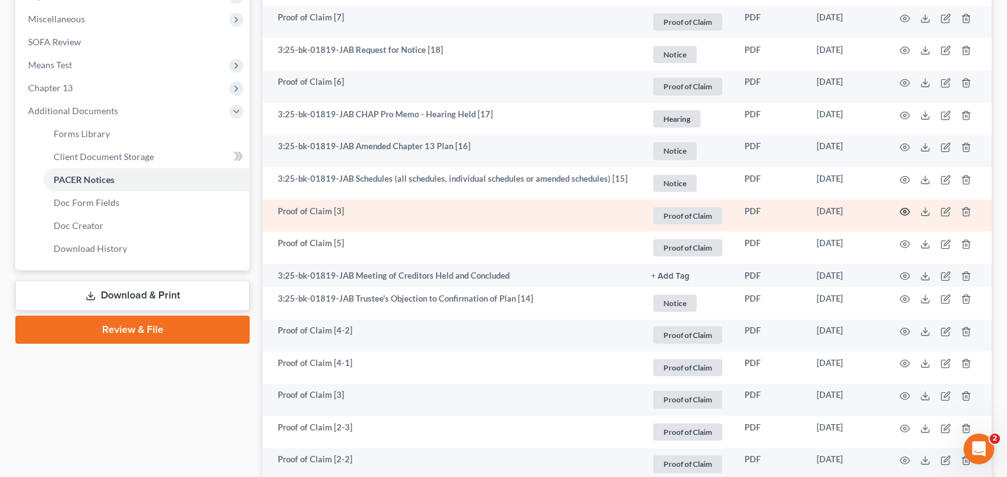
click at [900, 211] on icon "button" at bounding box center [905, 212] width 10 height 7
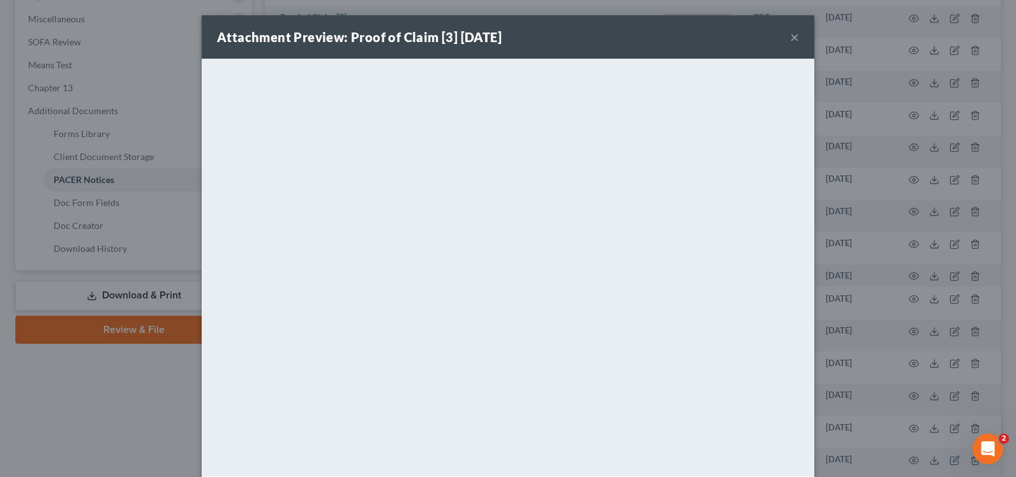
click at [790, 38] on button "×" at bounding box center [794, 36] width 9 height 15
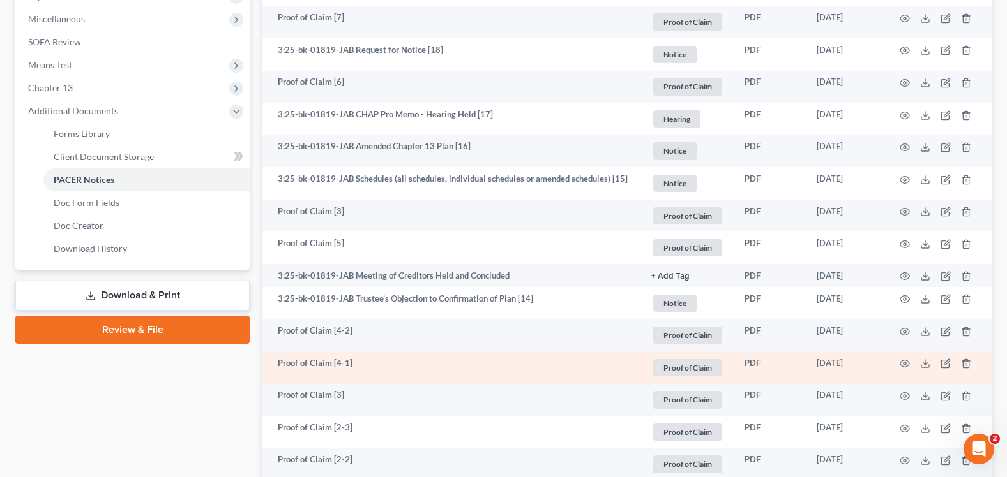
click at [910, 367] on td at bounding box center [937, 368] width 107 height 33
click at [906, 363] on circle "button" at bounding box center [904, 364] width 3 height 3
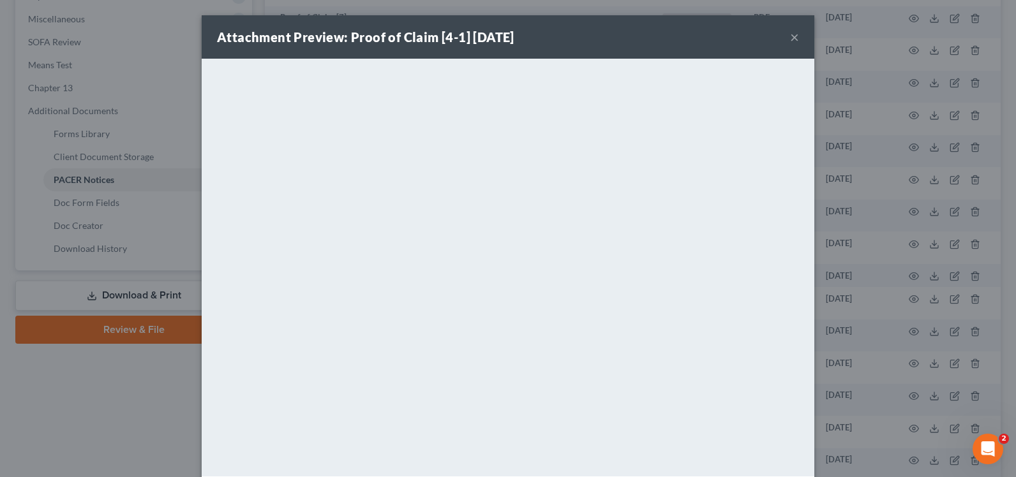
click at [790, 36] on button "×" at bounding box center [794, 36] width 9 height 15
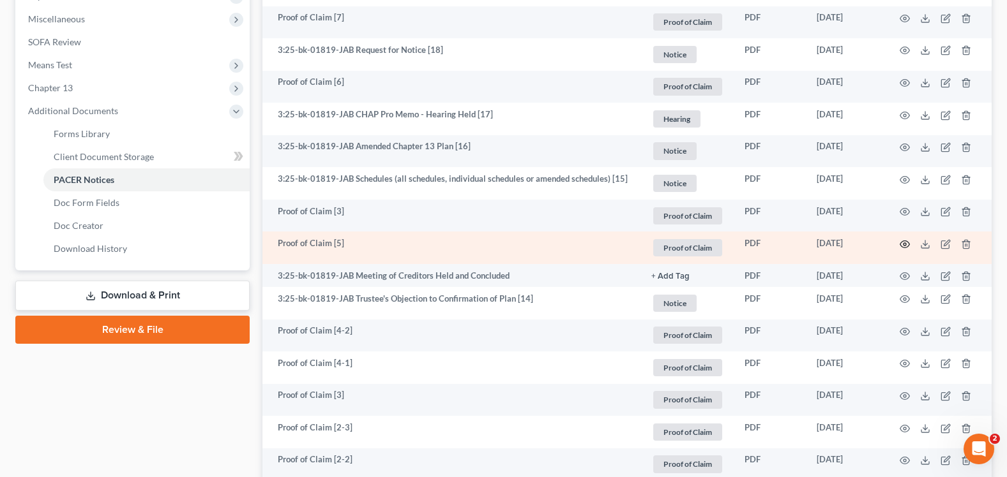
click at [903, 244] on icon "button" at bounding box center [904, 244] width 10 height 10
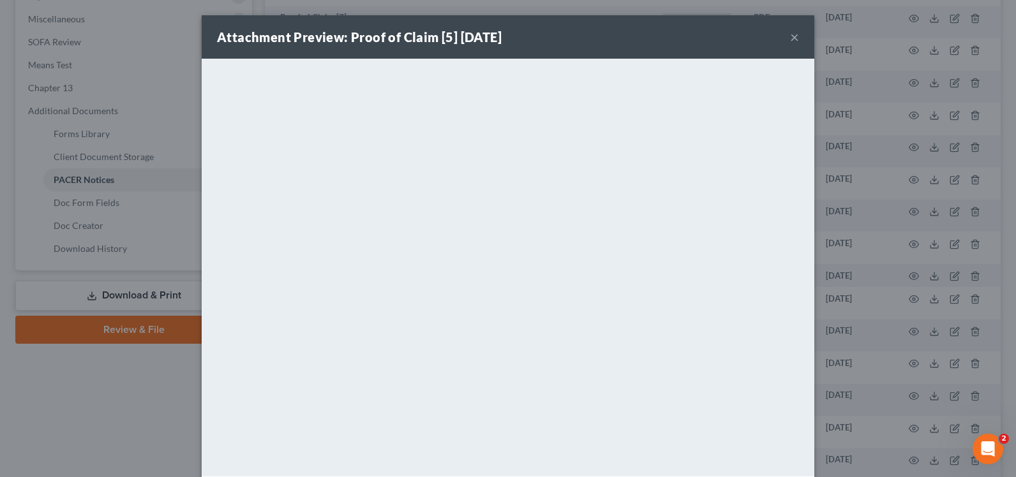
click at [790, 31] on button "×" at bounding box center [794, 36] width 9 height 15
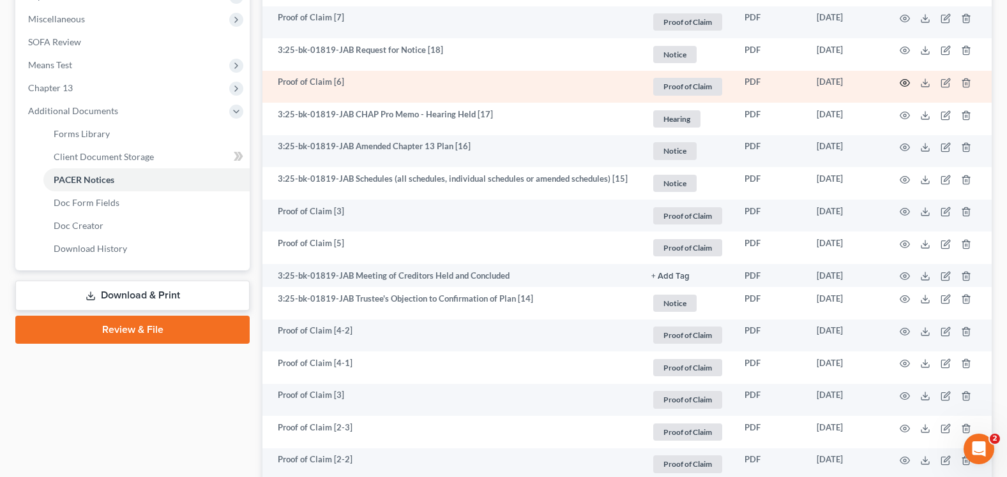
click at [906, 80] on icon "button" at bounding box center [905, 83] width 10 height 7
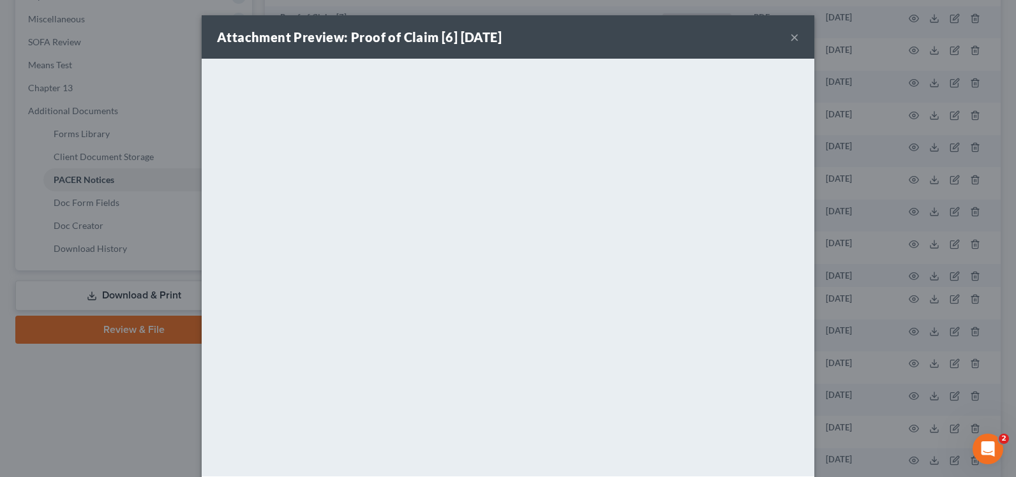
drag, startPoint x: 790, startPoint y: 40, endPoint x: 699, endPoint y: 55, distance: 92.5
click at [790, 40] on button "×" at bounding box center [794, 36] width 9 height 15
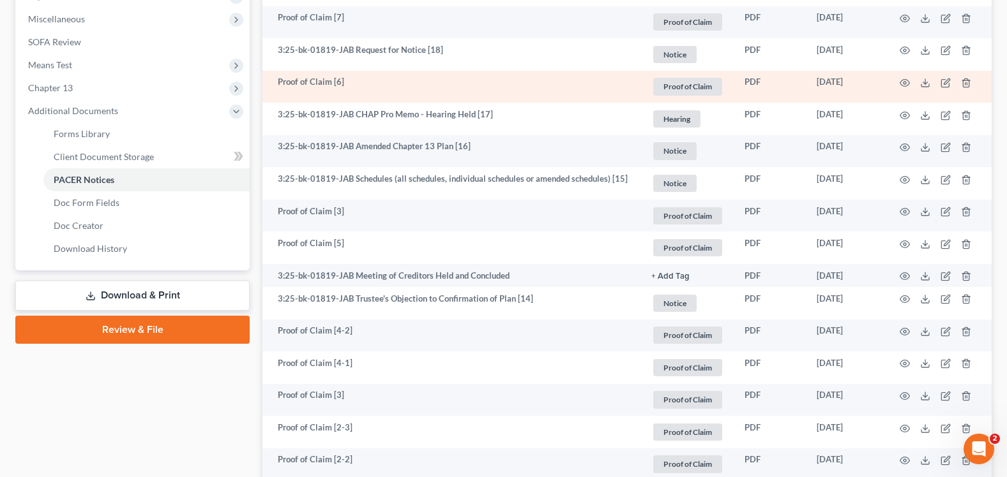
scroll to position [383, 0]
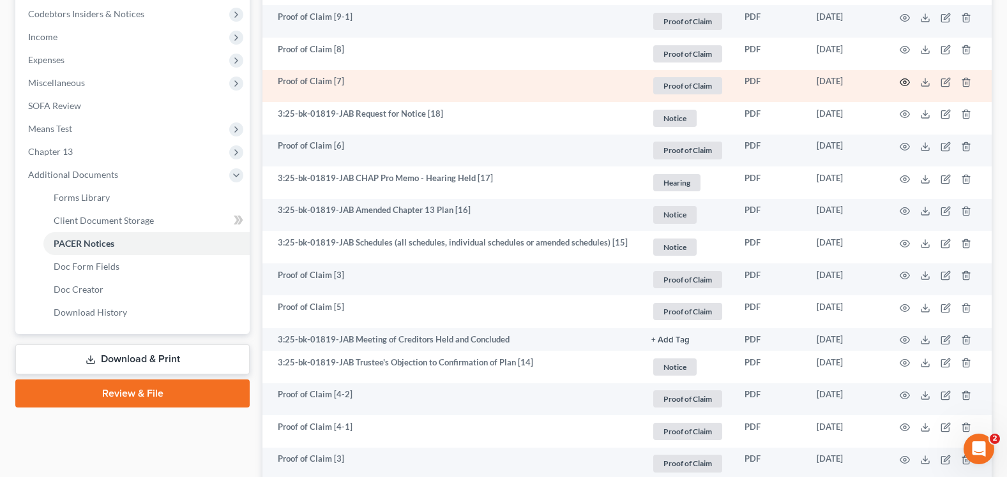
click at [906, 80] on icon "button" at bounding box center [904, 82] width 10 height 10
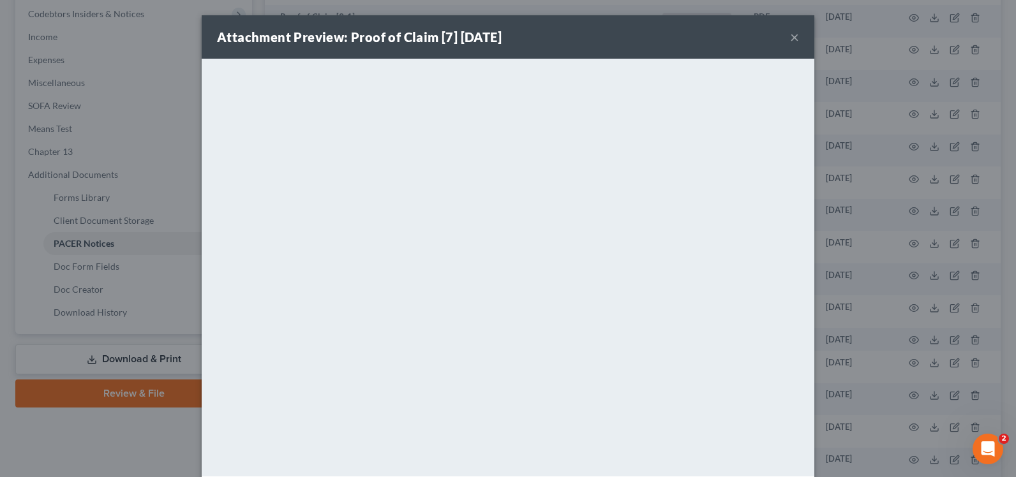
click at [790, 37] on button "×" at bounding box center [794, 36] width 9 height 15
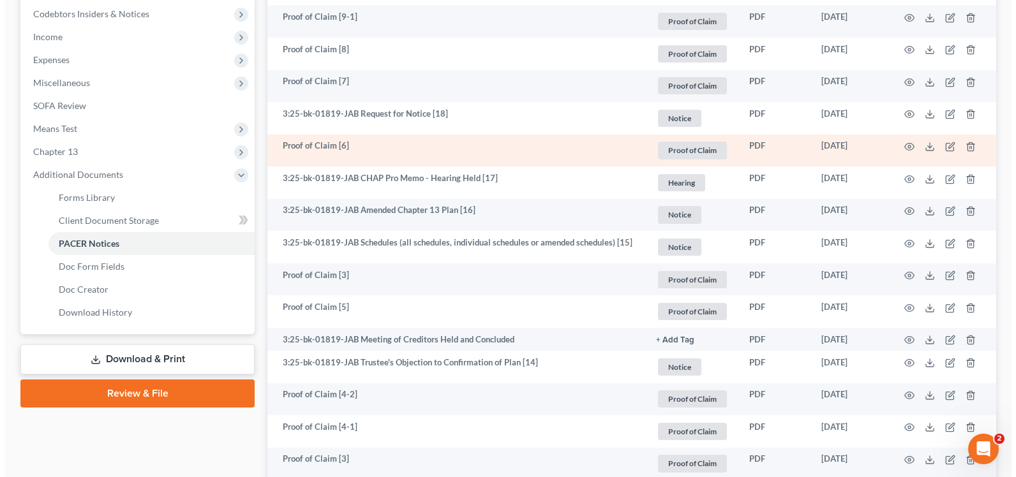
scroll to position [319, 0]
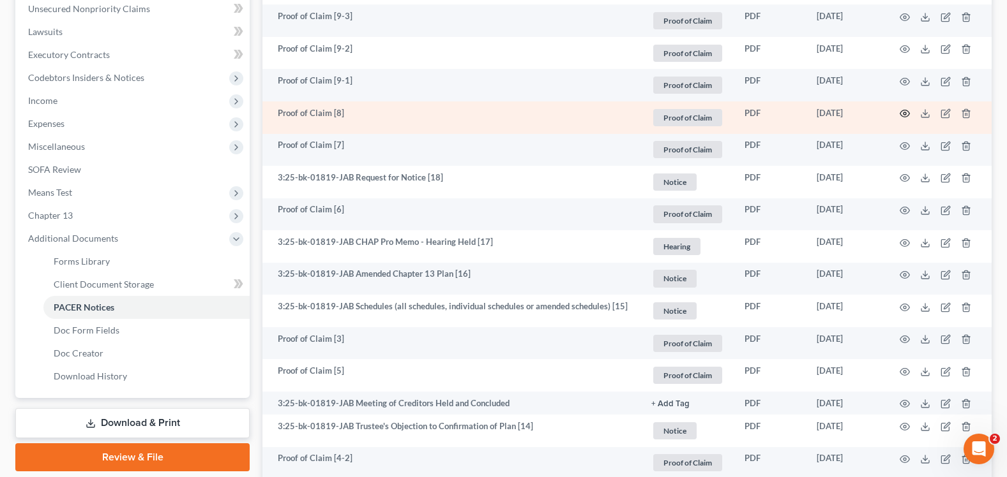
click at [907, 114] on icon "button" at bounding box center [904, 114] width 10 height 10
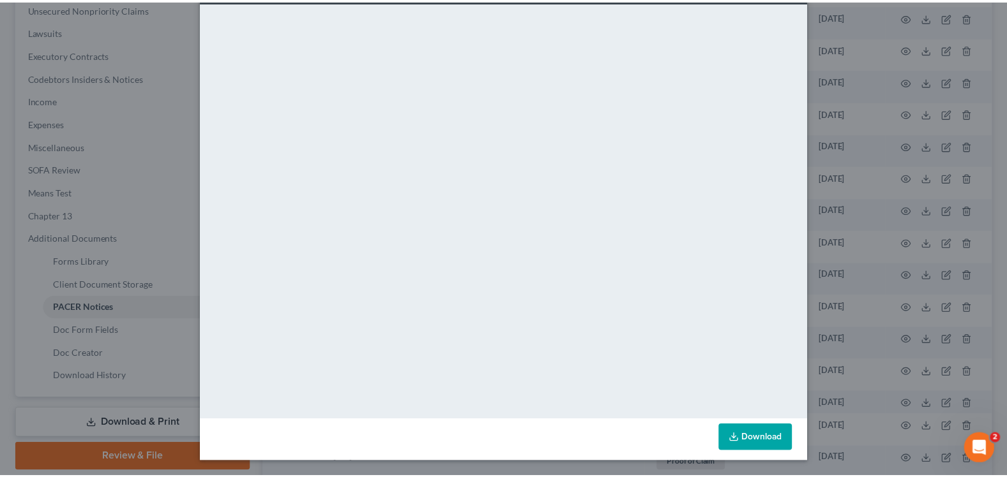
scroll to position [0, 0]
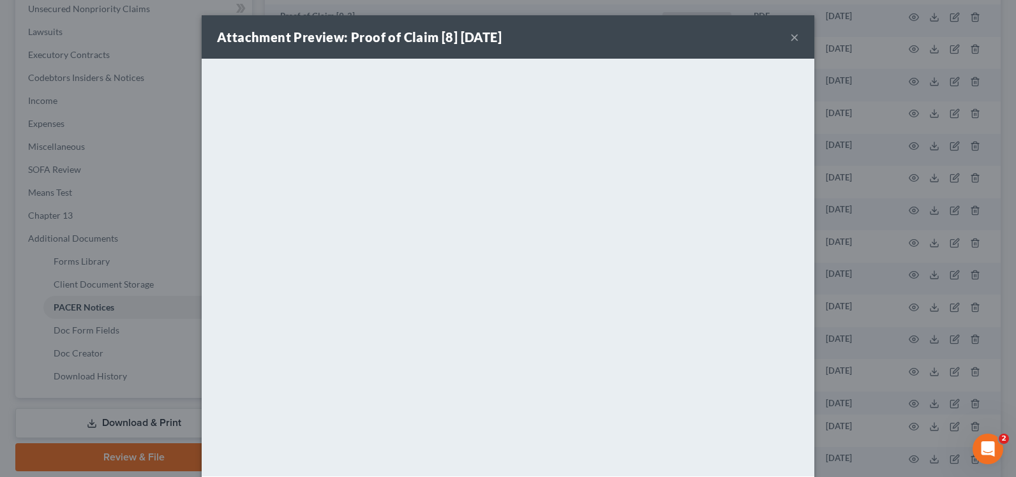
click at [790, 39] on button "×" at bounding box center [794, 36] width 9 height 15
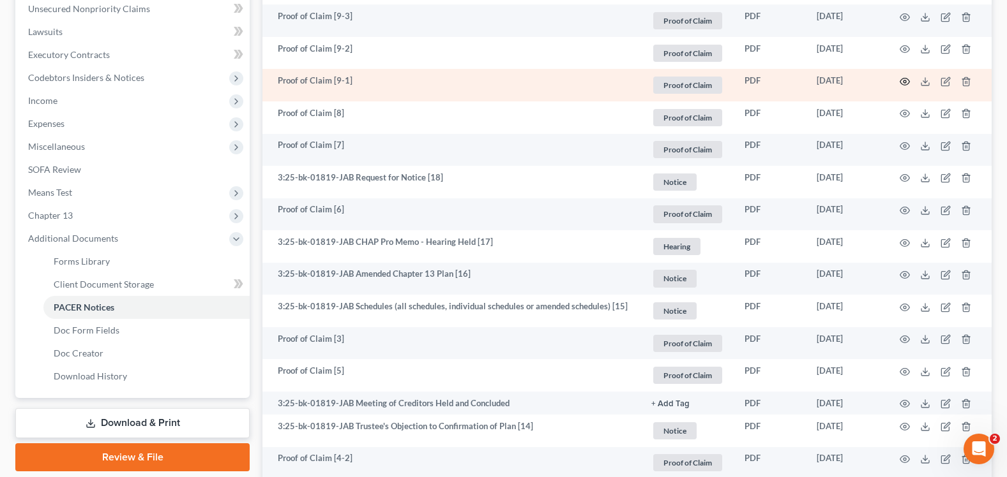
click at [902, 82] on icon "button" at bounding box center [904, 82] width 10 height 10
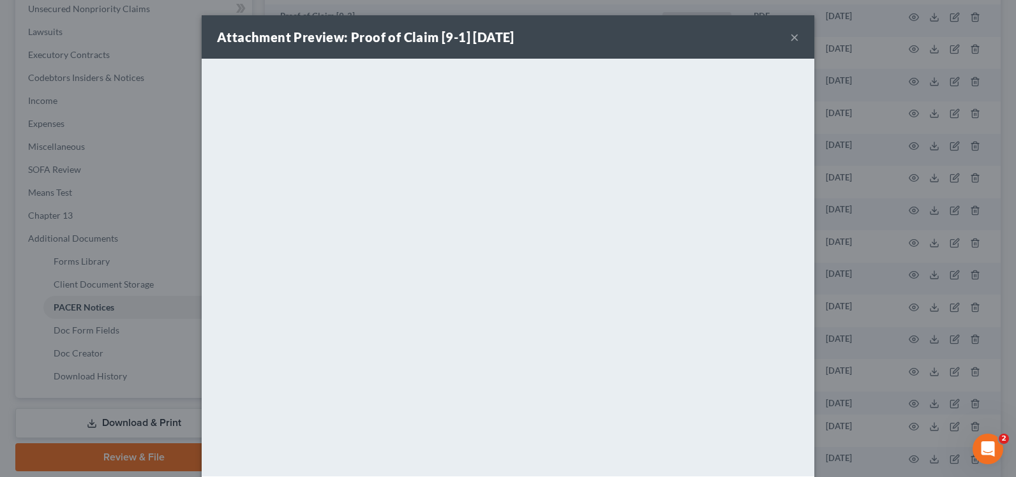
click at [791, 36] on button "×" at bounding box center [794, 36] width 9 height 15
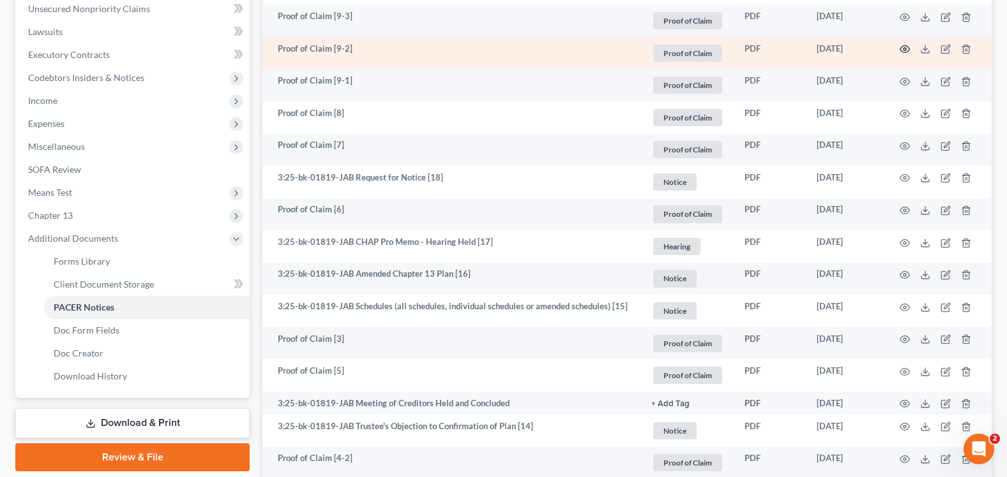
click at [904, 49] on icon "button" at bounding box center [904, 49] width 10 height 10
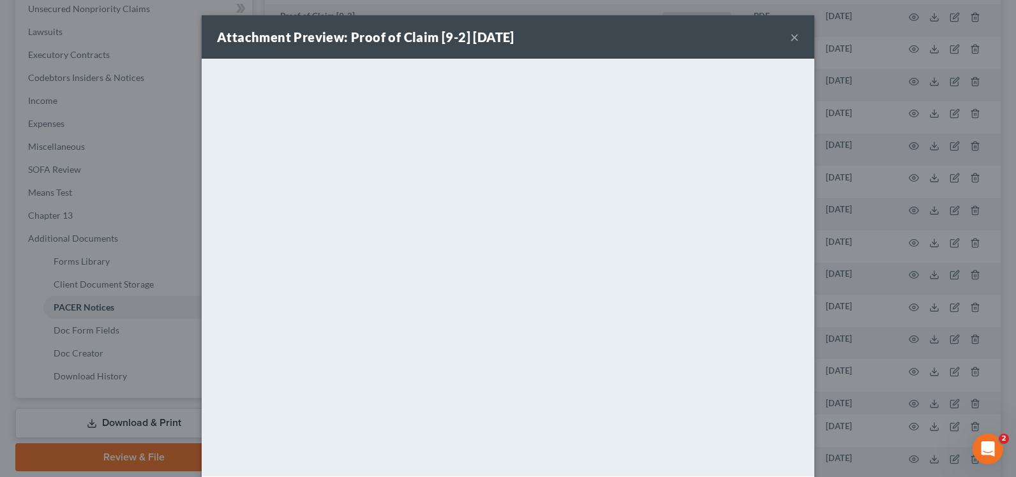
click at [790, 36] on button "×" at bounding box center [794, 36] width 9 height 15
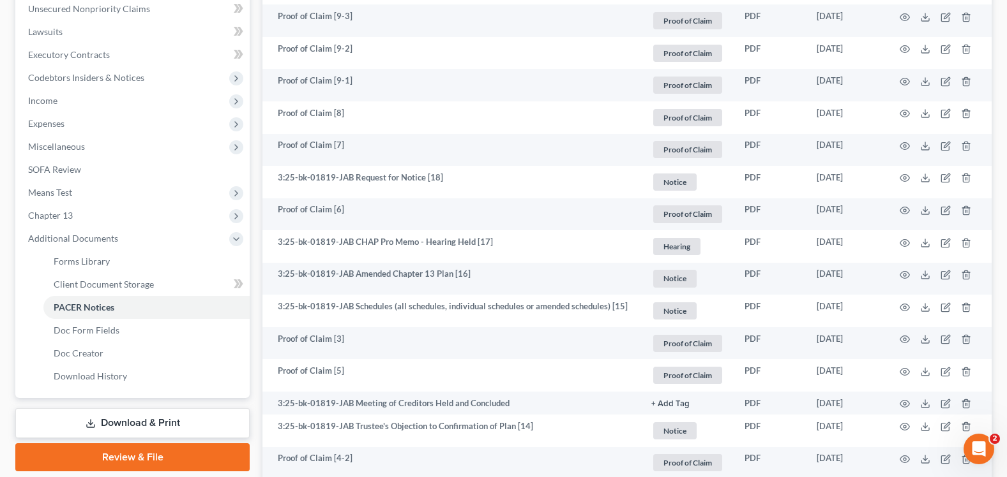
scroll to position [255, 0]
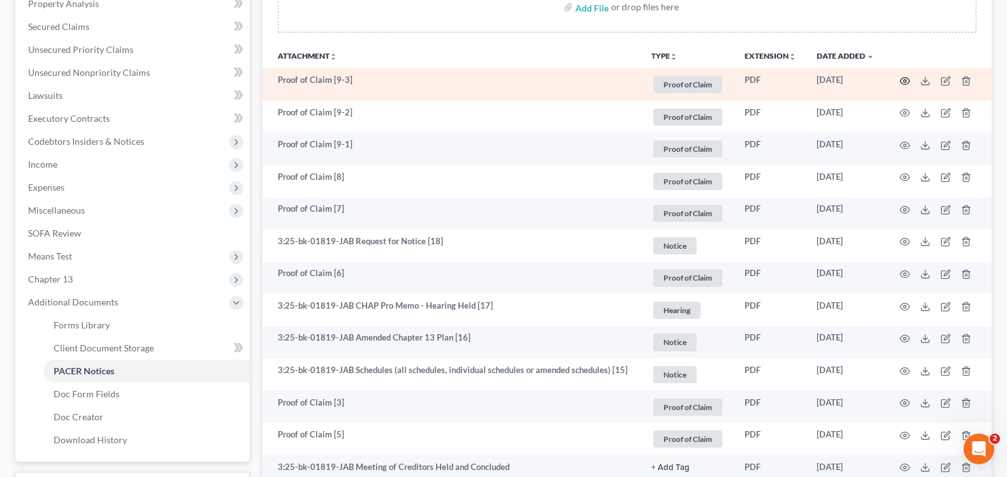
click at [908, 78] on icon "button" at bounding box center [904, 81] width 10 height 10
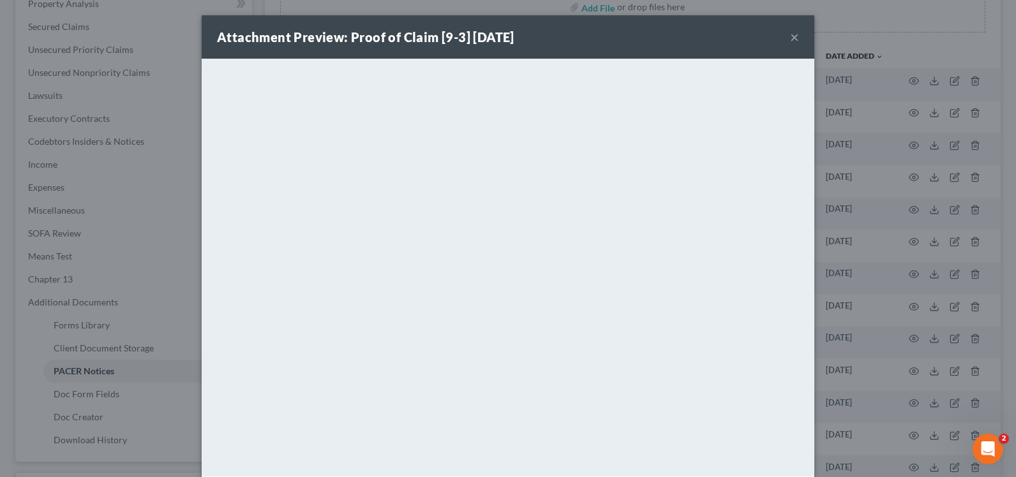
click at [790, 38] on button "×" at bounding box center [794, 36] width 9 height 15
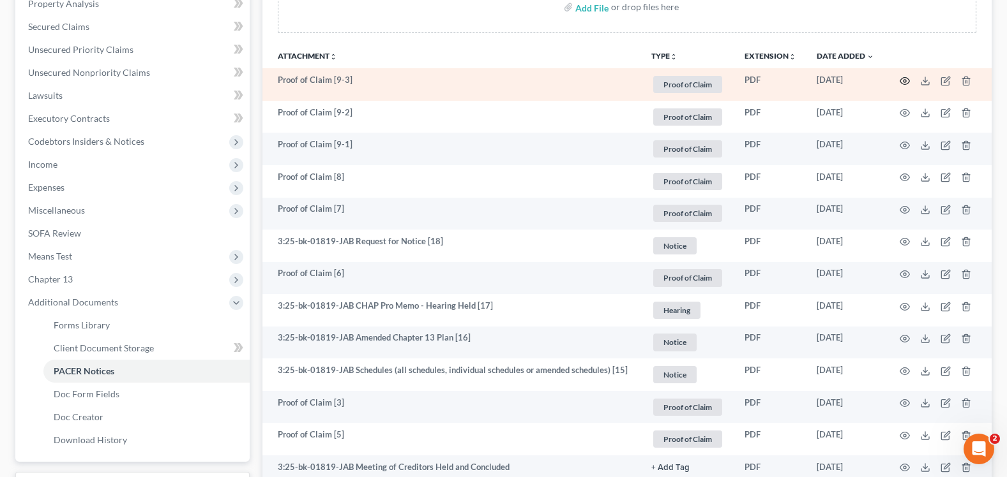
click at [905, 86] on icon "button" at bounding box center [904, 81] width 10 height 10
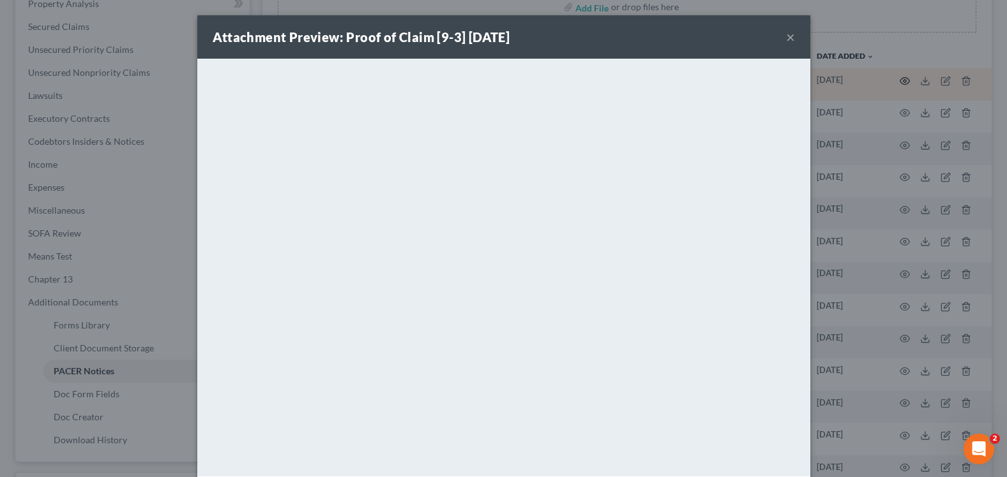
scroll to position [0, 0]
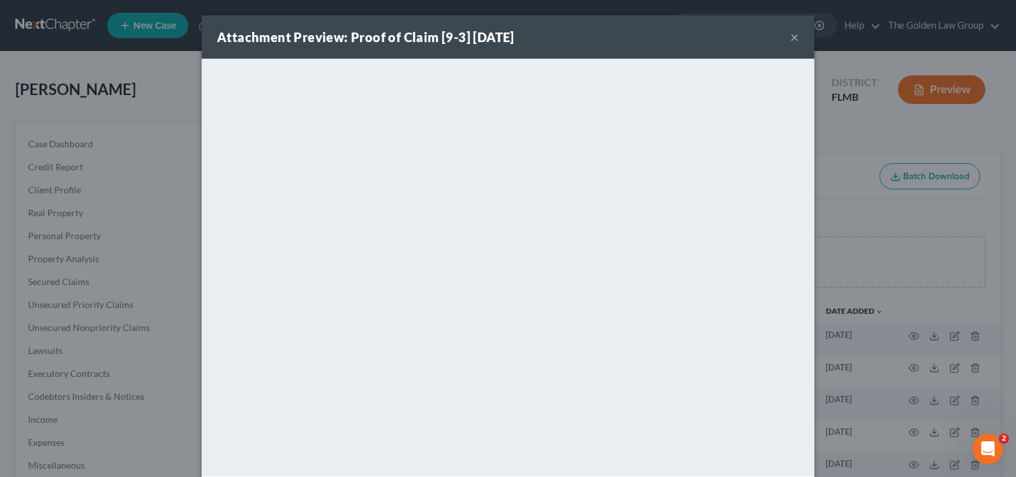
click at [790, 36] on button "×" at bounding box center [794, 36] width 9 height 15
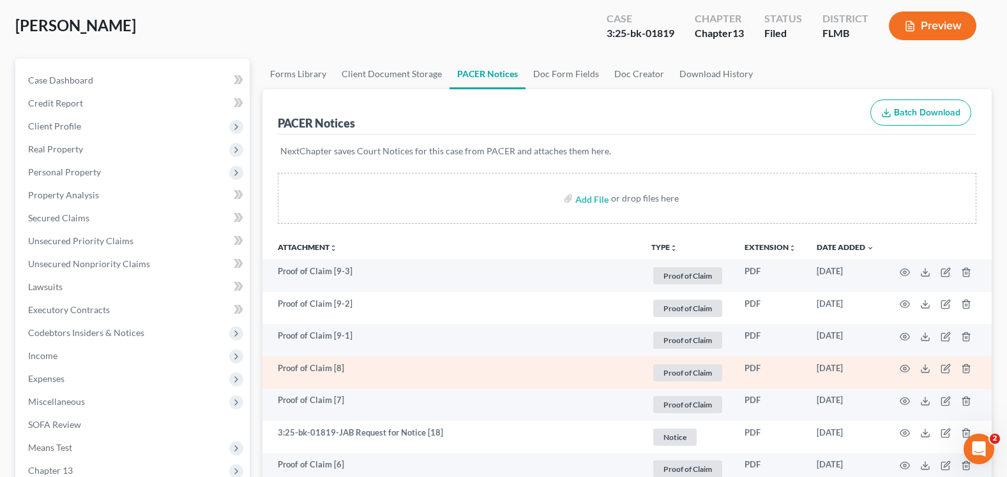
scroll to position [191, 0]
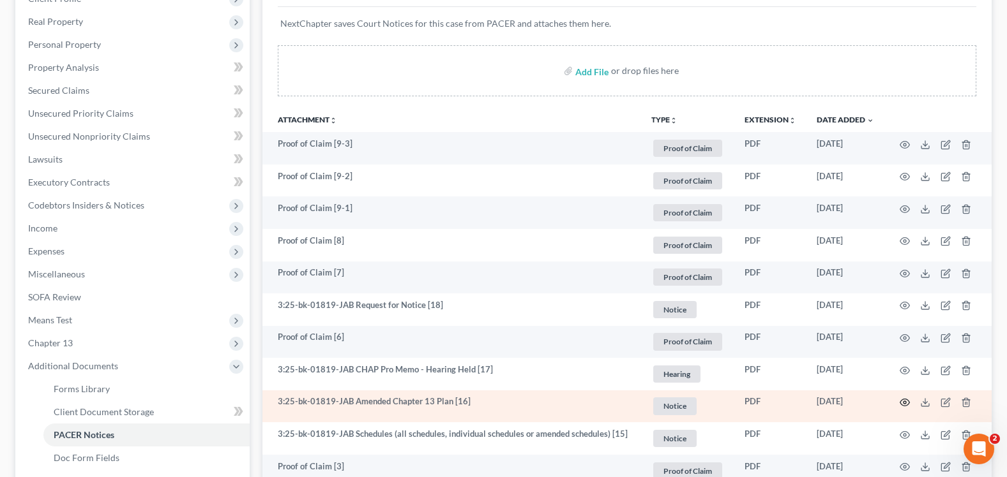
click at [906, 403] on icon "button" at bounding box center [904, 403] width 10 height 10
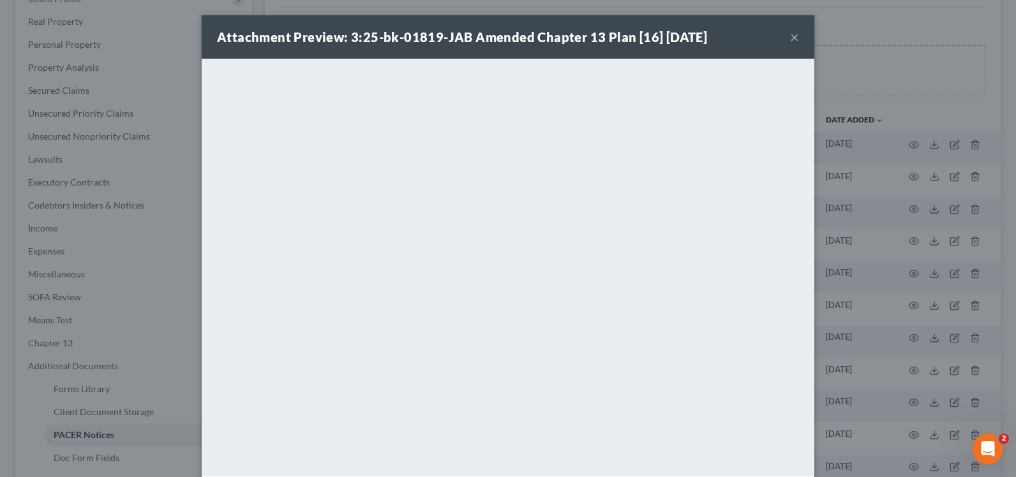
click at [790, 35] on button "×" at bounding box center [794, 36] width 9 height 15
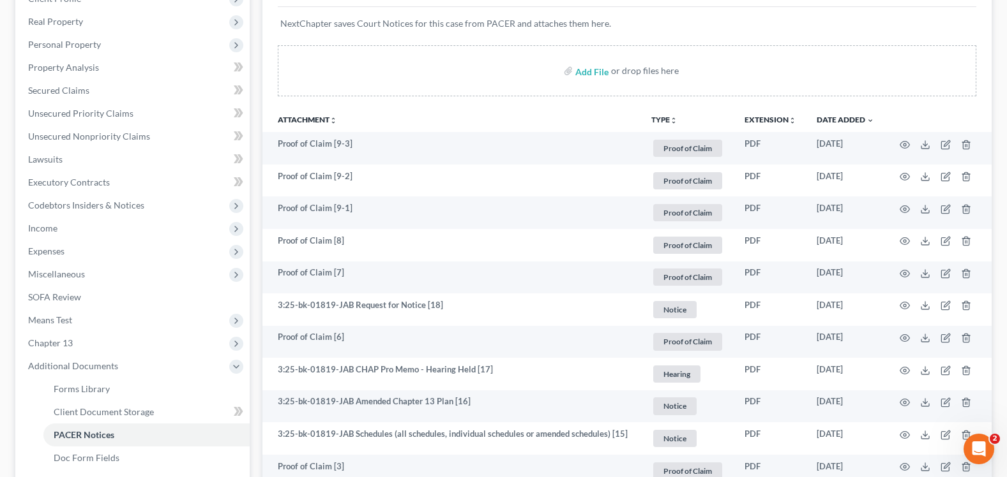
scroll to position [0, 0]
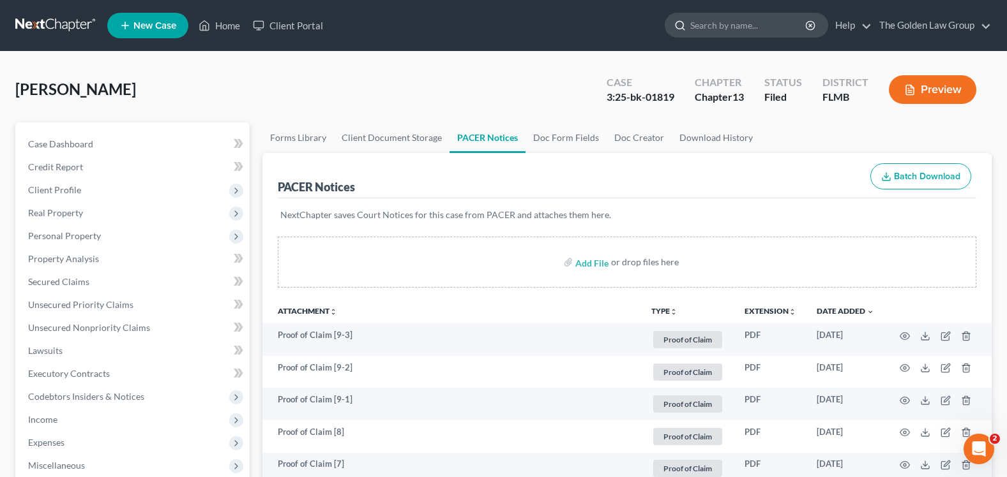
click at [713, 36] on input "search" at bounding box center [748, 25] width 117 height 24
click at [704, 26] on input "search" at bounding box center [748, 25] width 117 height 24
type input "V"
type input "BRANDT"
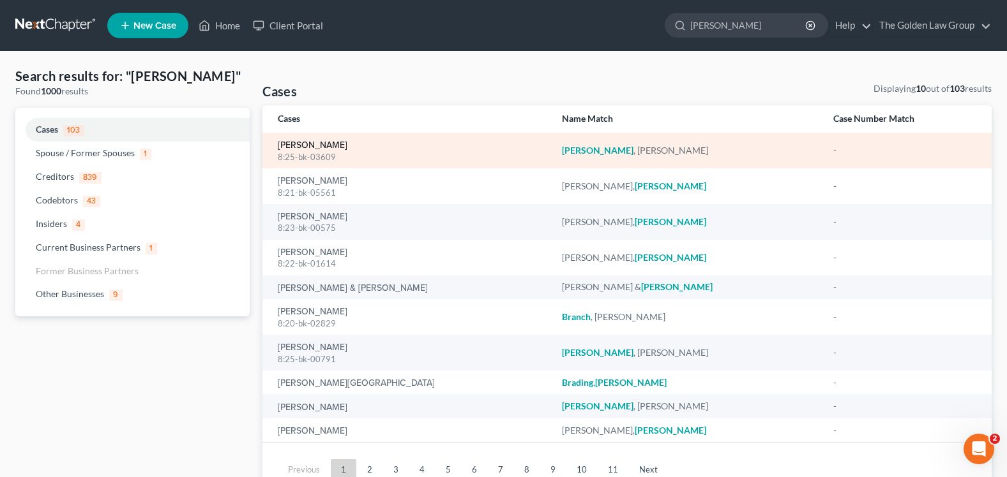
click at [320, 141] on link "Brandt, Stephen" at bounding box center [313, 145] width 70 height 9
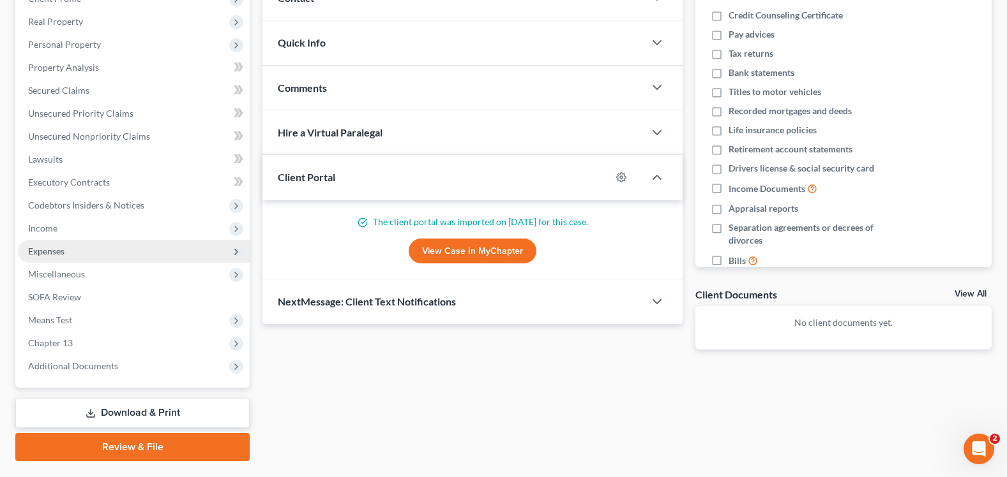
scroll to position [224, 0]
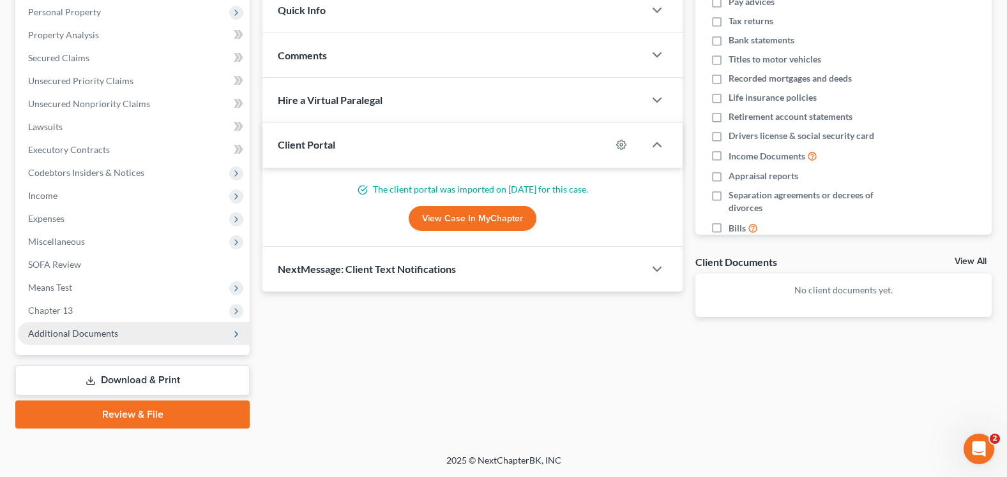
click at [116, 338] on span "Additional Documents" at bounding box center [73, 333] width 90 height 11
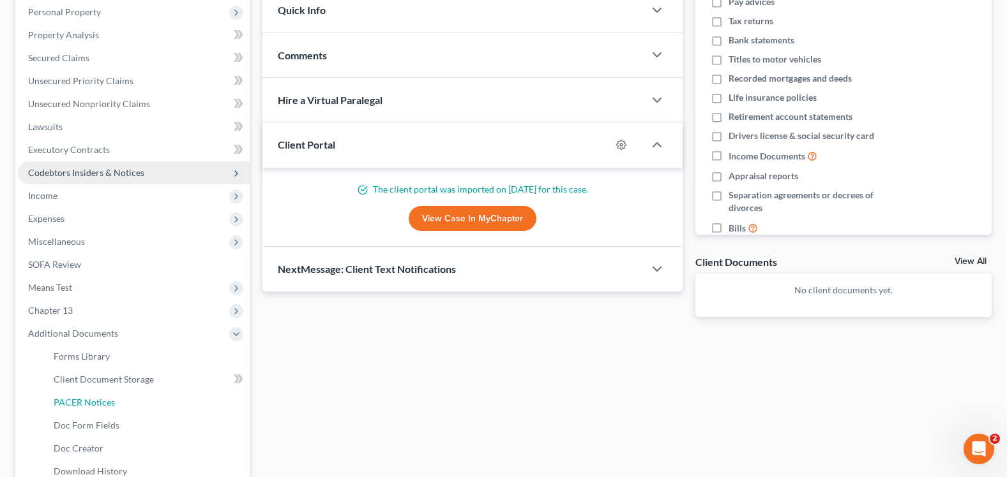
click at [98, 404] on span "PACER Notices" at bounding box center [84, 402] width 61 height 11
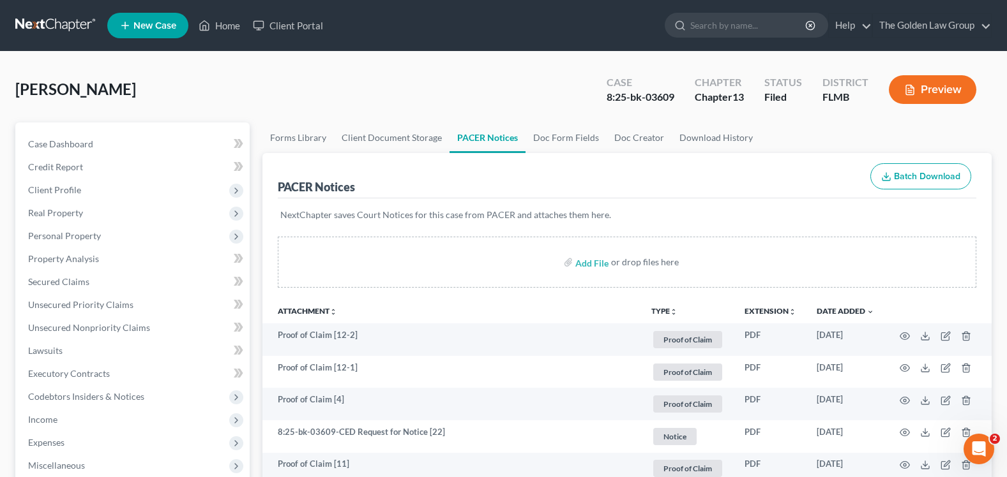
click at [374, 108] on div "Brandt, Stephen Upgraded Case 8:25-bk-03609 Chapter Chapter 13 Status Filed Dis…" at bounding box center [503, 95] width 976 height 56
drag, startPoint x: 626, startPoint y: 97, endPoint x: 675, endPoint y: 99, distance: 49.8
click at [675, 99] on div "Case 8:25-bk-03609 Chapter Chapter 13 Status Filed District FLMB Preview" at bounding box center [791, 89] width 400 height 45
copy div "8:25-bk-03609"
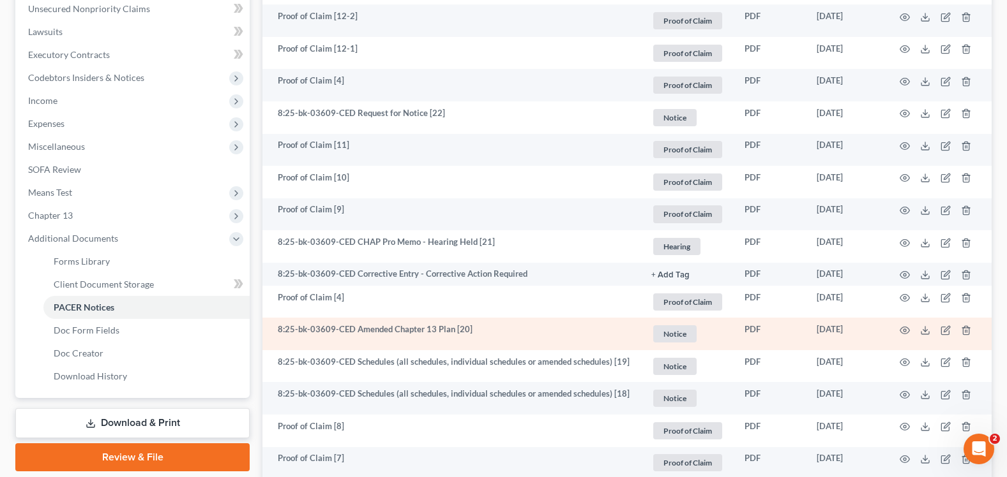
scroll to position [383, 0]
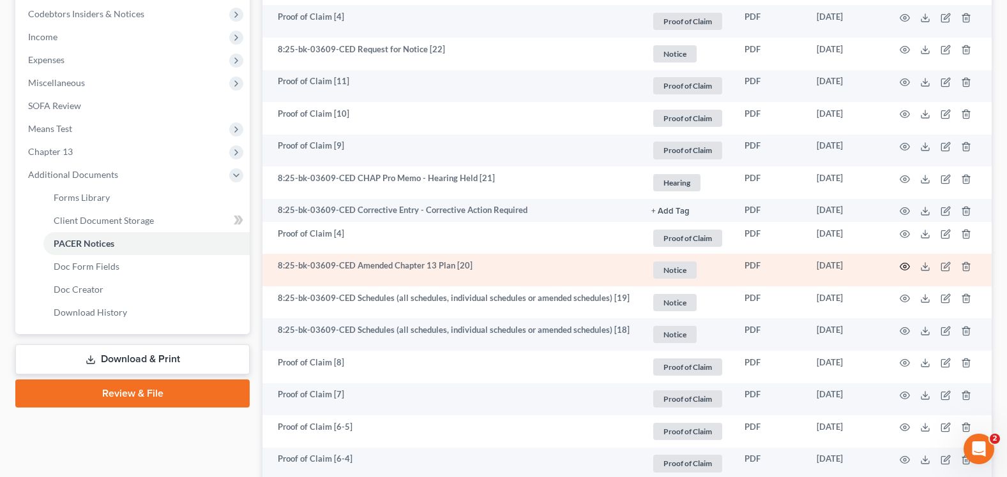
click at [902, 264] on icon "button" at bounding box center [905, 266] width 10 height 7
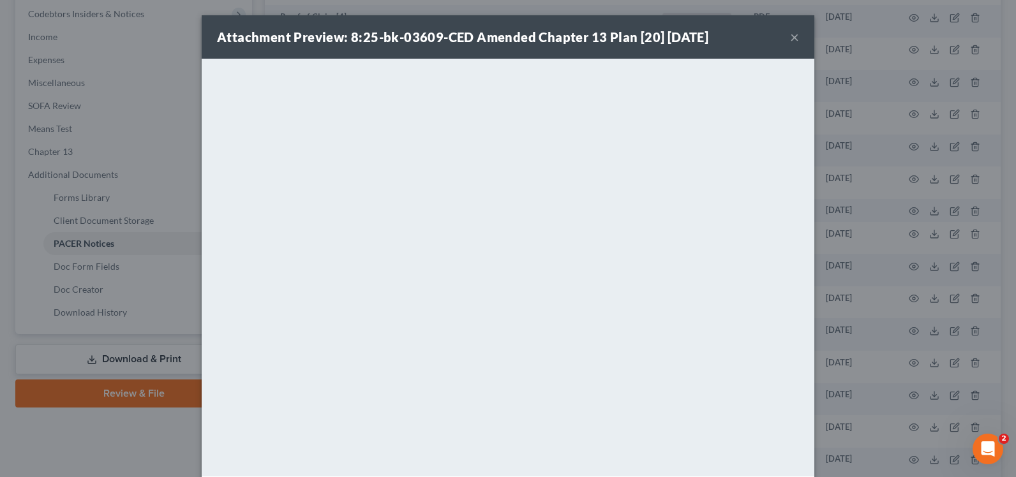
click at [785, 38] on div "Attachment Preview: 8:25-bk-03609-CED Amended Chapter 13 Plan [20] 07/21/2025 ×" at bounding box center [508, 36] width 613 height 43
click at [791, 35] on button "×" at bounding box center [794, 36] width 9 height 15
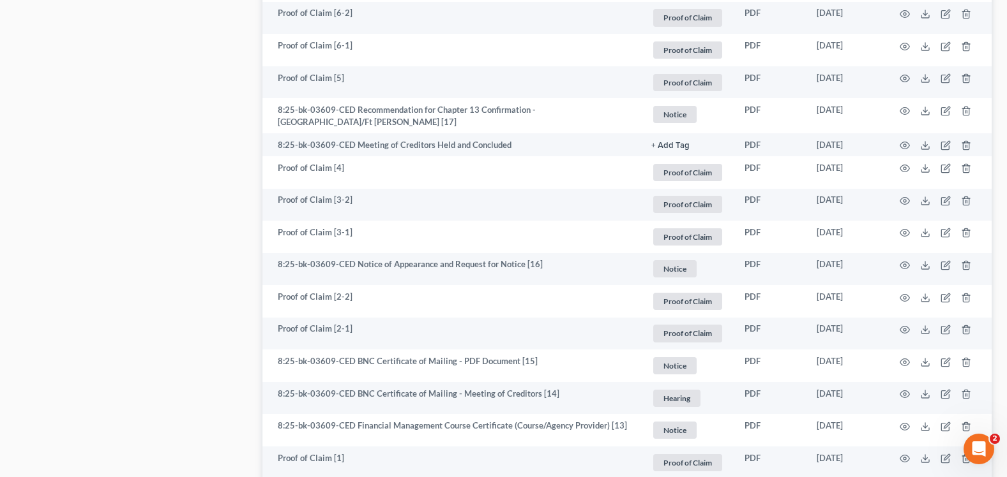
scroll to position [1021, 0]
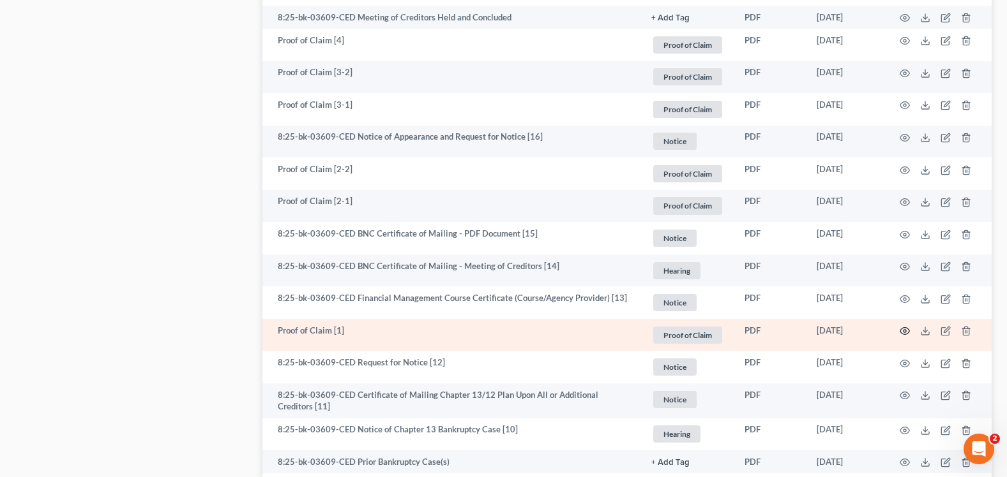
click at [904, 326] on icon "button" at bounding box center [904, 331] width 10 height 10
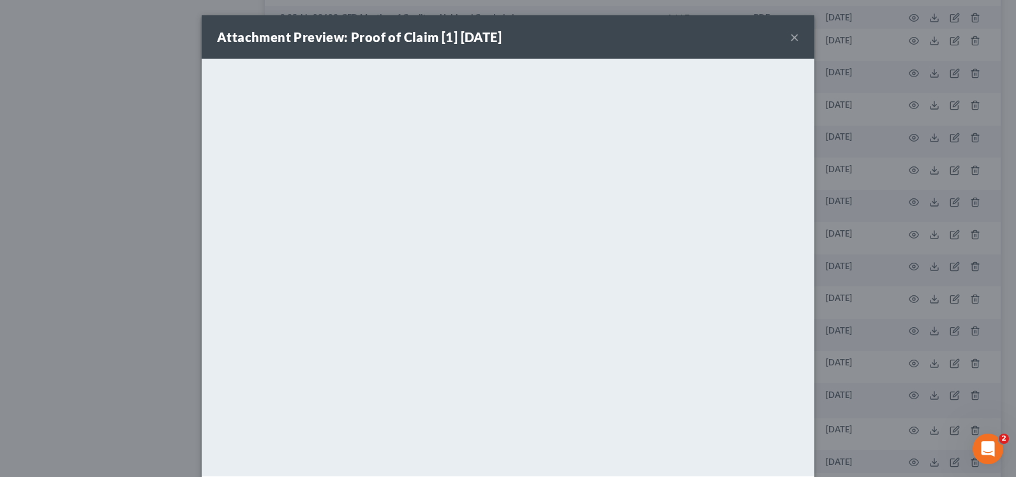
click at [790, 36] on button "×" at bounding box center [794, 36] width 9 height 15
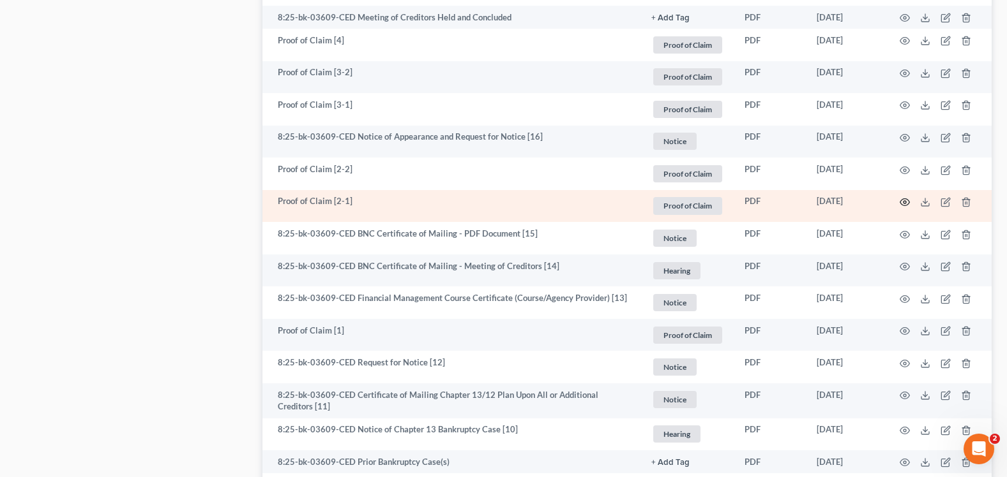
click at [905, 198] on icon "button" at bounding box center [904, 202] width 10 height 10
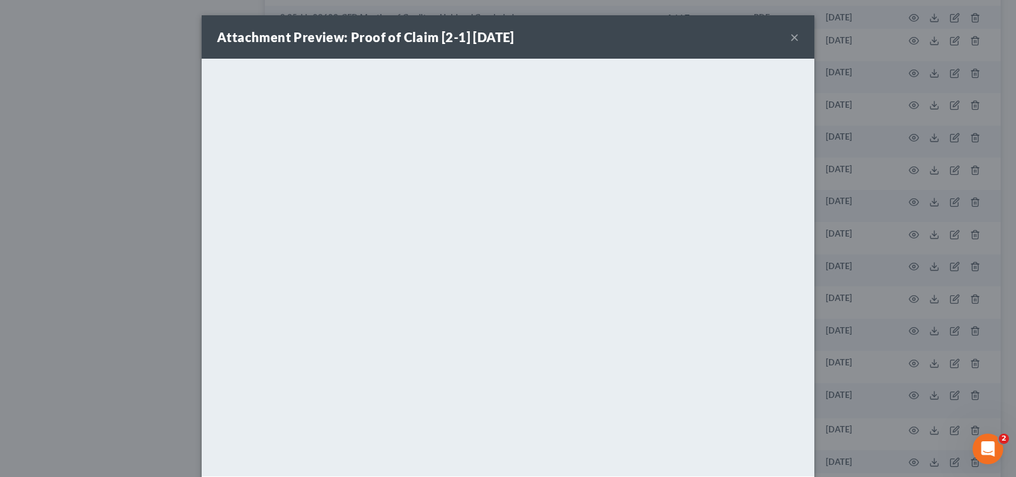
click at [792, 37] on button "×" at bounding box center [794, 36] width 9 height 15
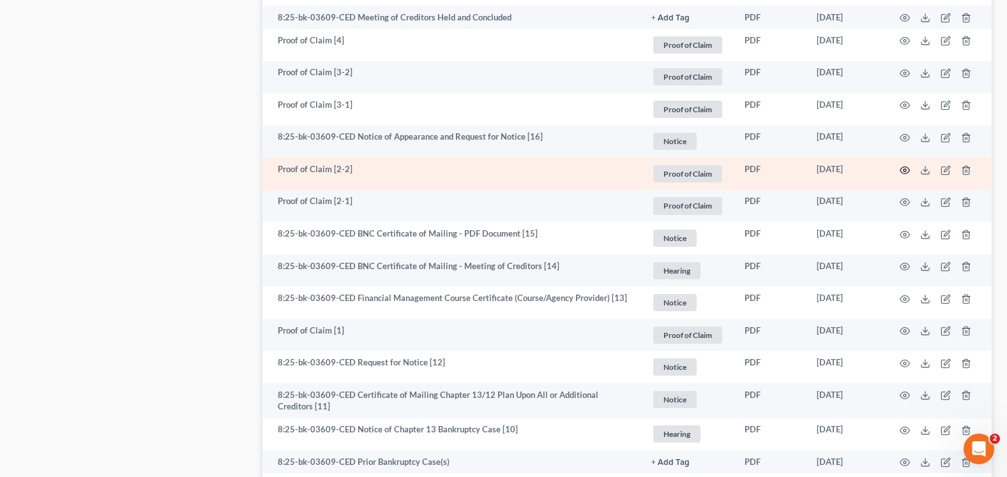
click at [903, 169] on circle "button" at bounding box center [904, 170] width 3 height 3
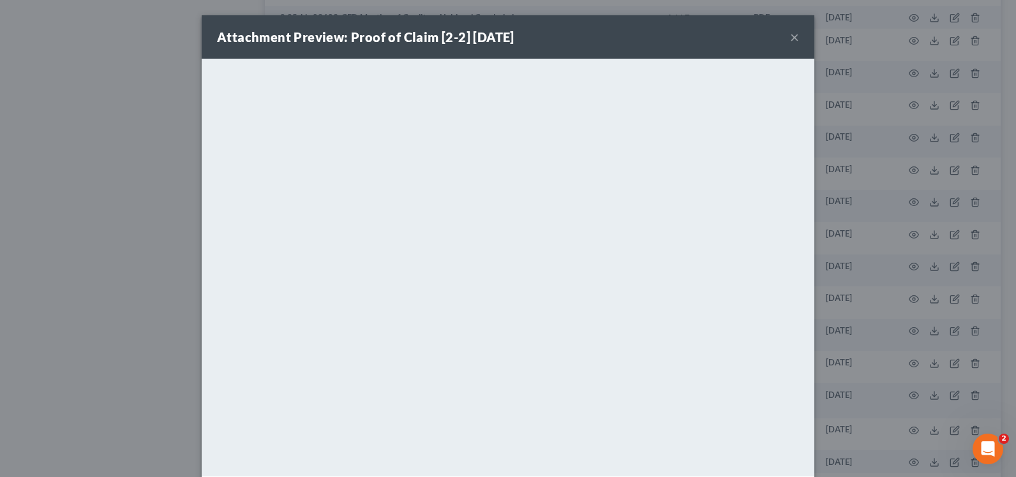
click at [792, 40] on button "×" at bounding box center [794, 36] width 9 height 15
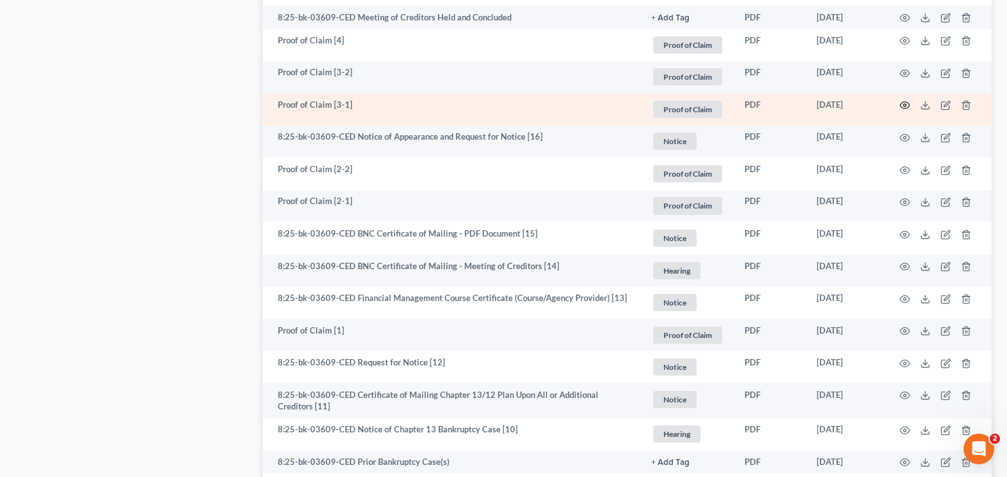
click at [906, 104] on circle "button" at bounding box center [904, 105] width 3 height 3
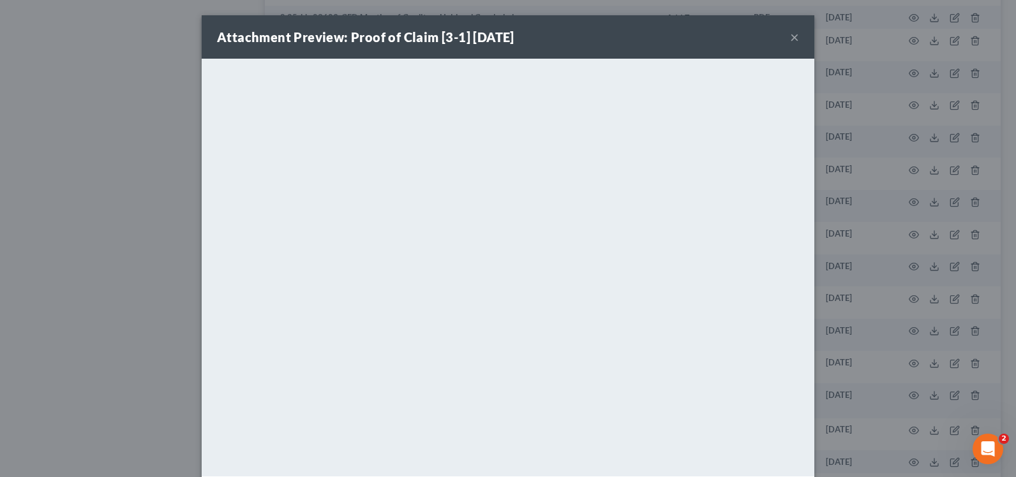
click at [790, 34] on button "×" at bounding box center [794, 36] width 9 height 15
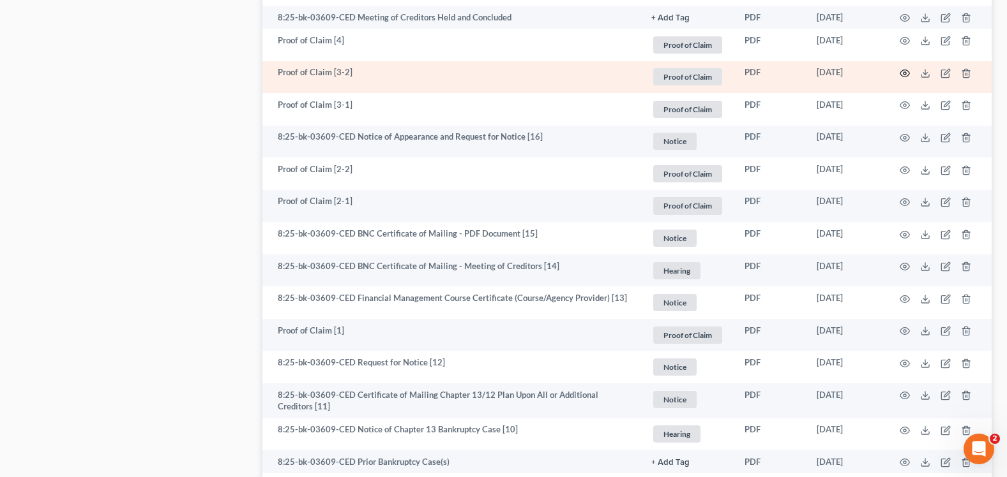
click at [905, 69] on icon "button" at bounding box center [904, 73] width 10 height 10
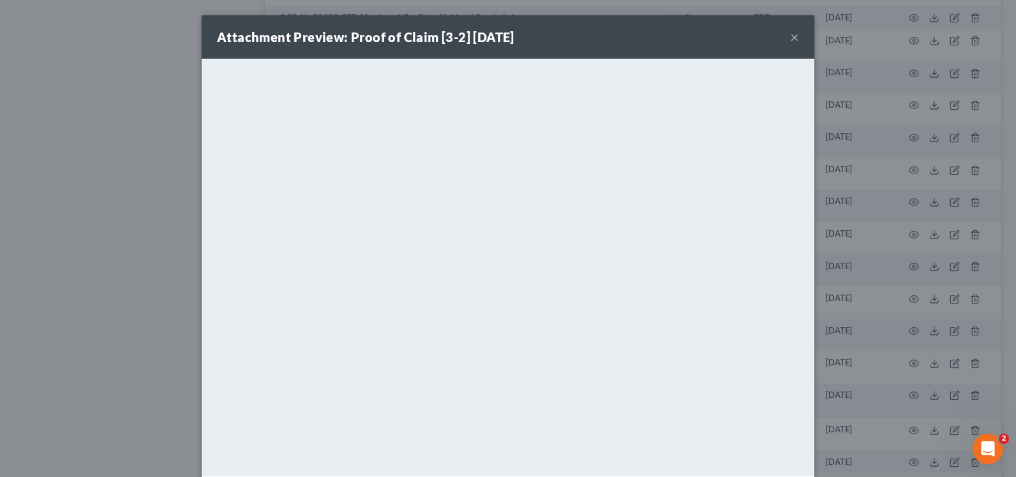
click at [792, 38] on button "×" at bounding box center [794, 36] width 9 height 15
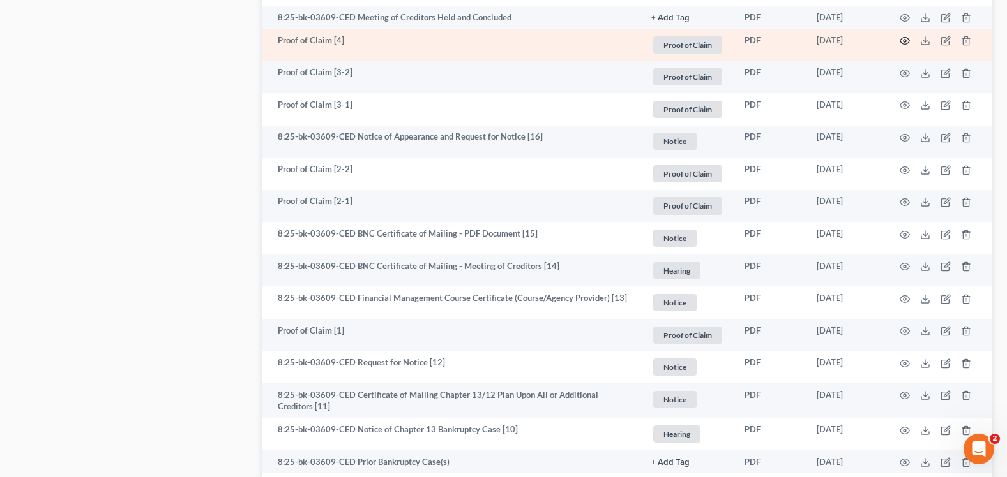
click at [908, 36] on icon "button" at bounding box center [904, 41] width 10 height 10
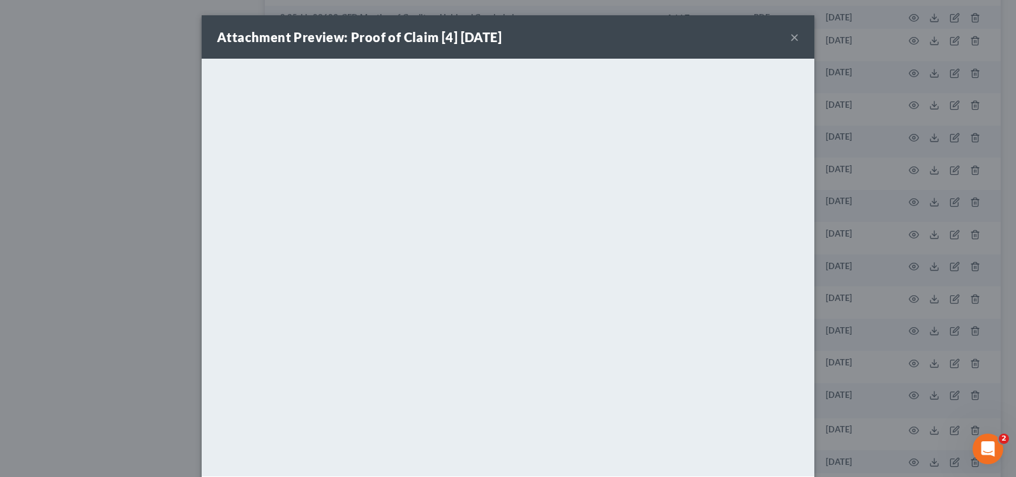
click at [794, 36] on button "×" at bounding box center [794, 36] width 9 height 15
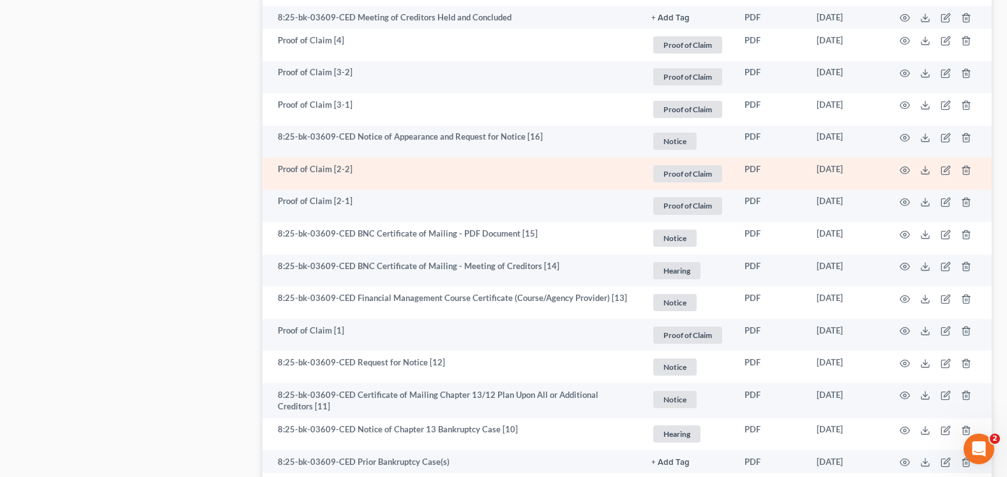
scroll to position [574, 0]
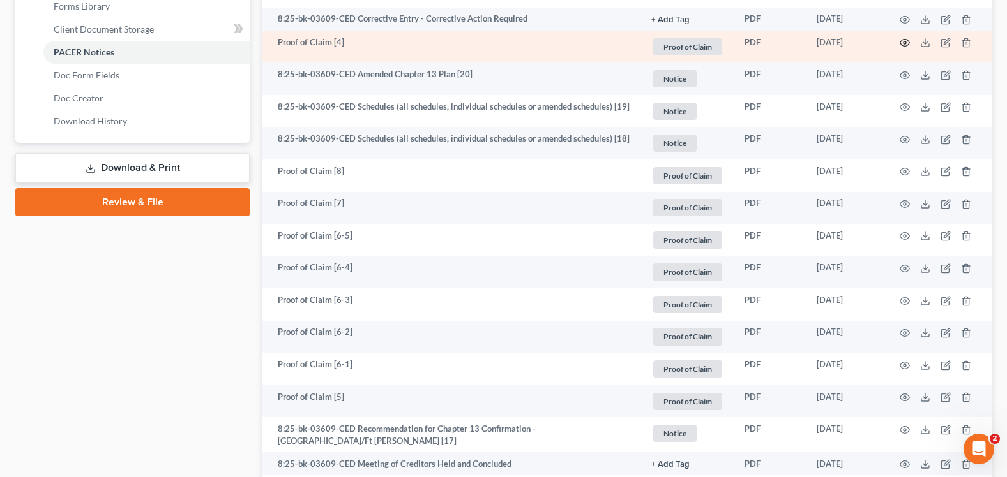
click at [901, 44] on icon "button" at bounding box center [905, 43] width 10 height 7
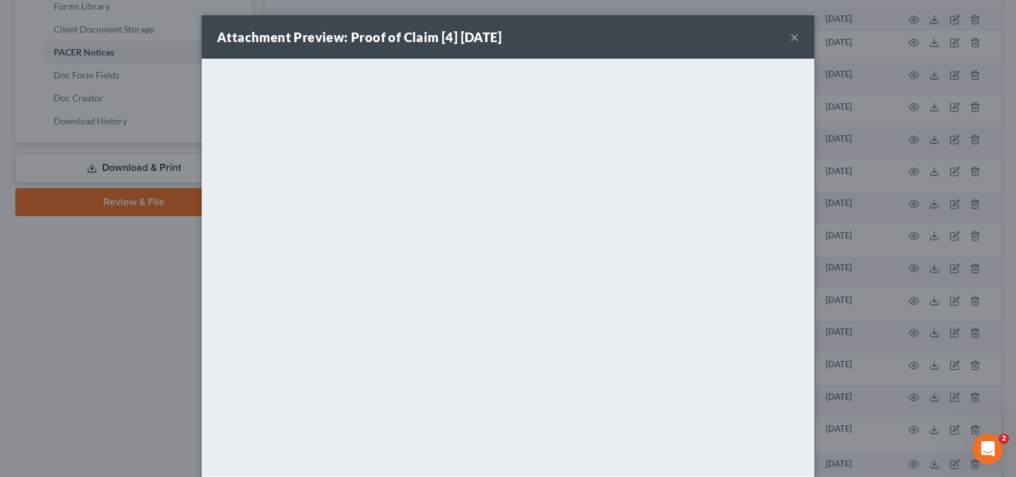
click at [790, 36] on button "×" at bounding box center [794, 36] width 9 height 15
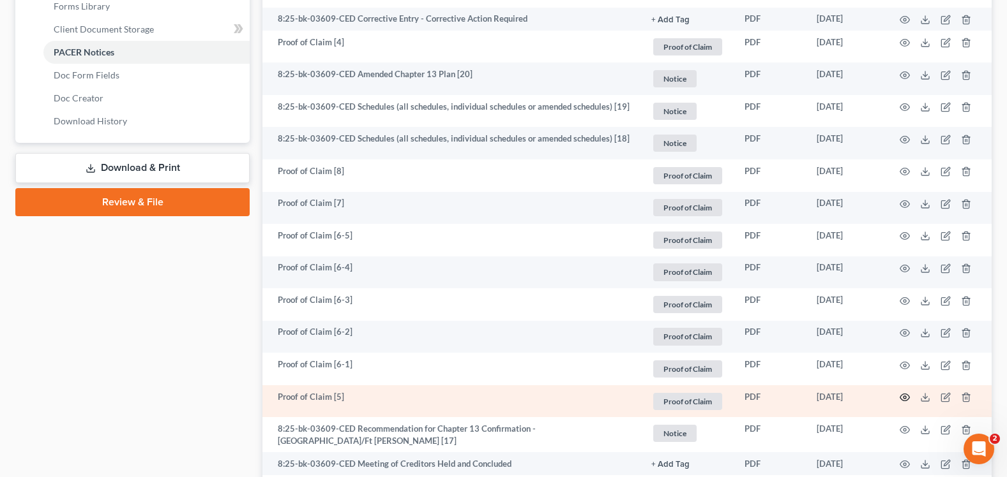
click at [904, 398] on icon "button" at bounding box center [904, 398] width 10 height 10
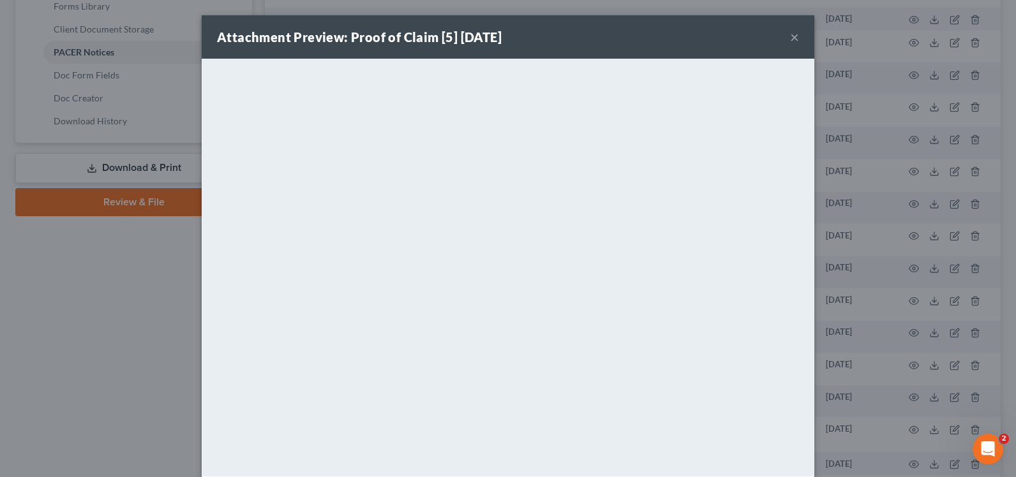
click at [792, 36] on button "×" at bounding box center [794, 36] width 9 height 15
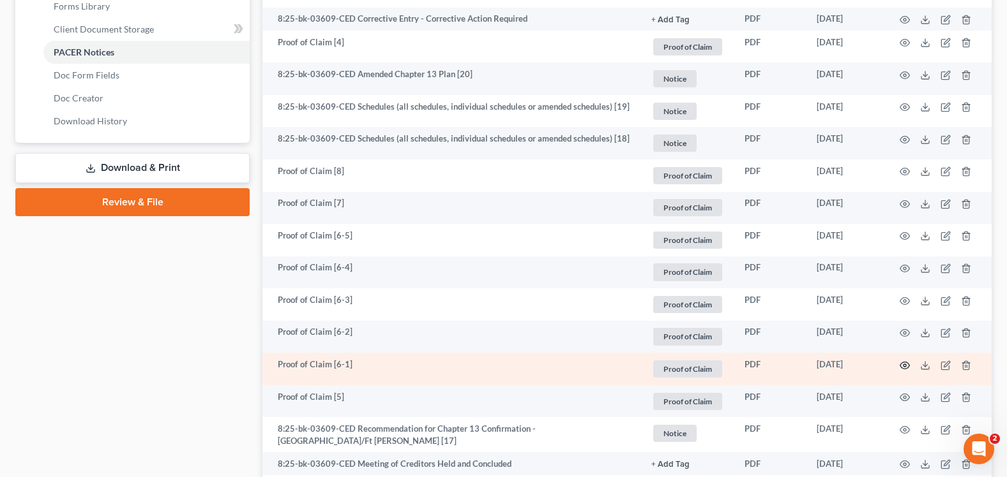
click at [903, 366] on icon "button" at bounding box center [904, 366] width 10 height 10
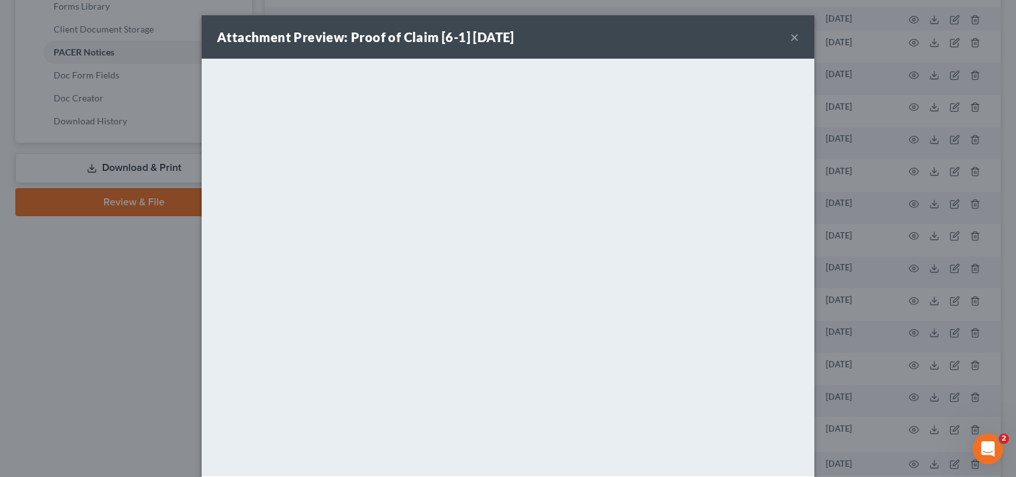
click at [792, 35] on button "×" at bounding box center [794, 36] width 9 height 15
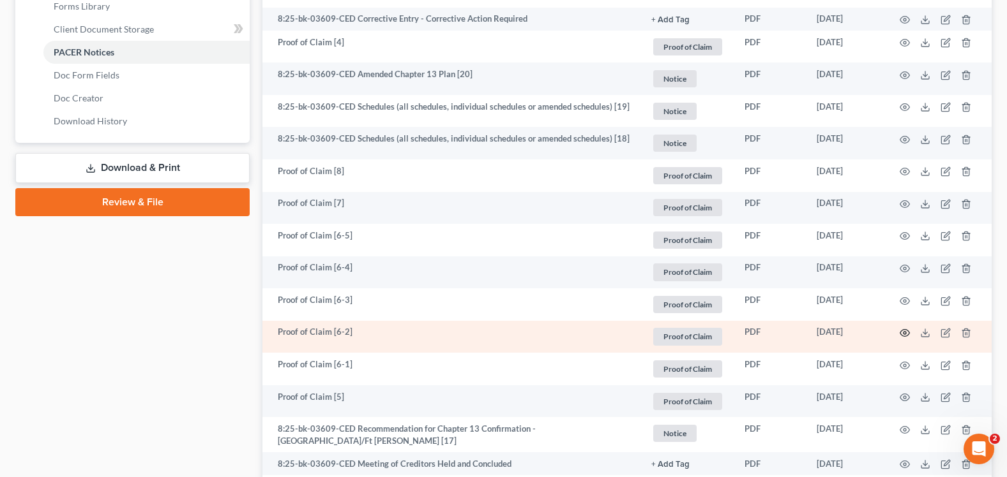
click at [901, 332] on icon "button" at bounding box center [905, 333] width 10 height 7
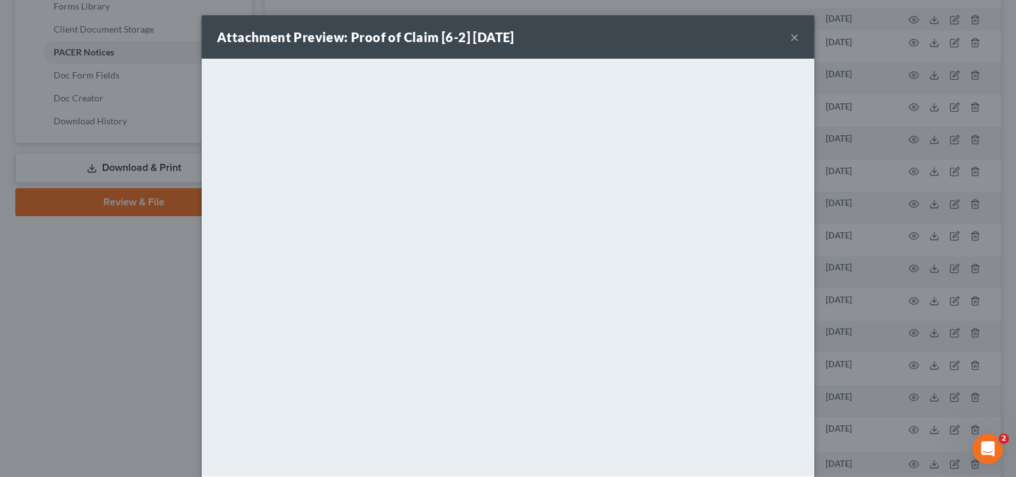
click at [792, 33] on button "×" at bounding box center [794, 36] width 9 height 15
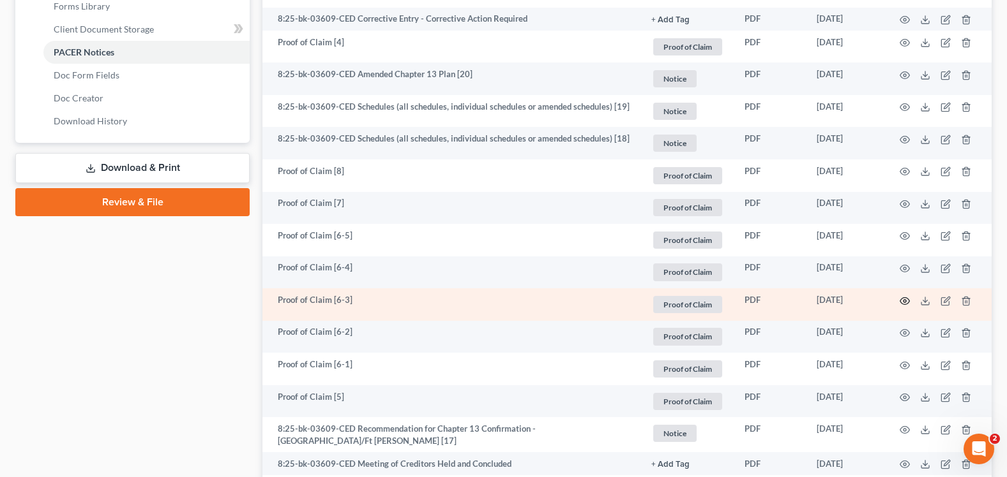
click at [903, 300] on circle "button" at bounding box center [904, 301] width 3 height 3
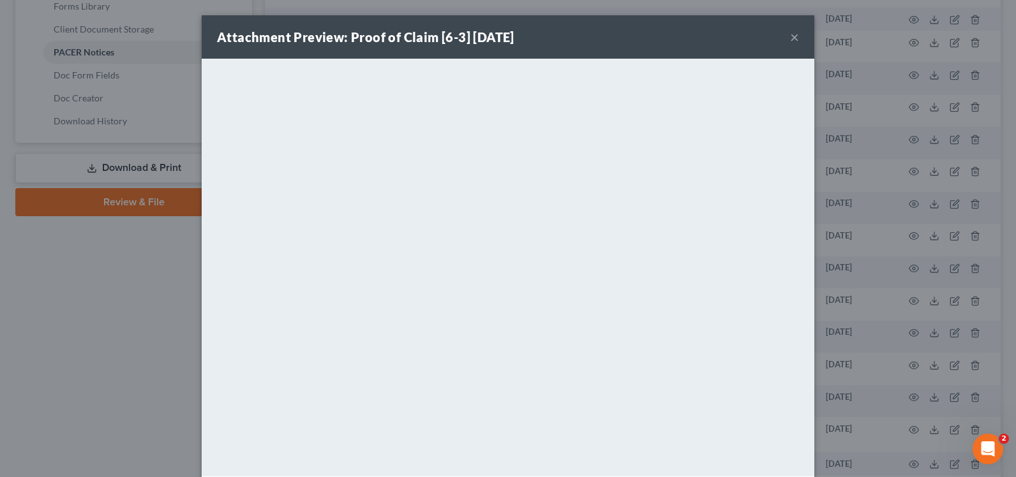
click at [790, 37] on button "×" at bounding box center [794, 36] width 9 height 15
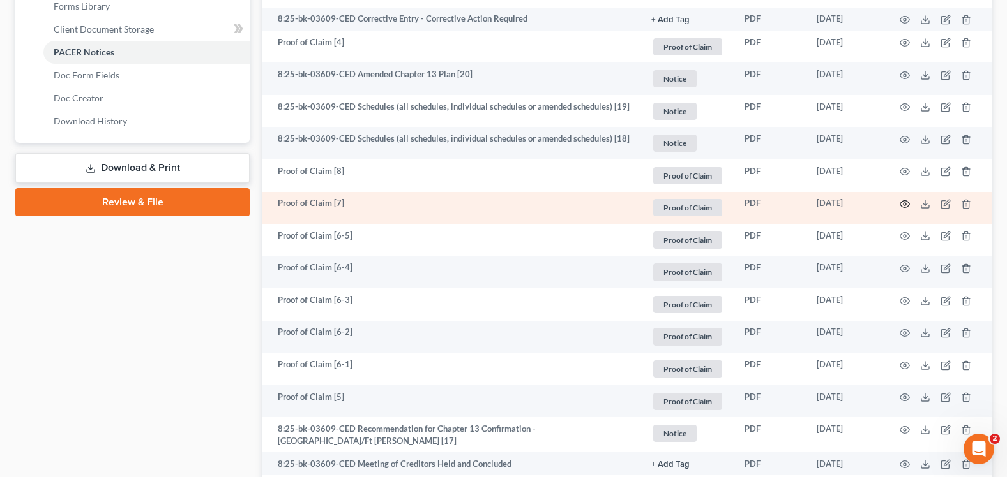
click at [905, 200] on icon "button" at bounding box center [904, 204] width 10 height 10
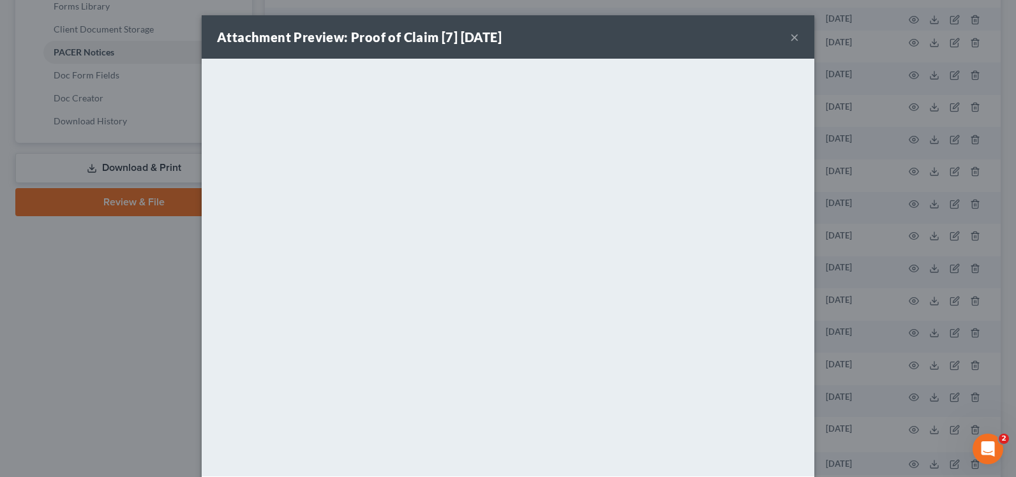
click at [790, 36] on button "×" at bounding box center [794, 36] width 9 height 15
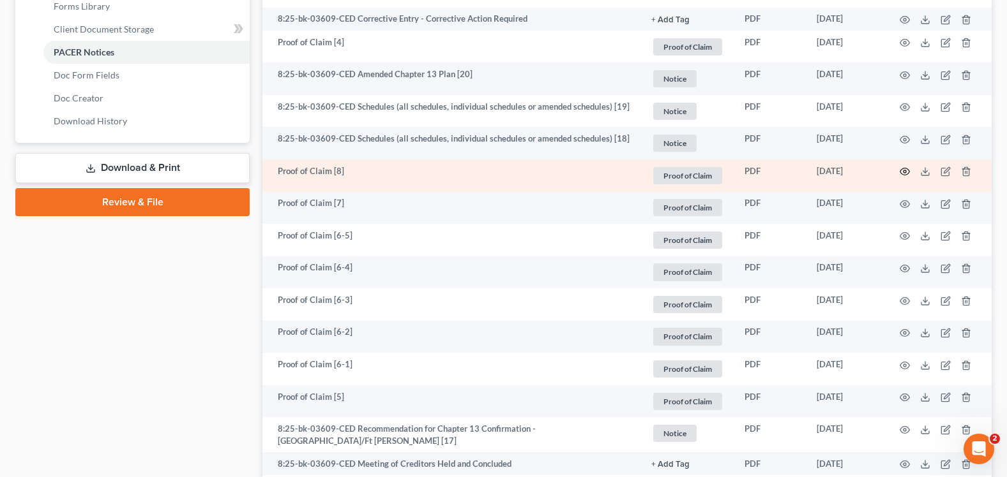
click at [908, 172] on icon "button" at bounding box center [904, 172] width 10 height 10
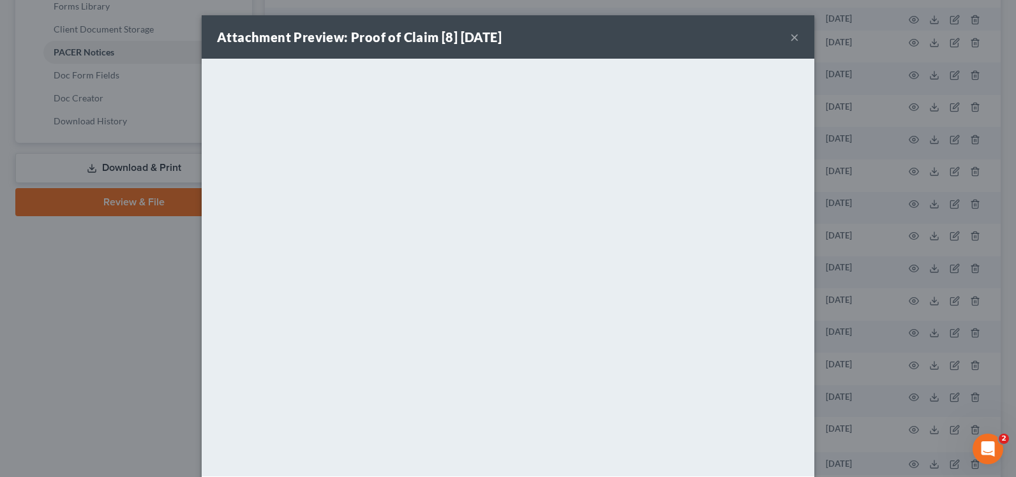
click at [790, 36] on button "×" at bounding box center [794, 36] width 9 height 15
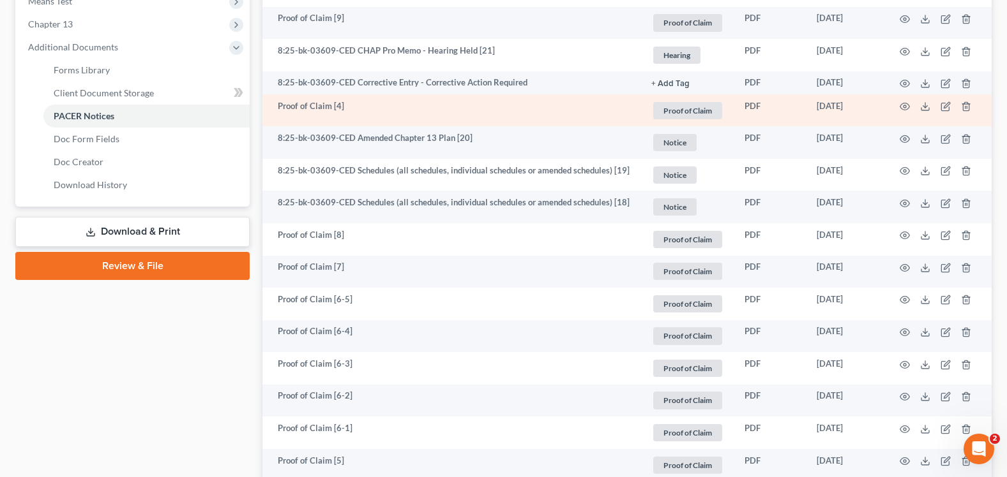
scroll to position [383, 0]
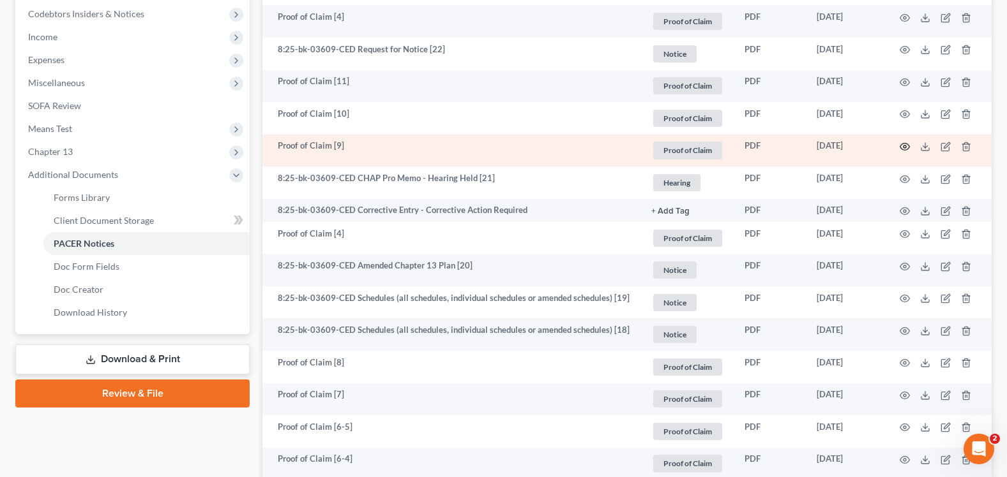
click at [905, 148] on circle "button" at bounding box center [904, 147] width 3 height 3
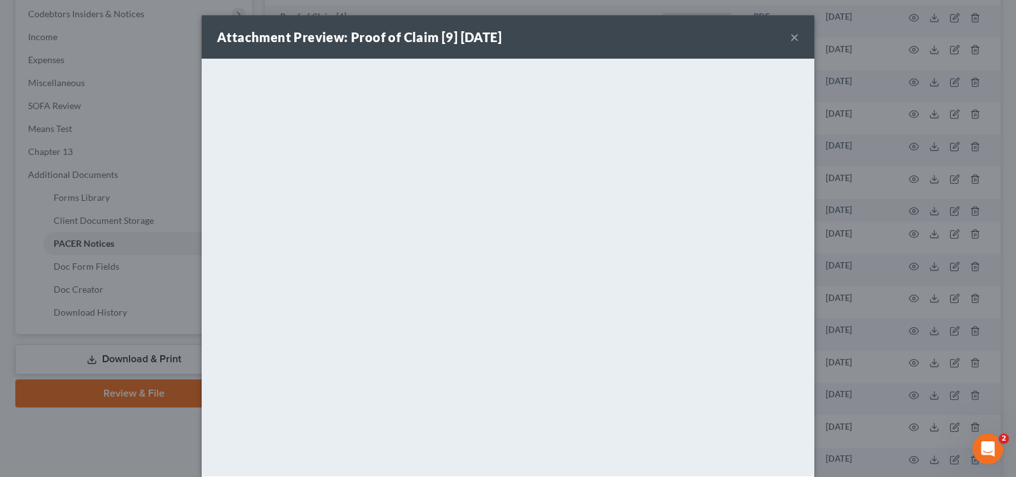
click at [790, 34] on button "×" at bounding box center [794, 36] width 9 height 15
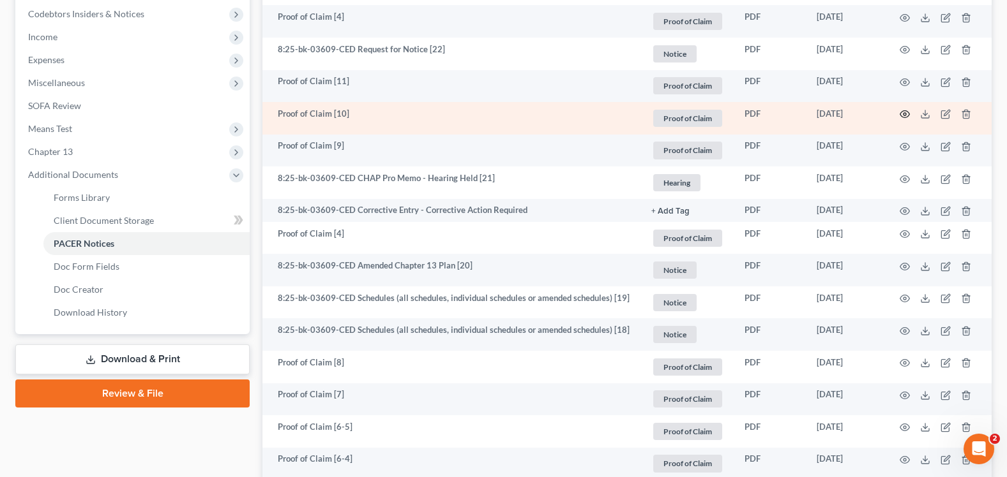
click at [900, 111] on icon "button" at bounding box center [904, 114] width 10 height 10
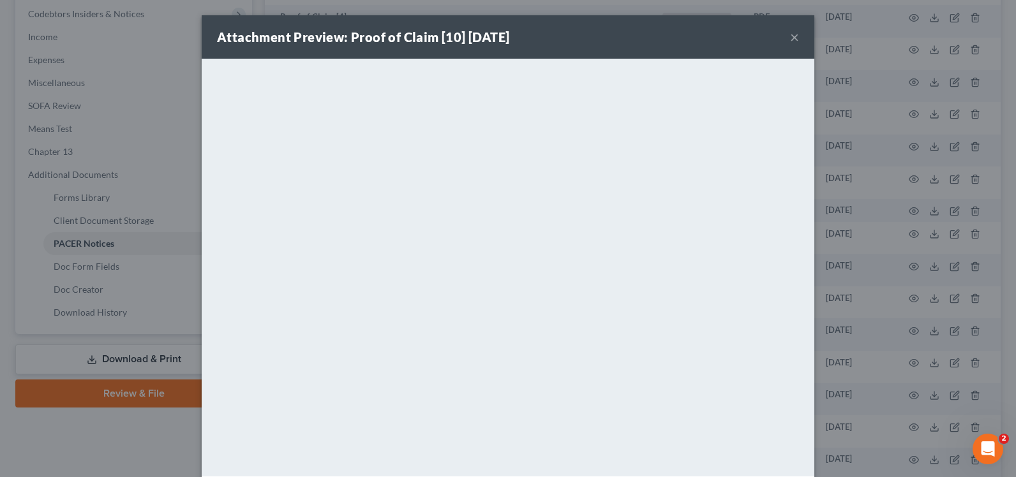
click at [790, 34] on button "×" at bounding box center [794, 36] width 9 height 15
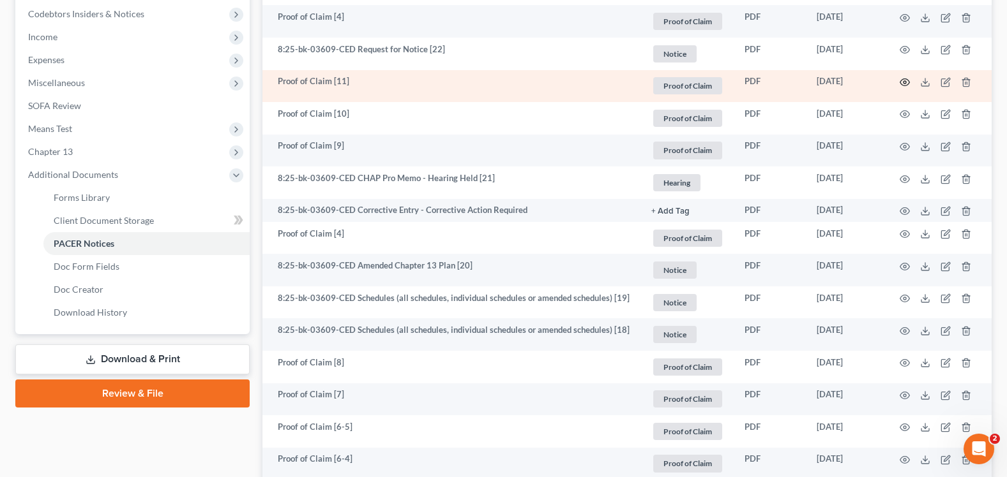
click at [903, 83] on icon "button" at bounding box center [904, 82] width 10 height 10
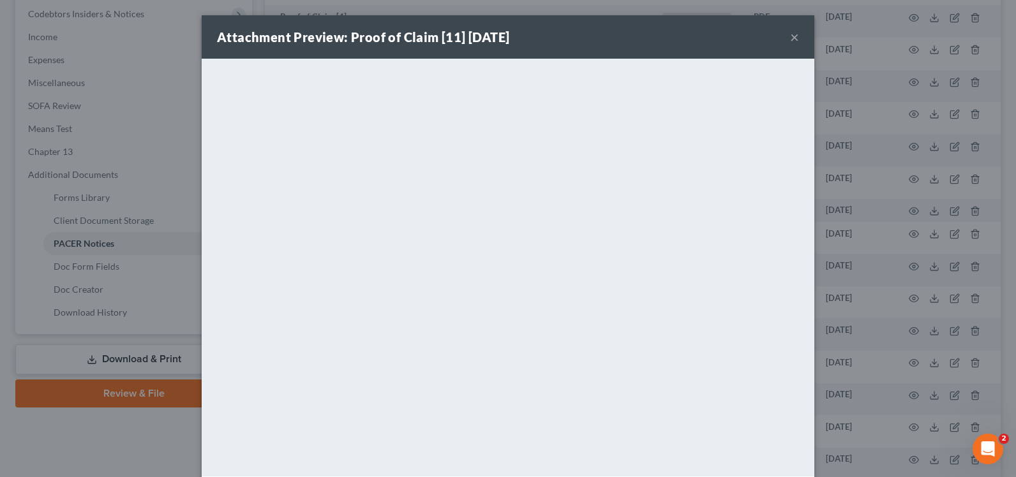
click at [790, 36] on button "×" at bounding box center [794, 36] width 9 height 15
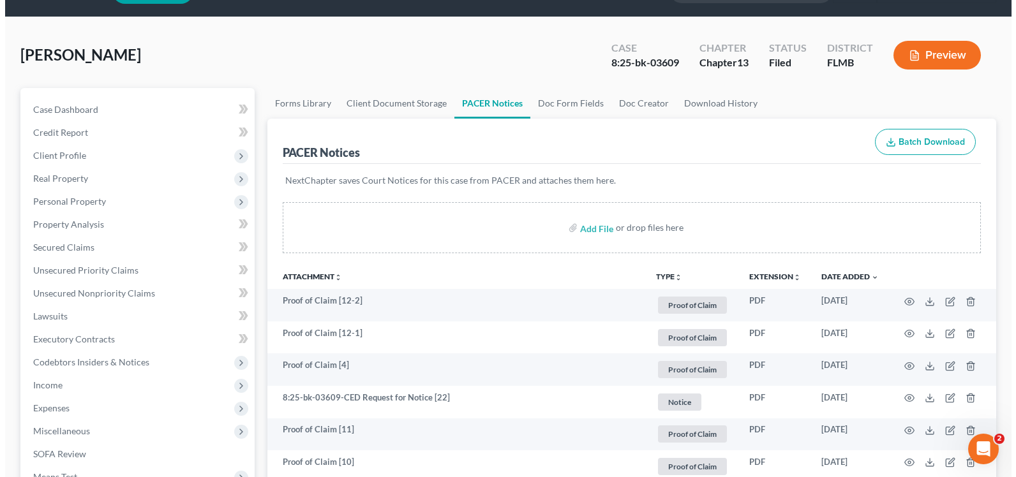
scroll to position [0, 0]
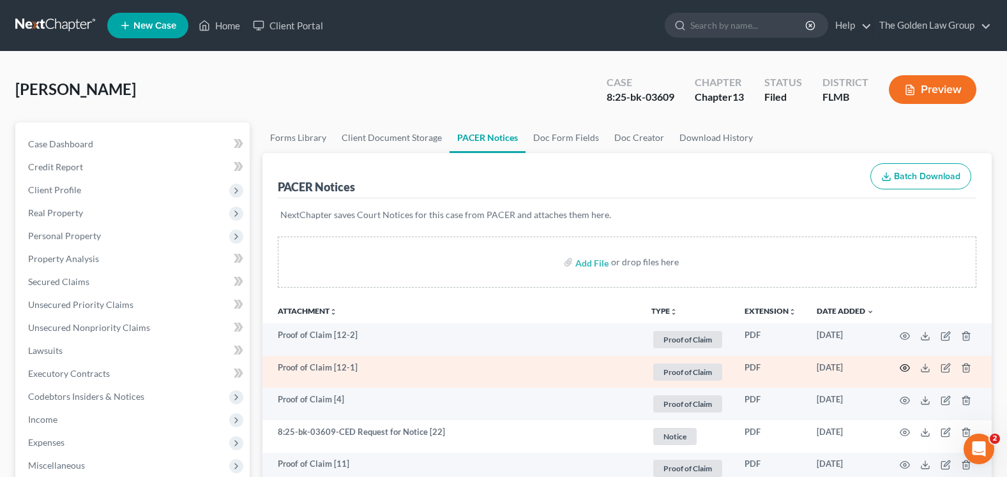
click at [905, 368] on icon "button" at bounding box center [904, 368] width 10 height 10
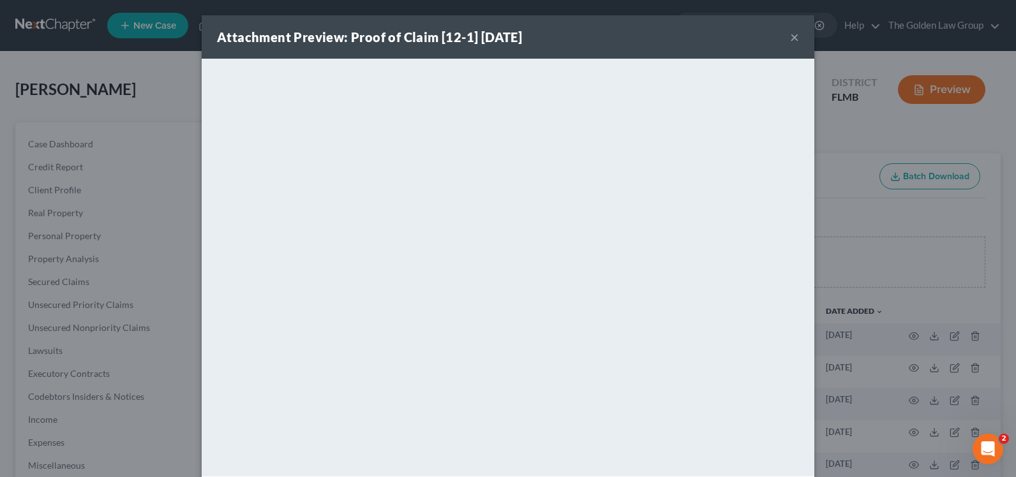
click at [790, 36] on button "×" at bounding box center [794, 36] width 9 height 15
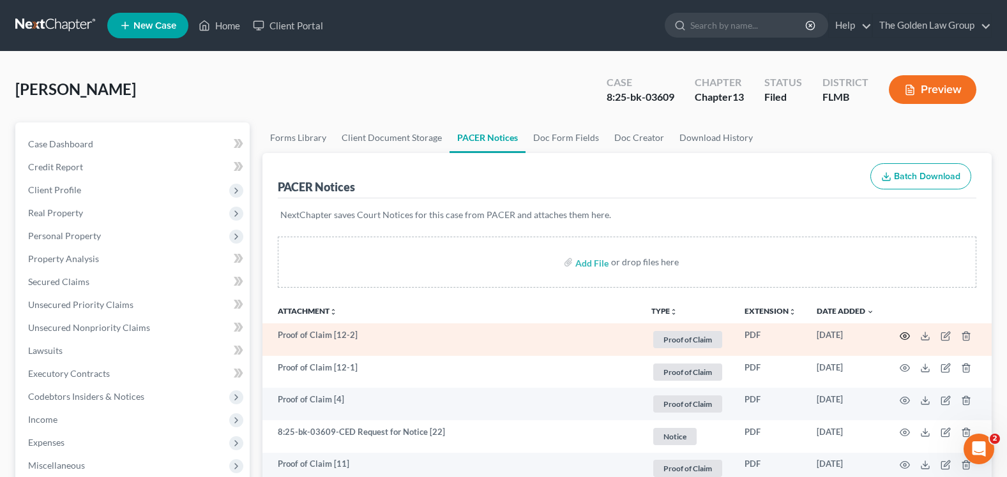
click at [903, 336] on circle "button" at bounding box center [904, 336] width 3 height 3
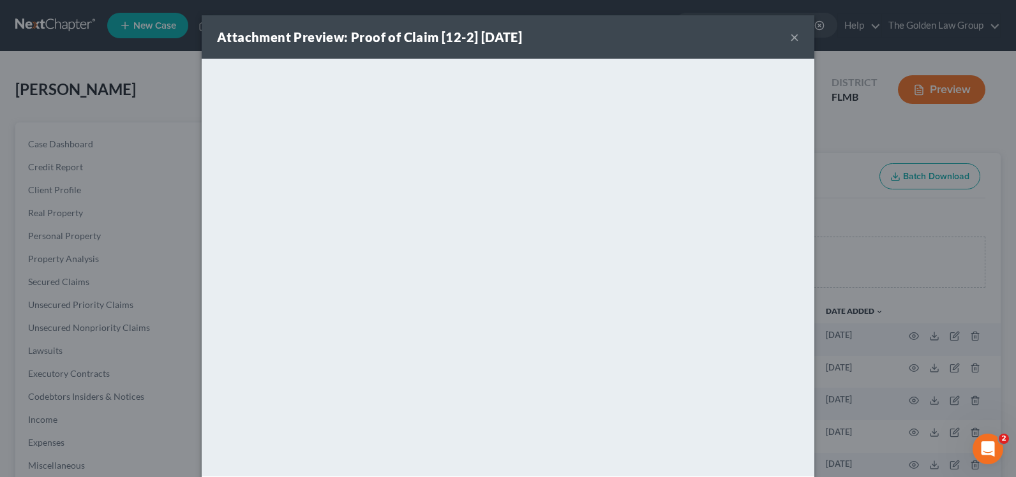
click at [790, 38] on button "×" at bounding box center [794, 36] width 9 height 15
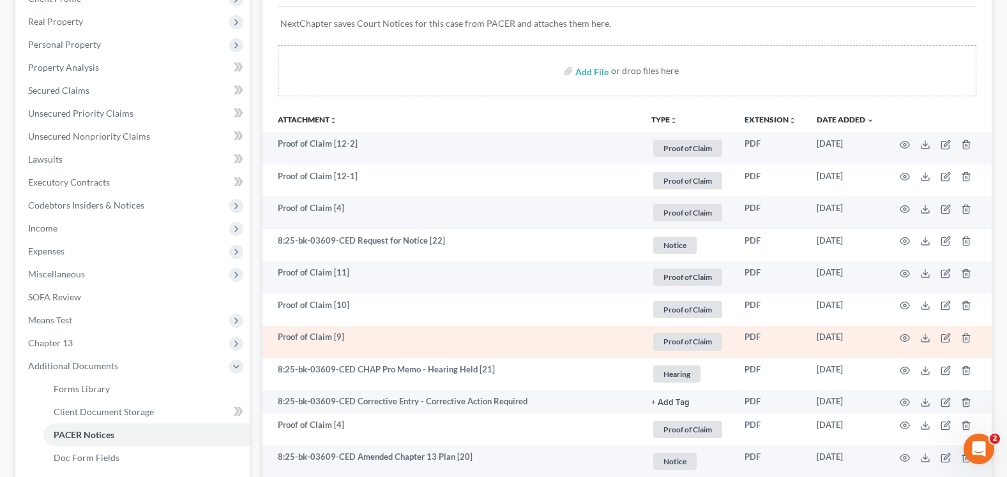
scroll to position [319, 0]
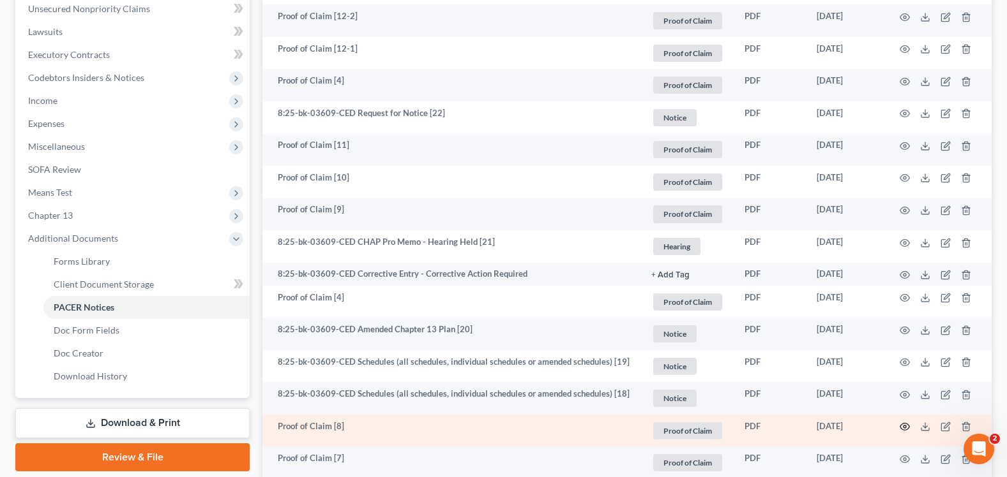
click at [901, 426] on icon "button" at bounding box center [904, 427] width 10 height 10
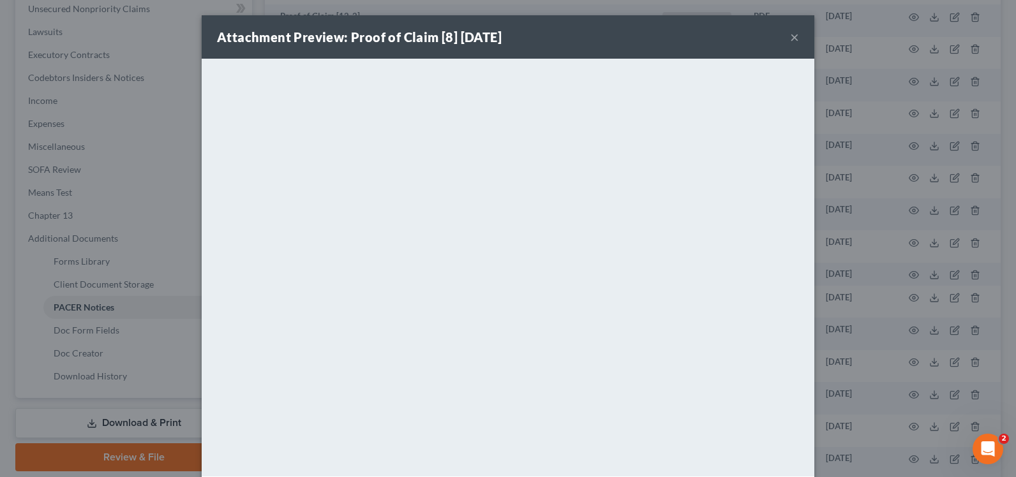
click at [792, 35] on button "×" at bounding box center [794, 36] width 9 height 15
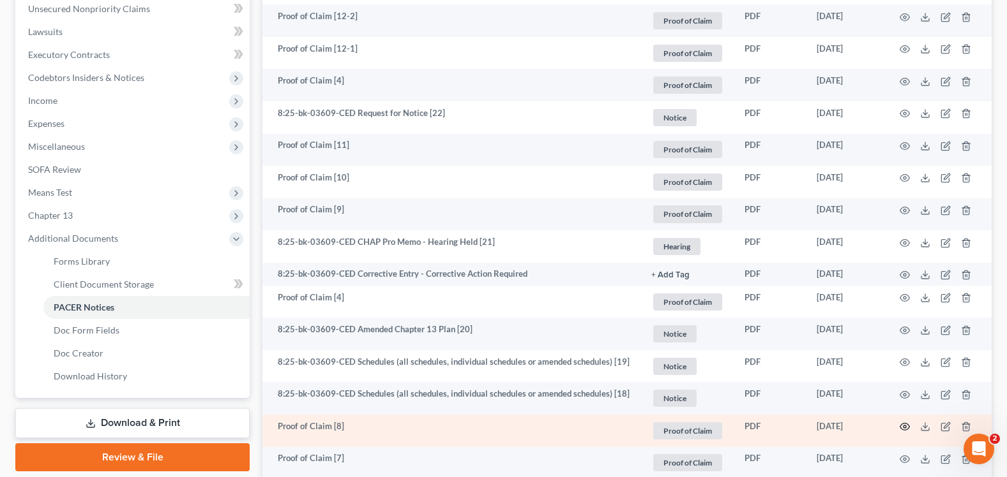
click at [901, 428] on icon "button" at bounding box center [904, 427] width 10 height 10
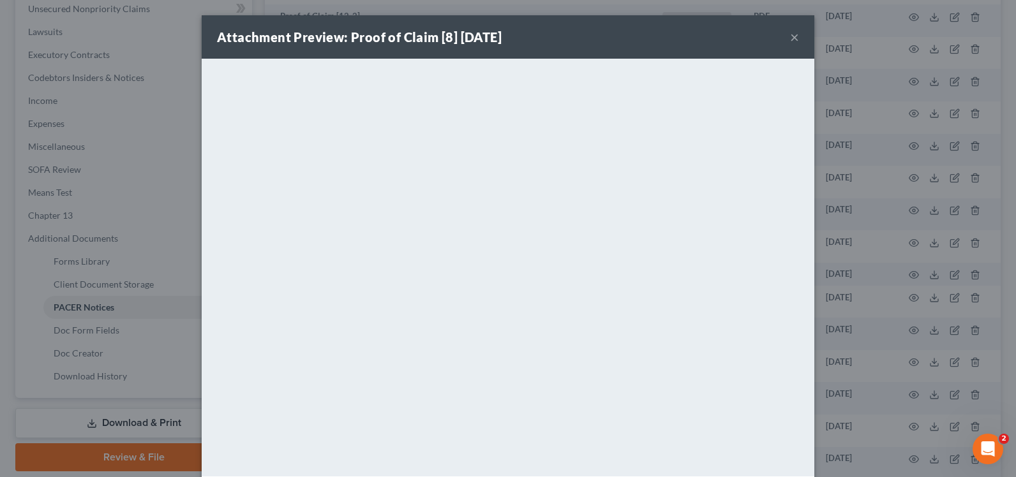
click at [785, 38] on div "Attachment Preview: Proof of Claim [8] 07/20/2025 ×" at bounding box center [508, 36] width 613 height 43
click at [790, 38] on button "×" at bounding box center [794, 36] width 9 height 15
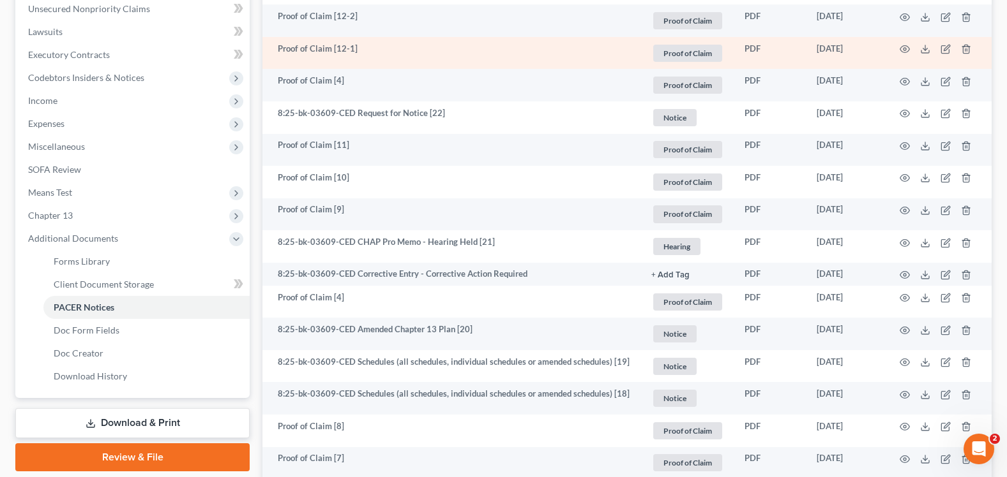
scroll to position [128, 0]
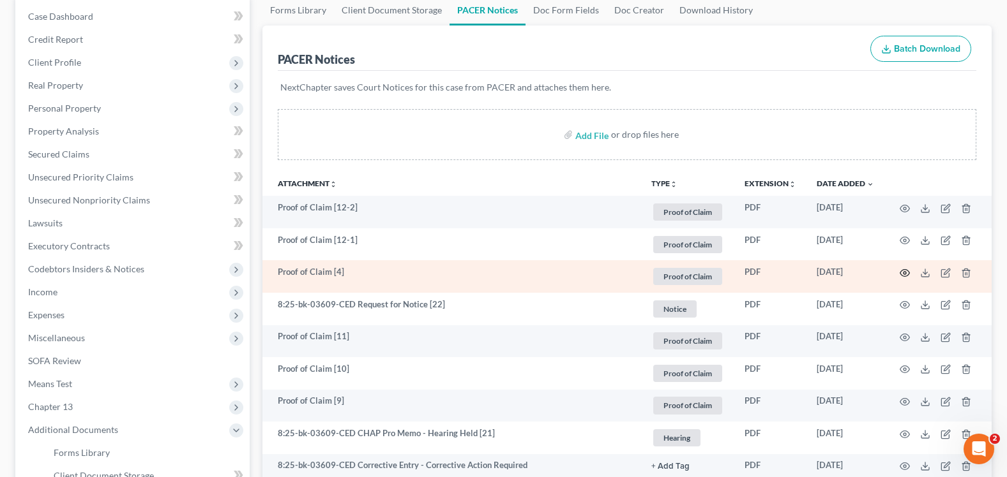
click at [904, 273] on icon "button" at bounding box center [904, 273] width 10 height 10
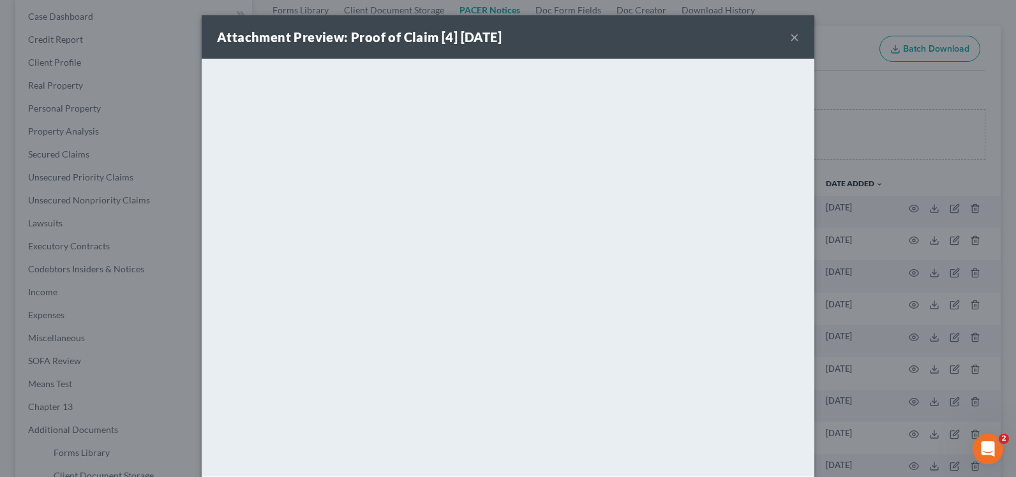
click at [790, 36] on button "×" at bounding box center [794, 36] width 9 height 15
